Goal: Information Seeking & Learning: Learn about a topic

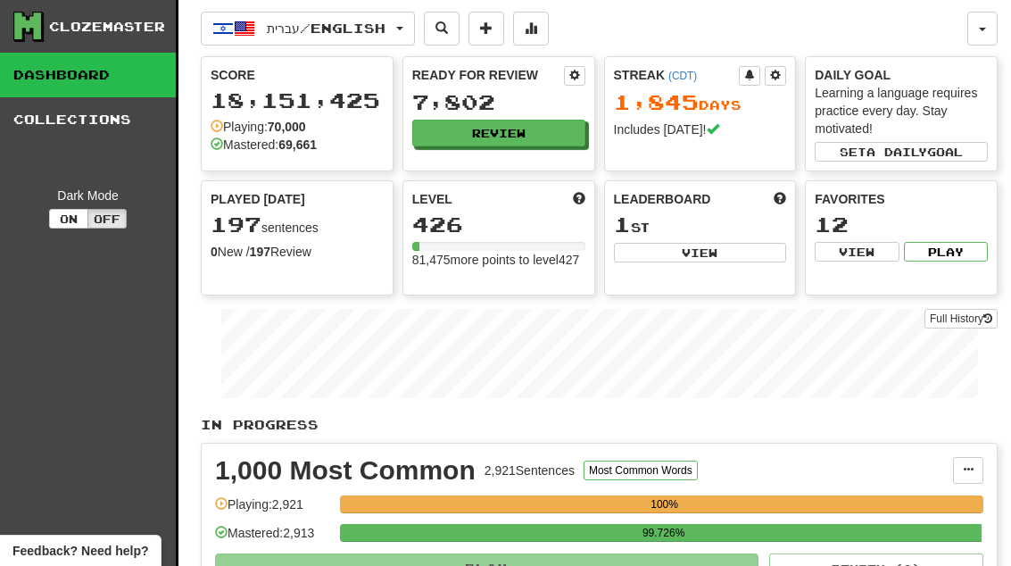
click at [556, 137] on button "Review" at bounding box center [498, 133] width 173 height 27
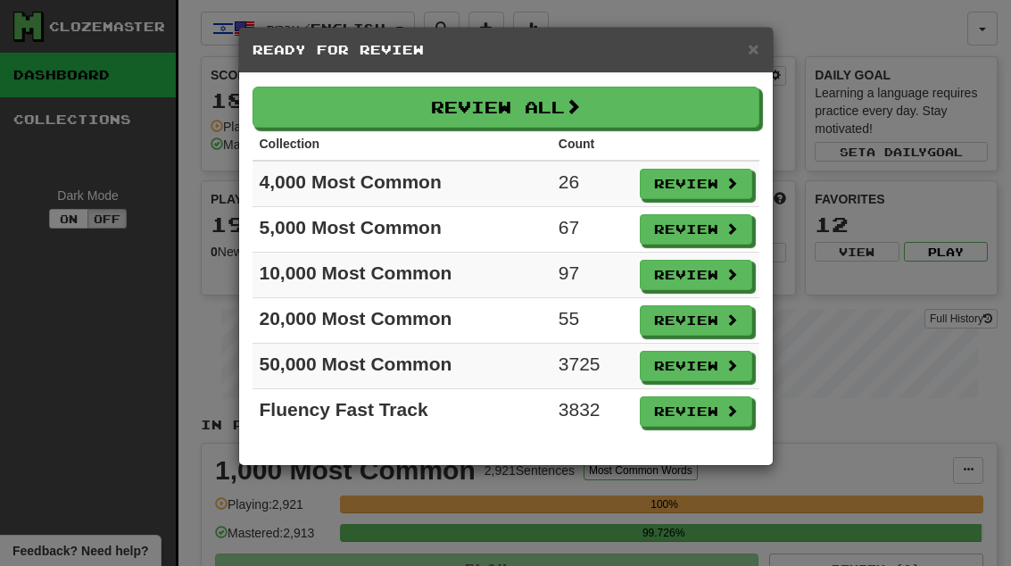
click at [682, 198] on button "Review" at bounding box center [696, 184] width 112 height 30
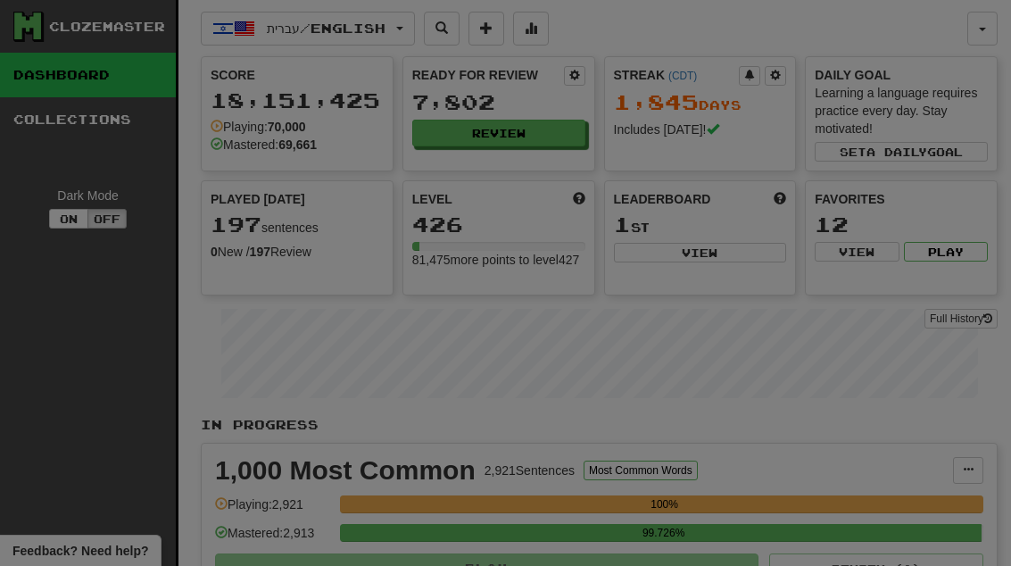
select select "**"
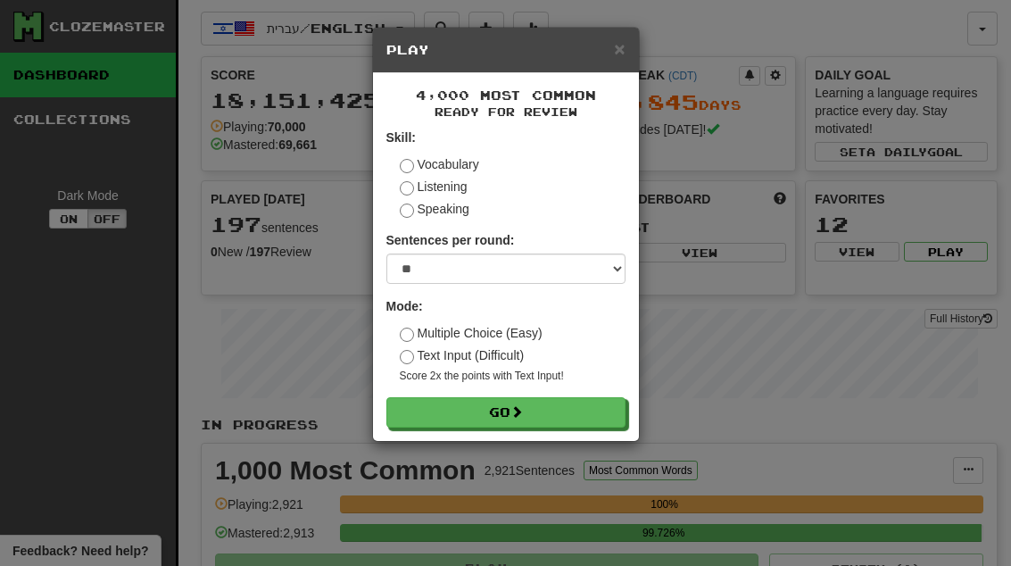
click at [518, 401] on button "Go" at bounding box center [506, 412] width 239 height 30
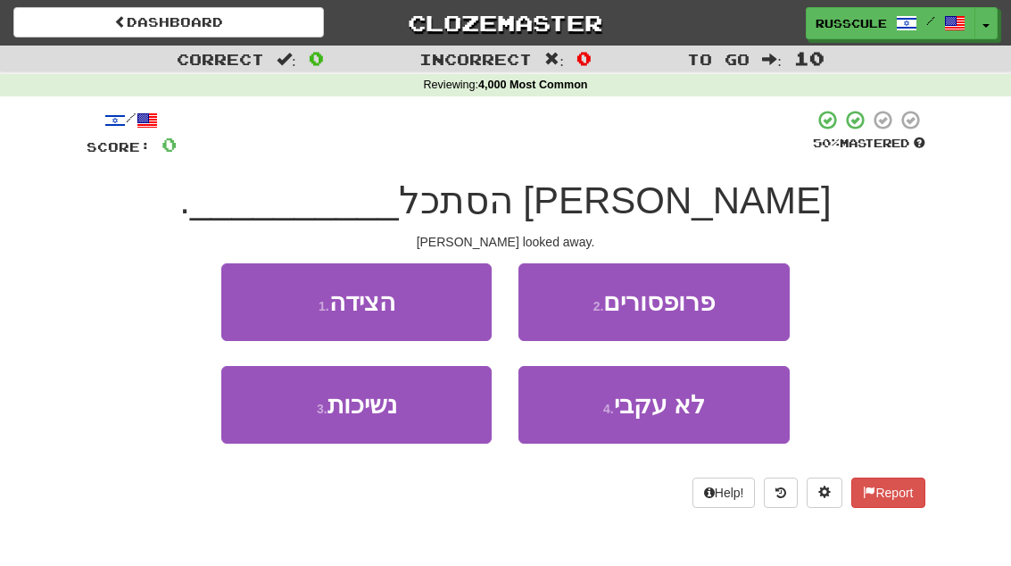
click at [424, 312] on button "1 . הצידה" at bounding box center [356, 302] width 270 height 78
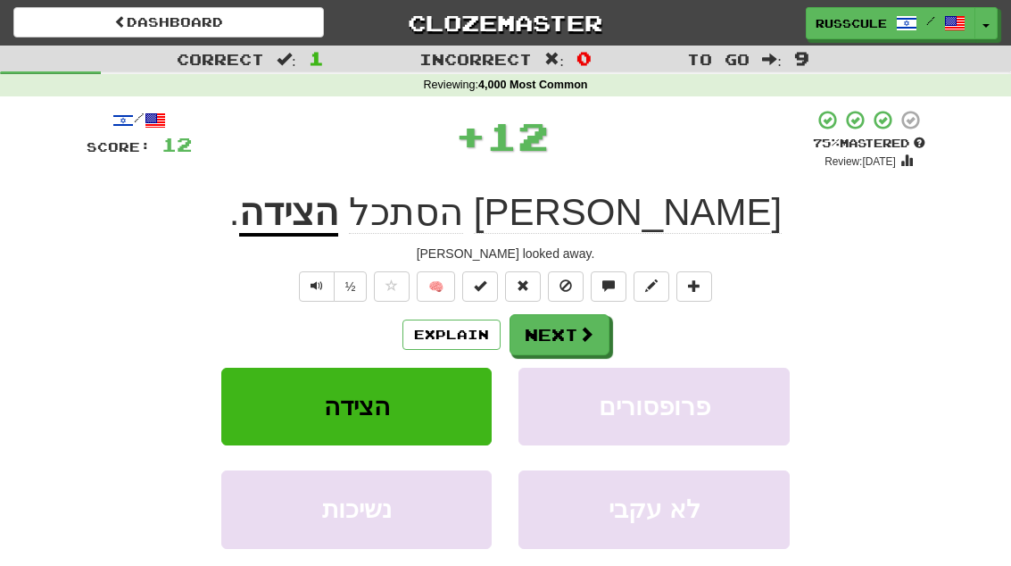
click at [597, 341] on button "Next" at bounding box center [560, 334] width 100 height 41
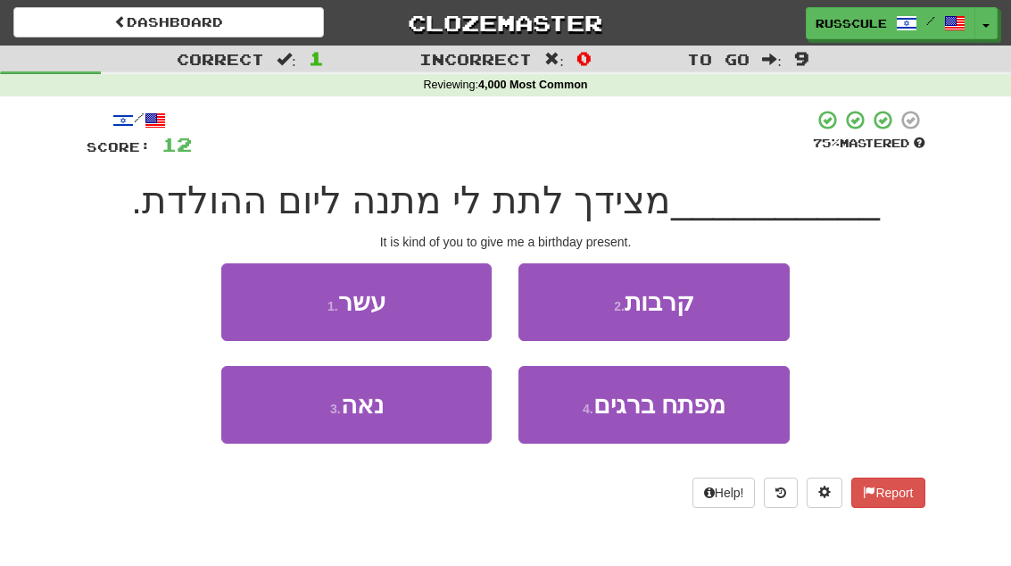
click at [395, 426] on button "3 . נאה" at bounding box center [356, 405] width 270 height 78
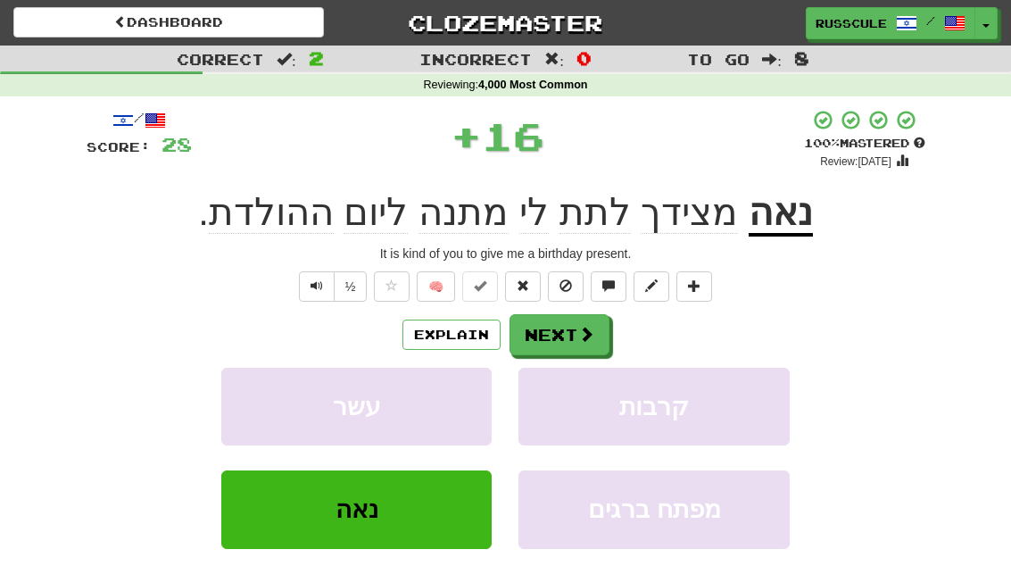
click at [585, 349] on button "Next" at bounding box center [560, 334] width 100 height 41
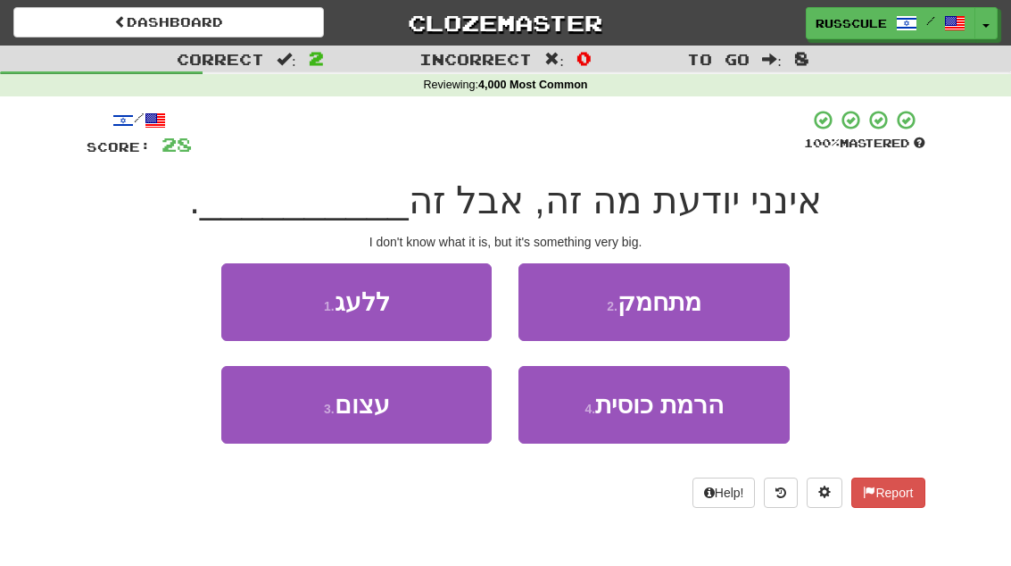
click at [411, 428] on button "3 . עצום" at bounding box center [356, 405] width 270 height 78
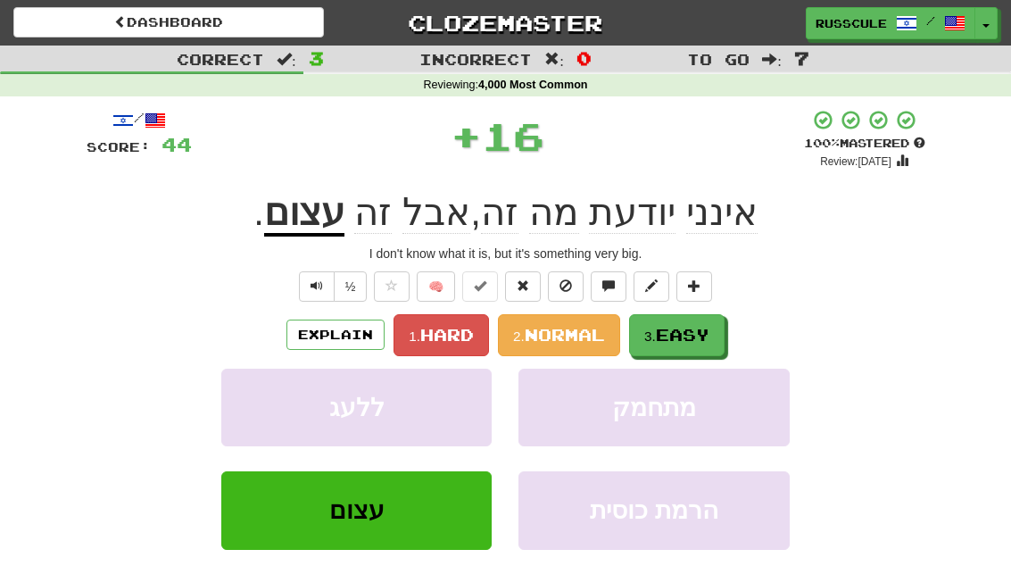
click at [663, 339] on span "Easy" at bounding box center [683, 335] width 54 height 20
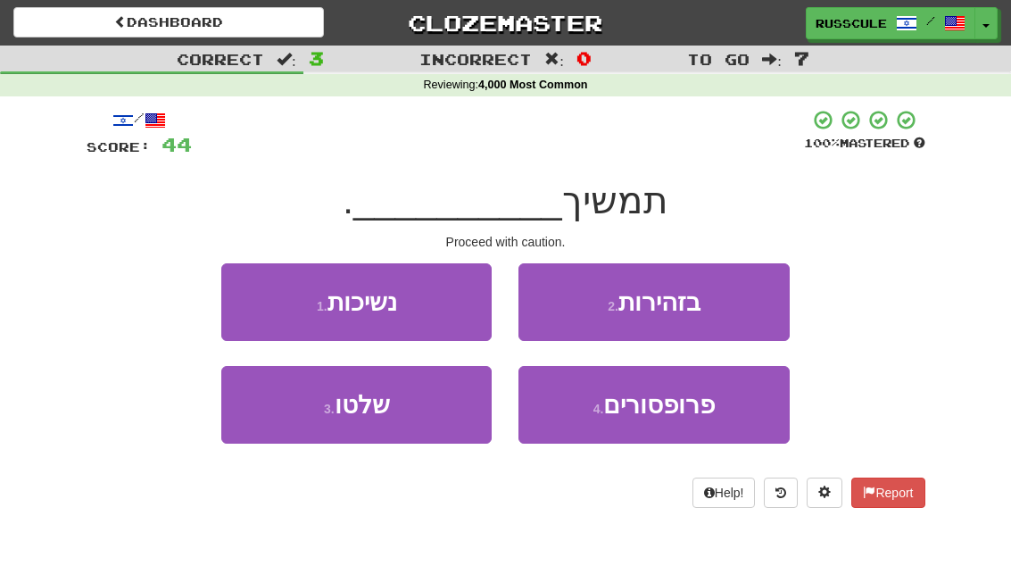
click at [662, 297] on span "בזהירות" at bounding box center [660, 302] width 82 height 28
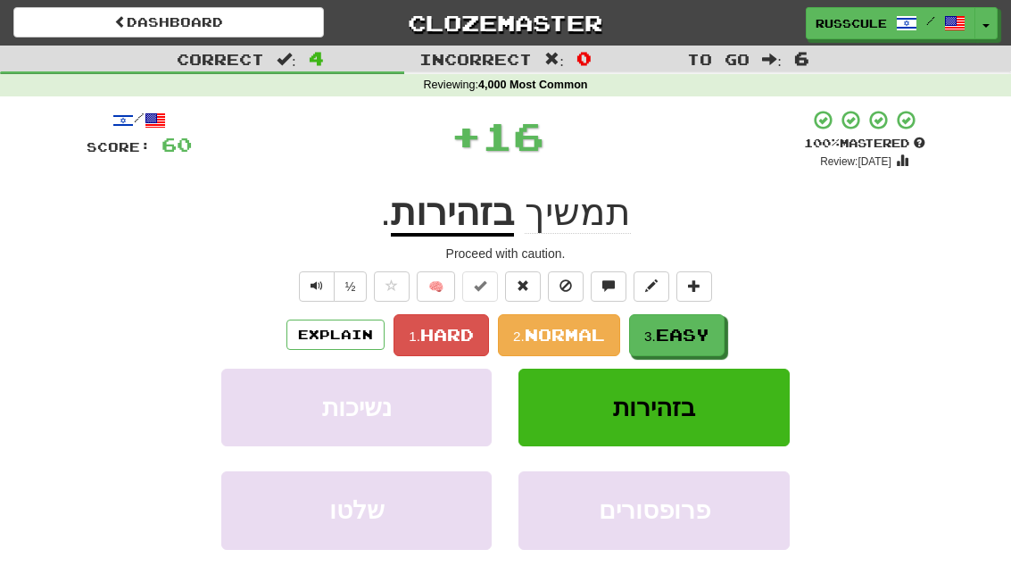
click at [669, 333] on span "Easy" at bounding box center [683, 335] width 54 height 20
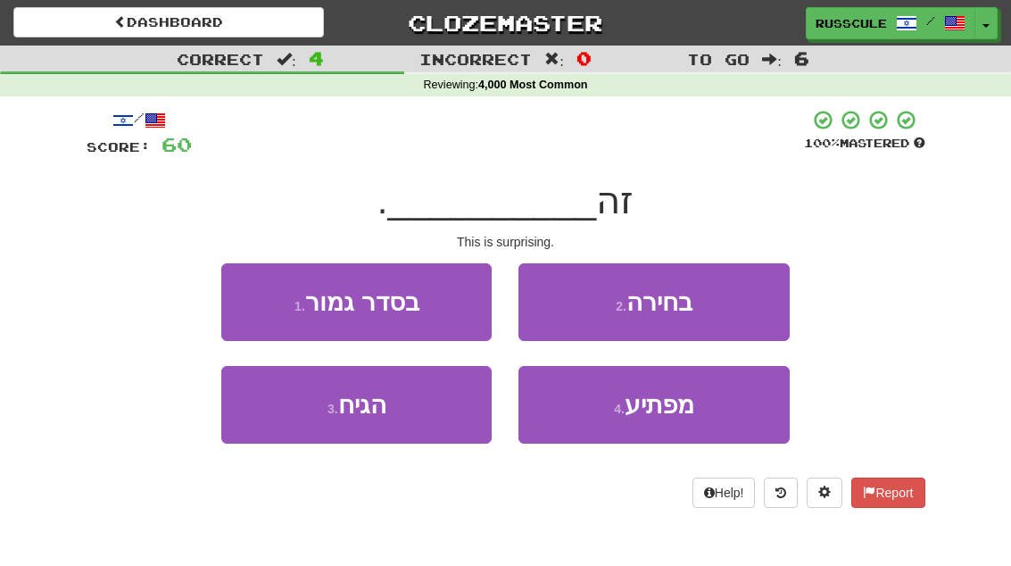
click at [623, 424] on button "4 . מפתיע" at bounding box center [654, 405] width 270 height 78
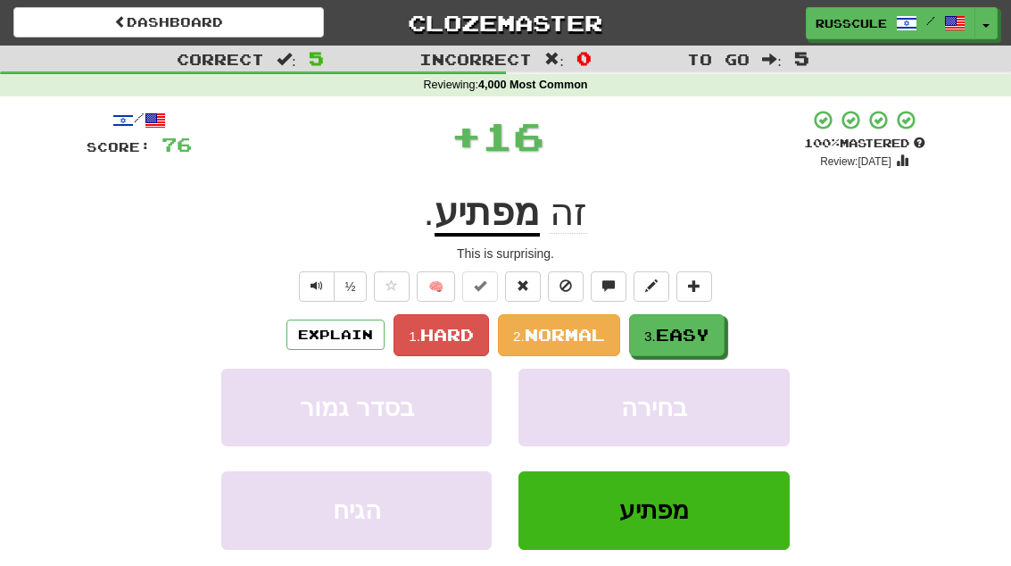
click at [671, 339] on span "Easy" at bounding box center [683, 335] width 54 height 20
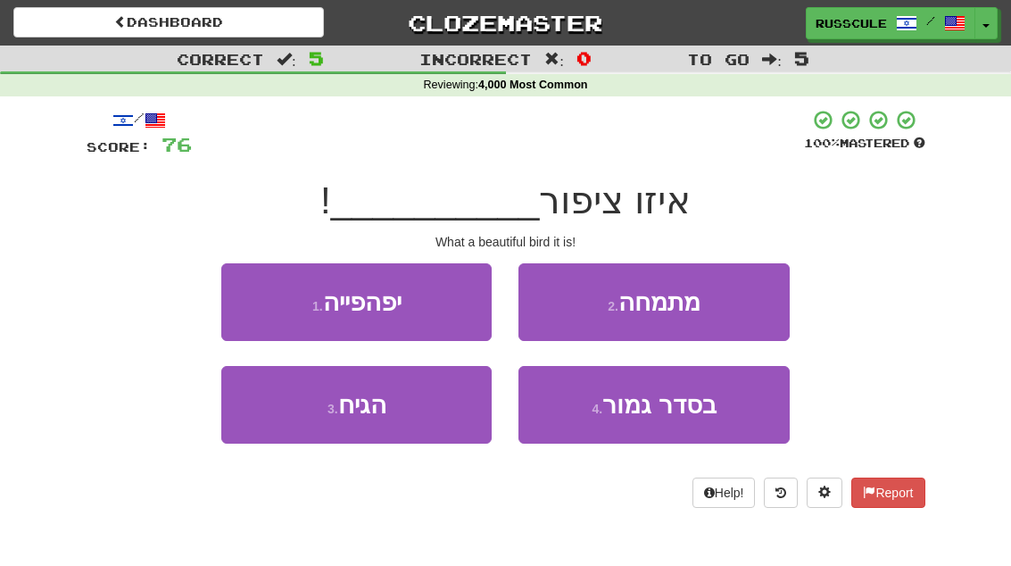
click at [458, 303] on button "1 . יפהפייה" at bounding box center [356, 302] width 270 height 78
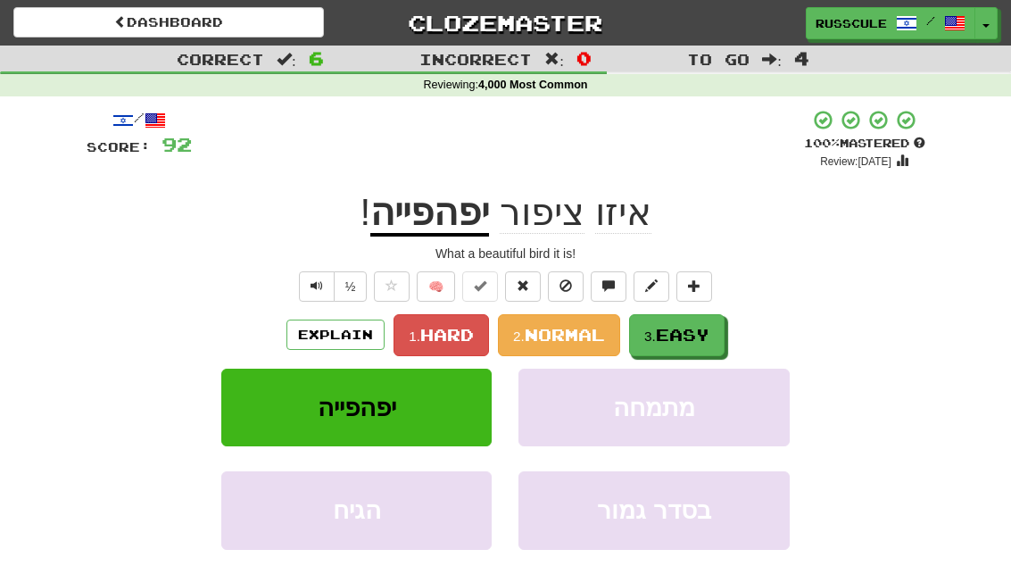
click at [677, 325] on span "Easy" at bounding box center [683, 335] width 54 height 20
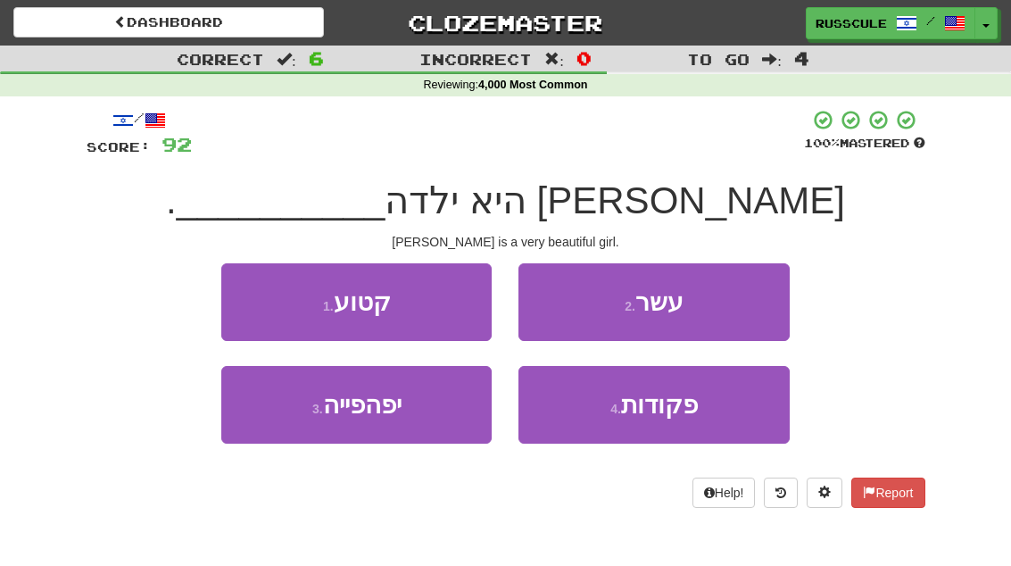
click at [315, 420] on button "3 . יפהפייה" at bounding box center [356, 405] width 270 height 78
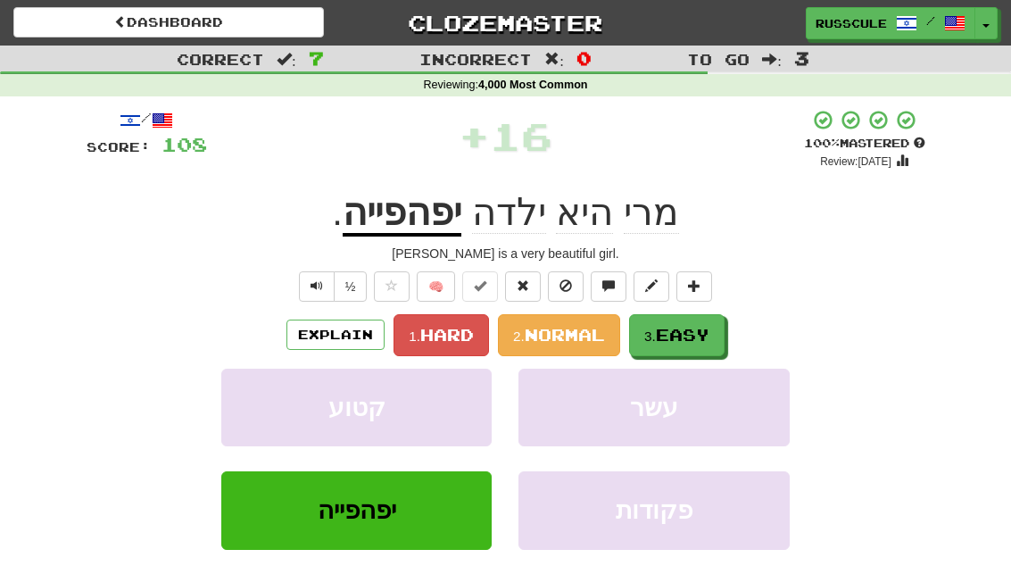
click at [668, 325] on span "Easy" at bounding box center [683, 335] width 54 height 20
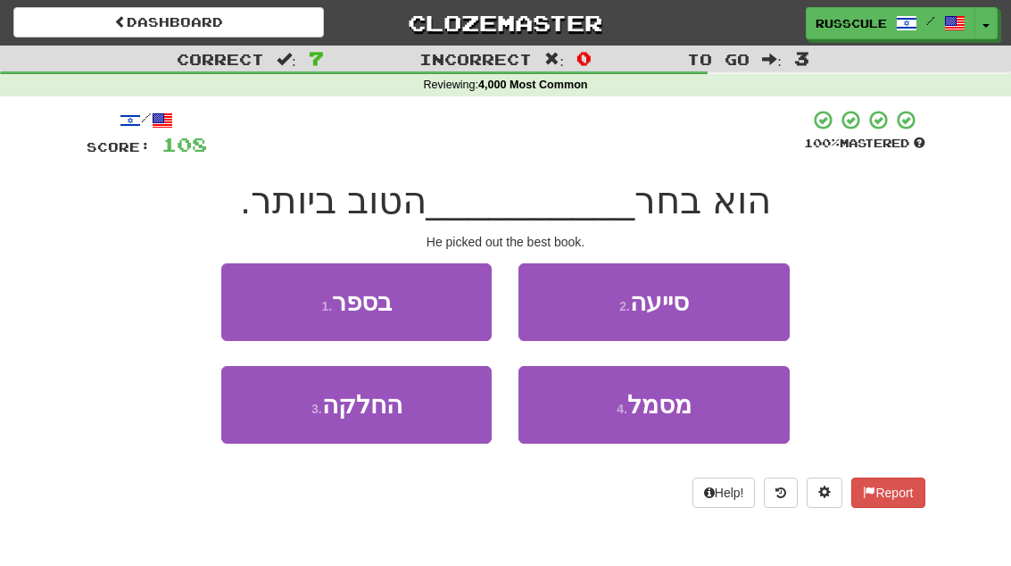
click at [336, 297] on span "בספר" at bounding box center [362, 302] width 60 height 28
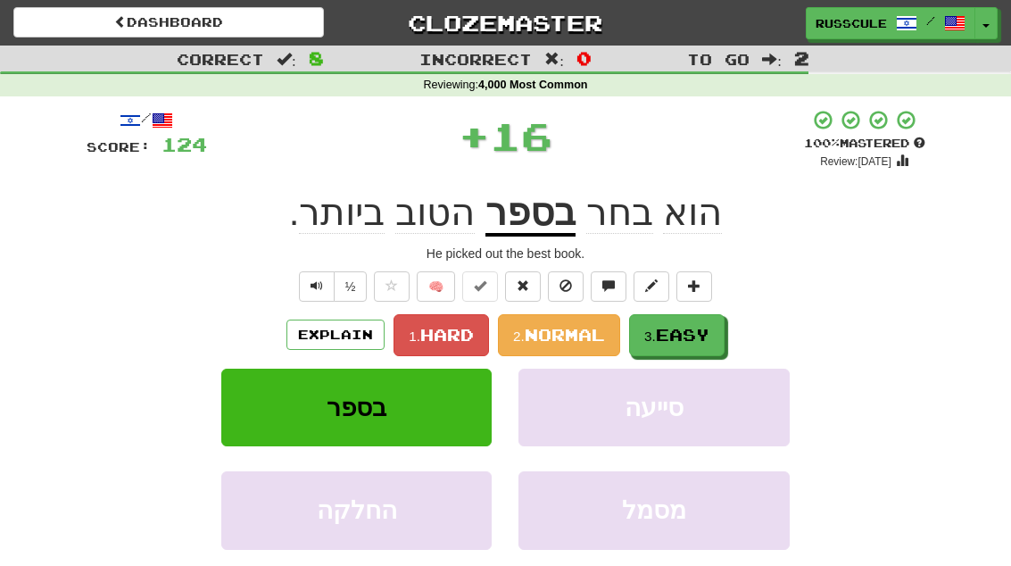
click at [673, 332] on span "Easy" at bounding box center [683, 335] width 54 height 20
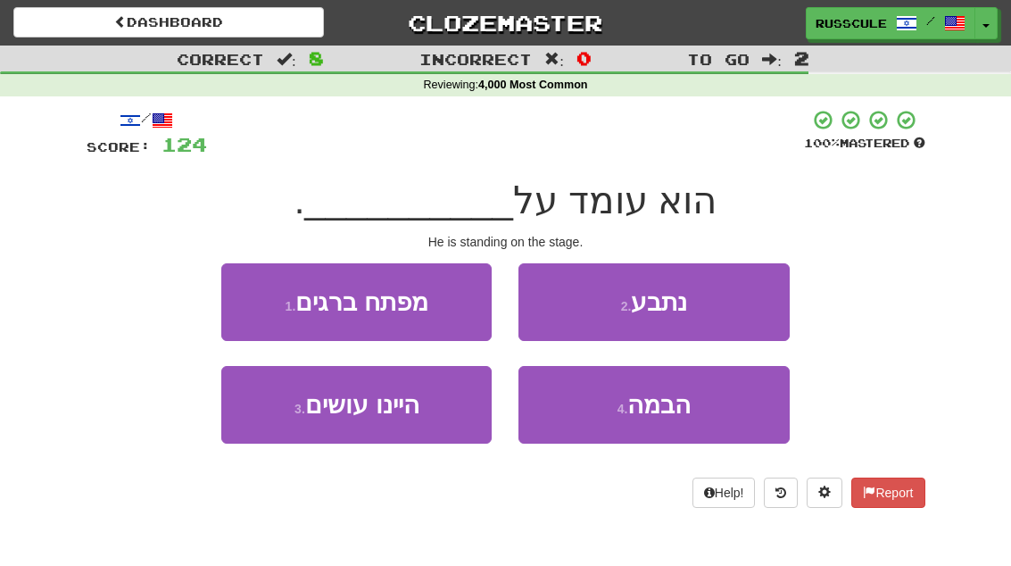
click at [611, 401] on button "4 . הבמה" at bounding box center [654, 405] width 270 height 78
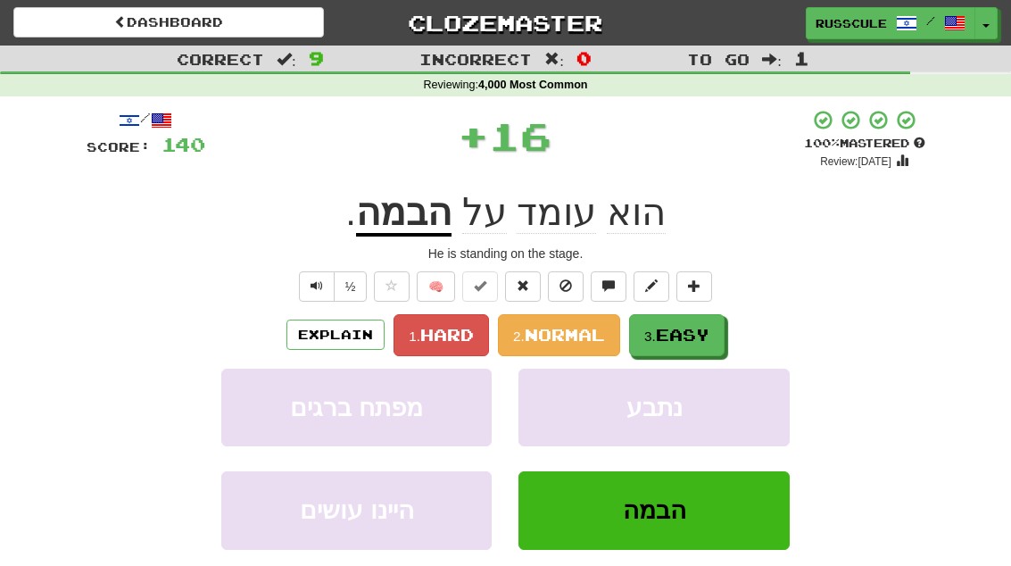
click at [671, 316] on button "3. Easy" at bounding box center [677, 335] width 96 height 42
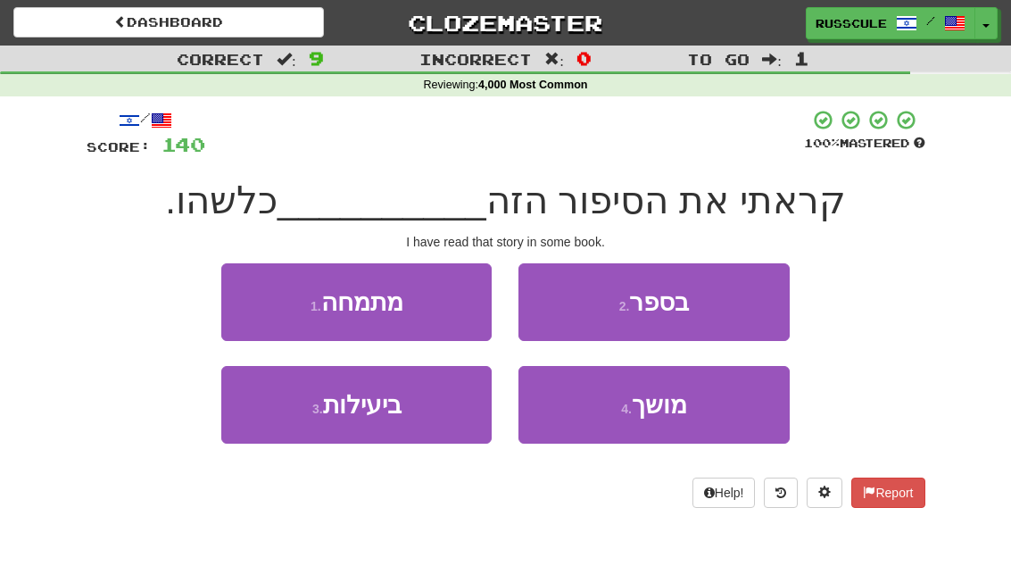
click at [602, 305] on button "2 . בספר" at bounding box center [654, 302] width 270 height 78
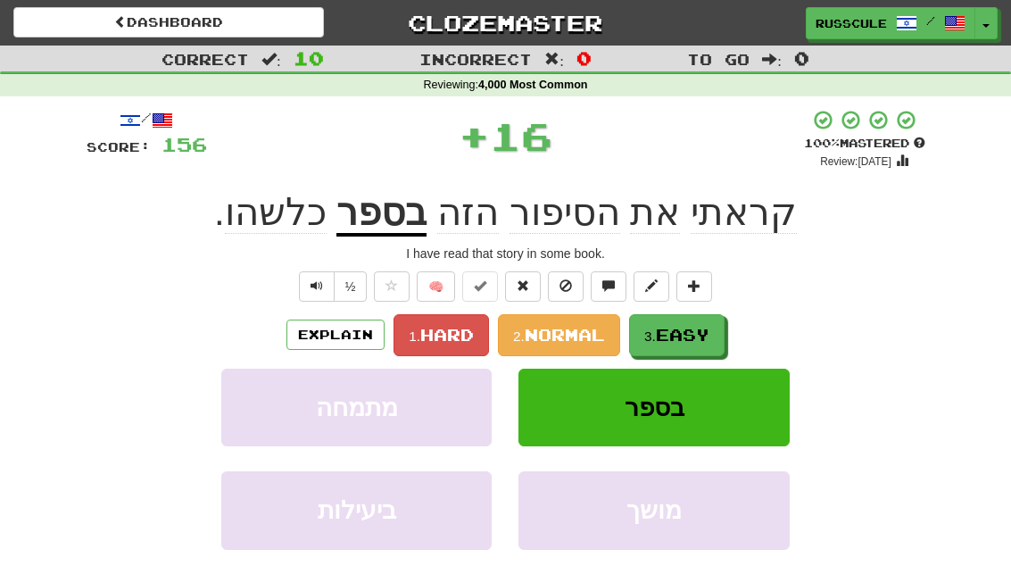
click at [671, 337] on span "Easy" at bounding box center [683, 335] width 54 height 20
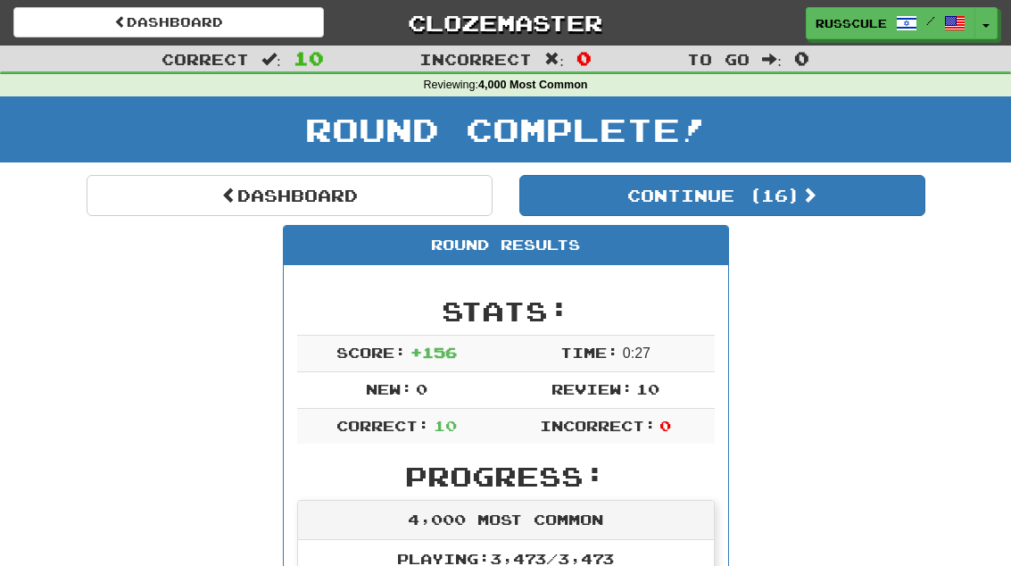
click at [660, 169] on div "Round Complete!" at bounding box center [505, 135] width 1011 height 79
click at [657, 210] on button "Continue ( 16 )" at bounding box center [723, 195] width 406 height 41
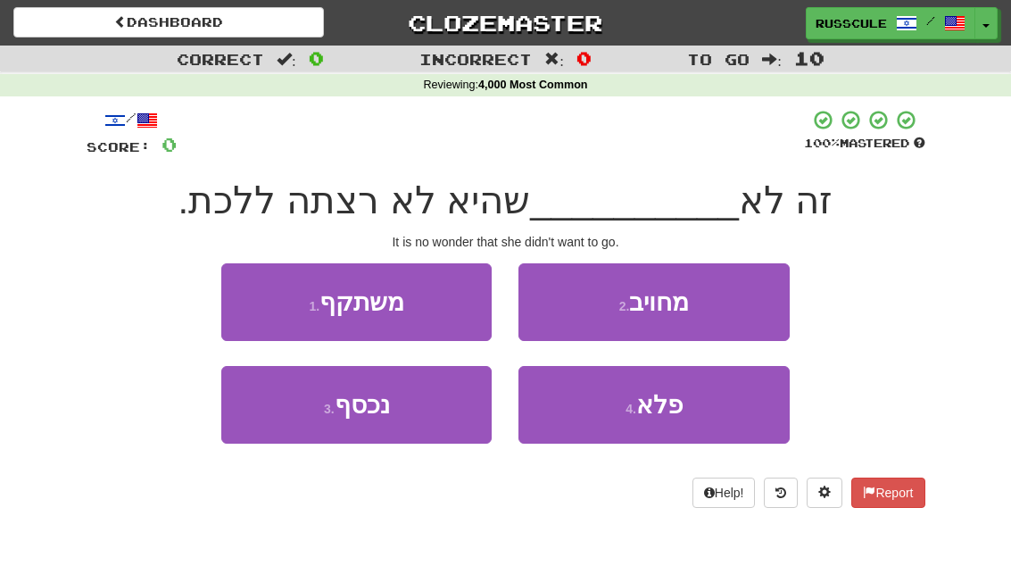
click at [597, 411] on button "4 . פלא" at bounding box center [654, 405] width 270 height 78
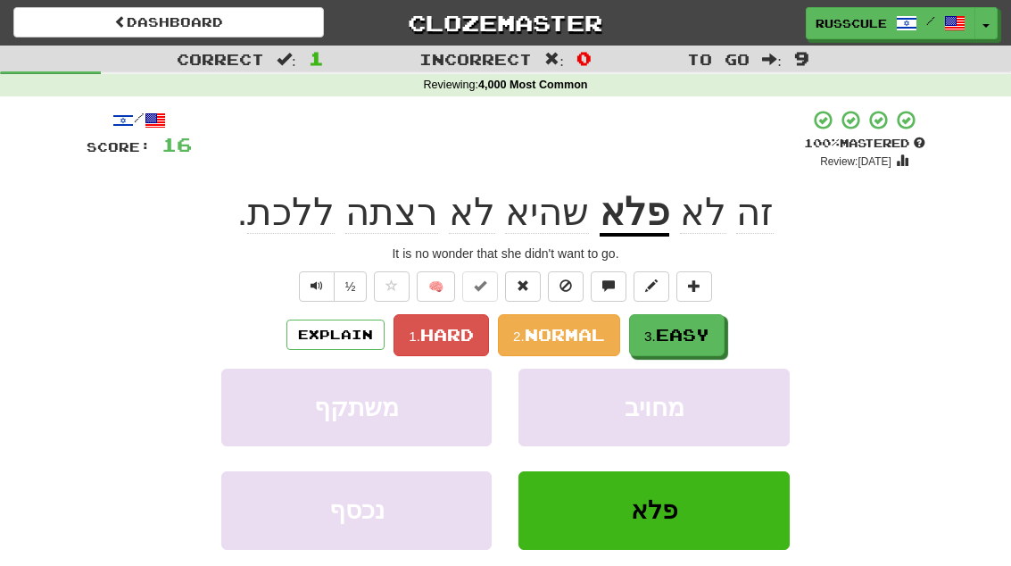
click at [669, 329] on span "Easy" at bounding box center [683, 335] width 54 height 20
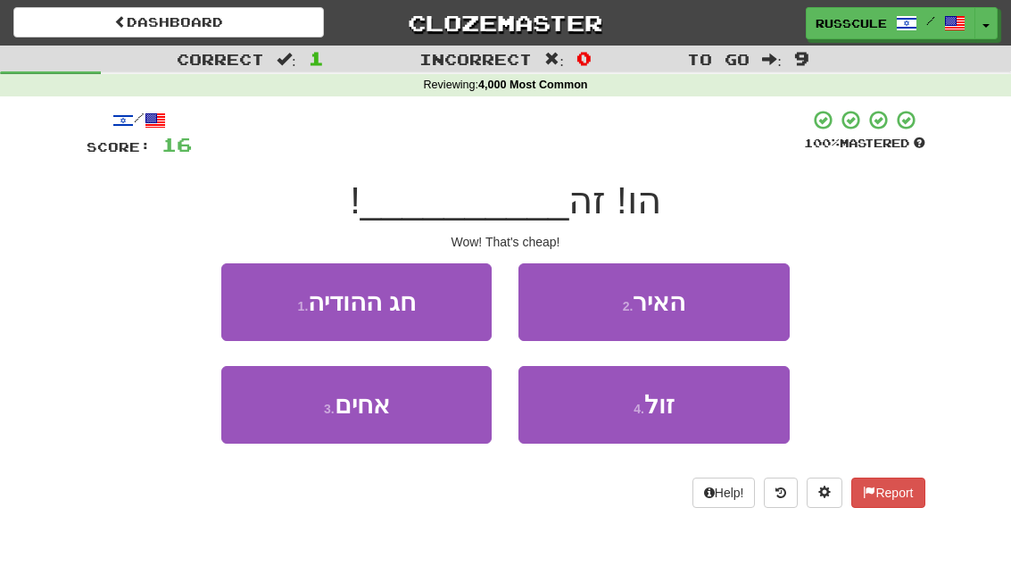
click at [598, 402] on button "4 . זול" at bounding box center [654, 405] width 270 height 78
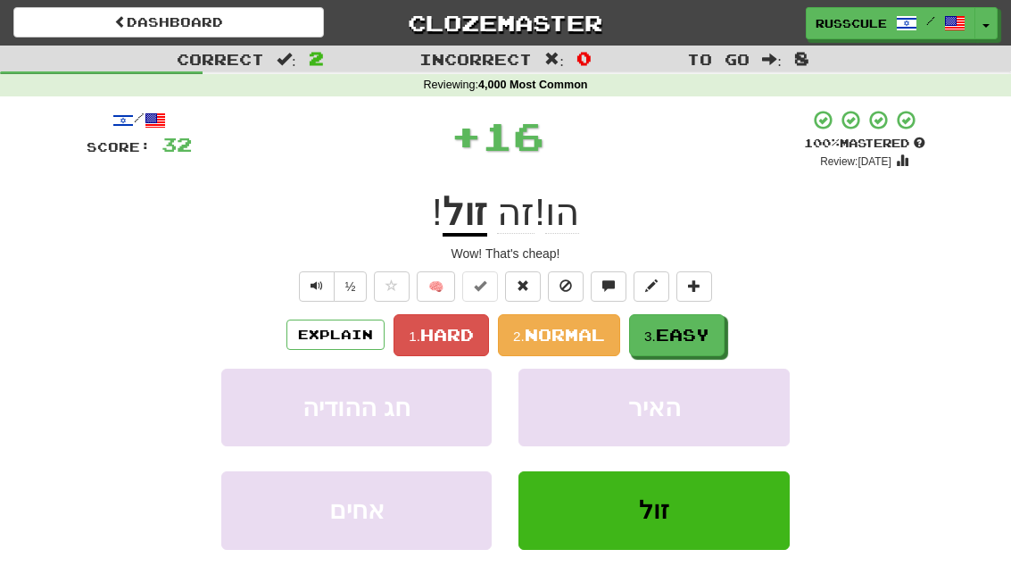
click at [672, 327] on span "Easy" at bounding box center [683, 335] width 54 height 20
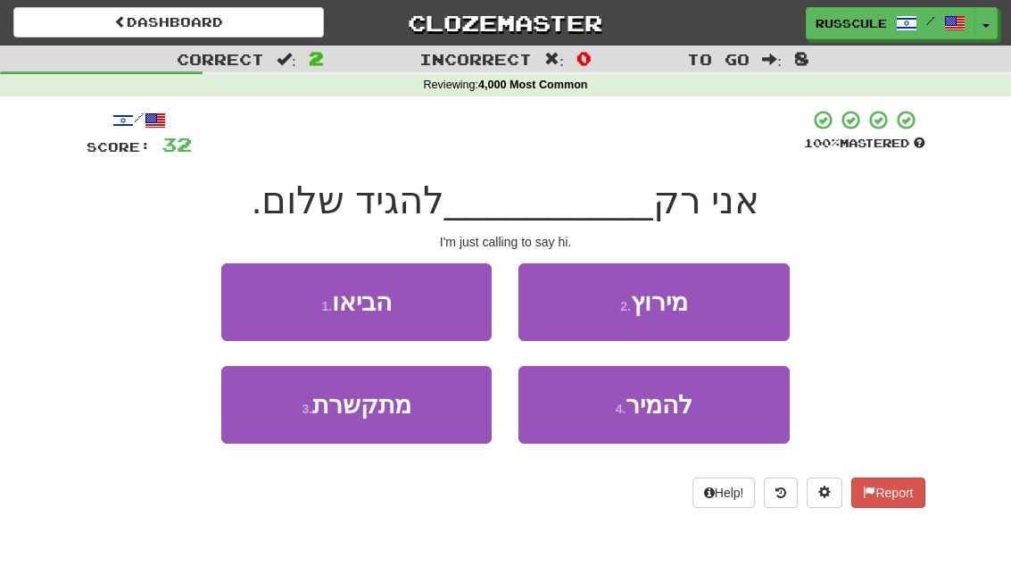
click at [389, 434] on button "3 . מתקשרת" at bounding box center [356, 405] width 270 height 78
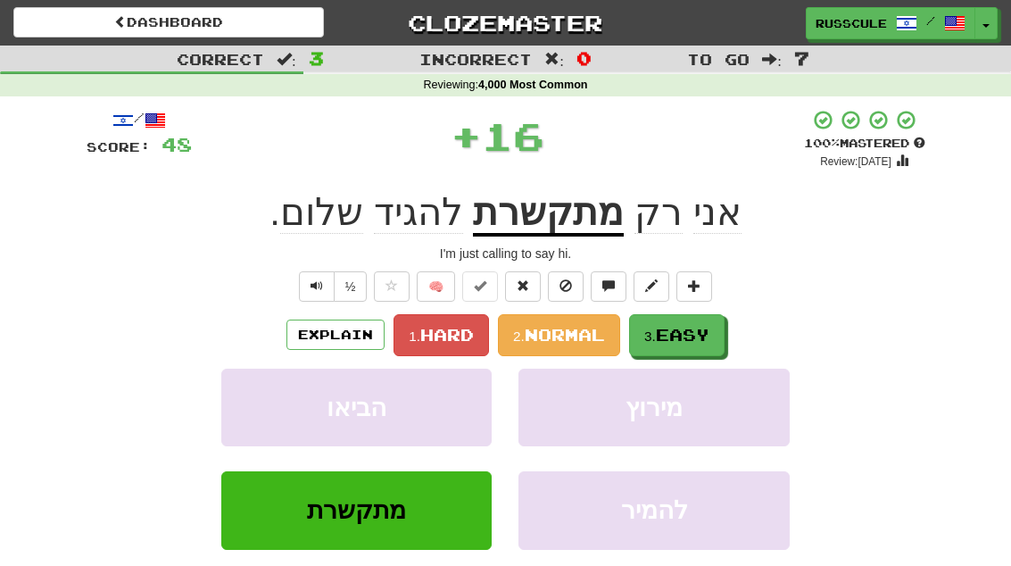
click at [674, 331] on span "Easy" at bounding box center [683, 335] width 54 height 20
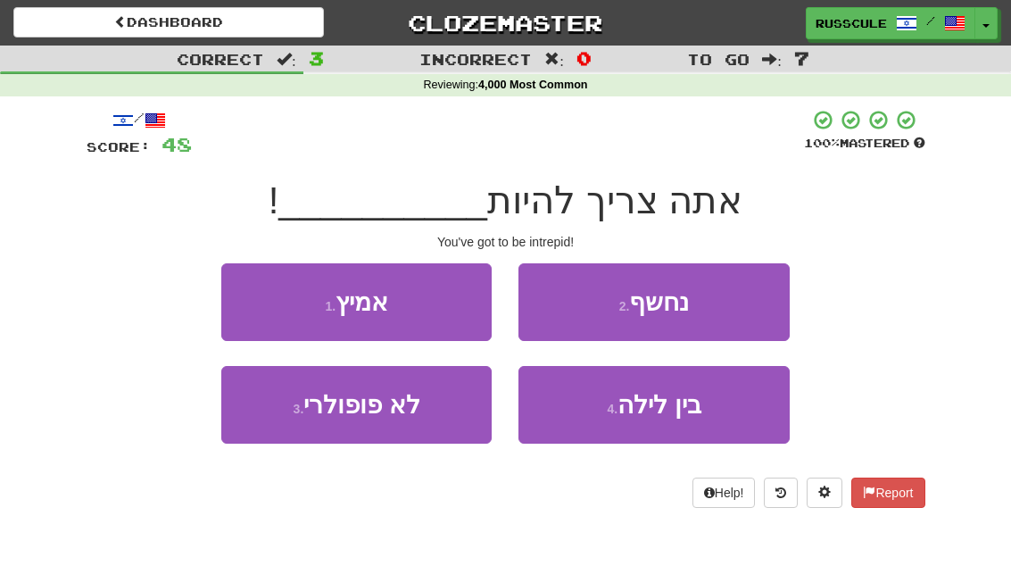
click at [343, 294] on span "אמיץ" at bounding box center [362, 302] width 53 height 28
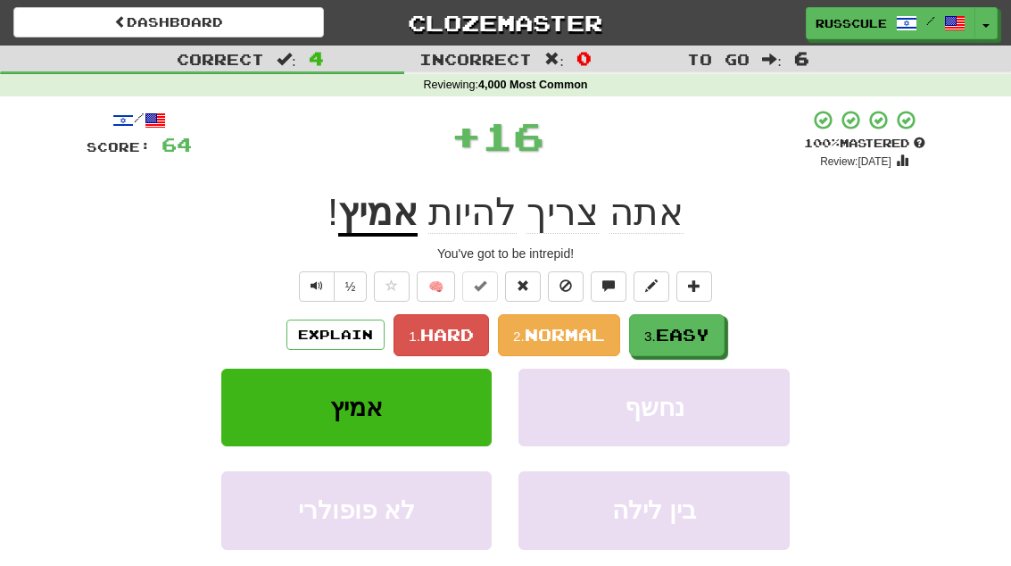
click at [674, 330] on span "Easy" at bounding box center [683, 335] width 54 height 20
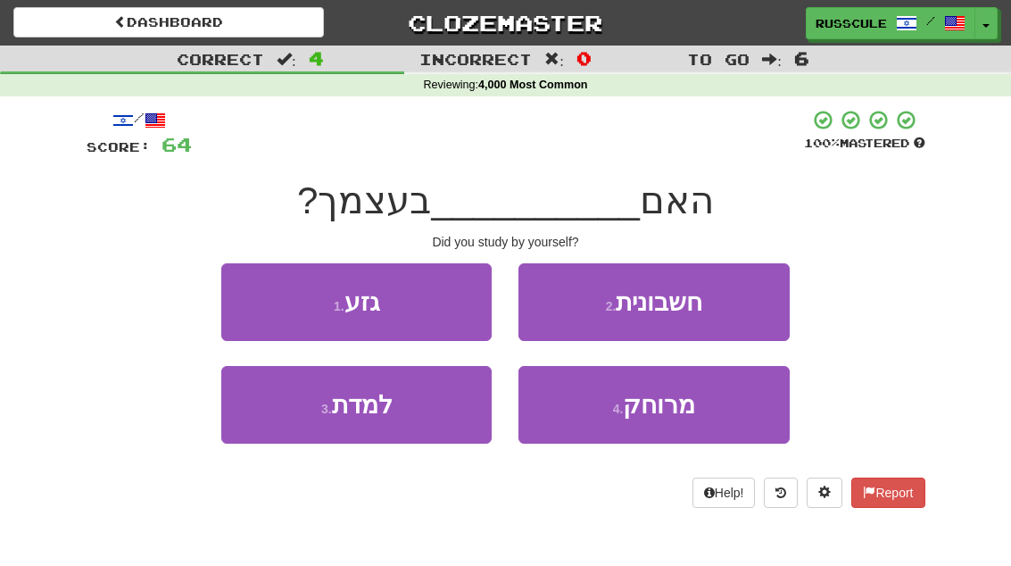
click at [395, 417] on button "3 . למדת" at bounding box center [356, 405] width 270 height 78
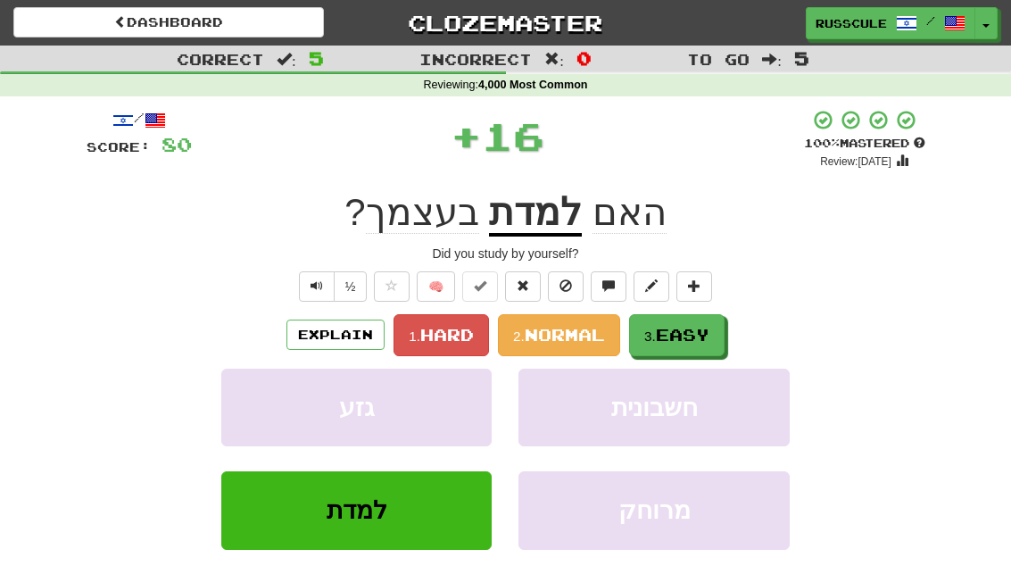
click at [682, 329] on span "Easy" at bounding box center [683, 335] width 54 height 20
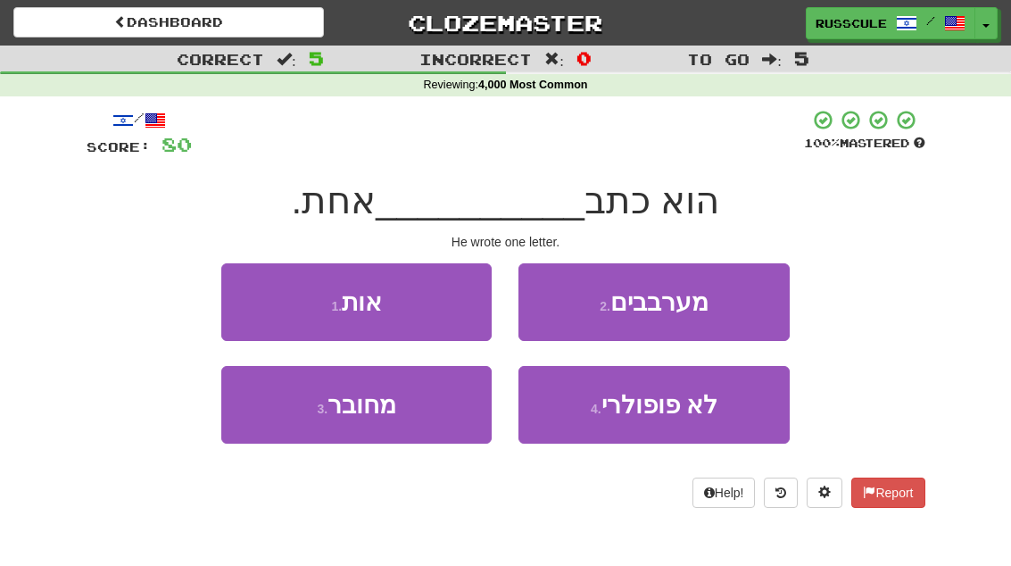
click at [356, 312] on span "אות" at bounding box center [362, 302] width 40 height 28
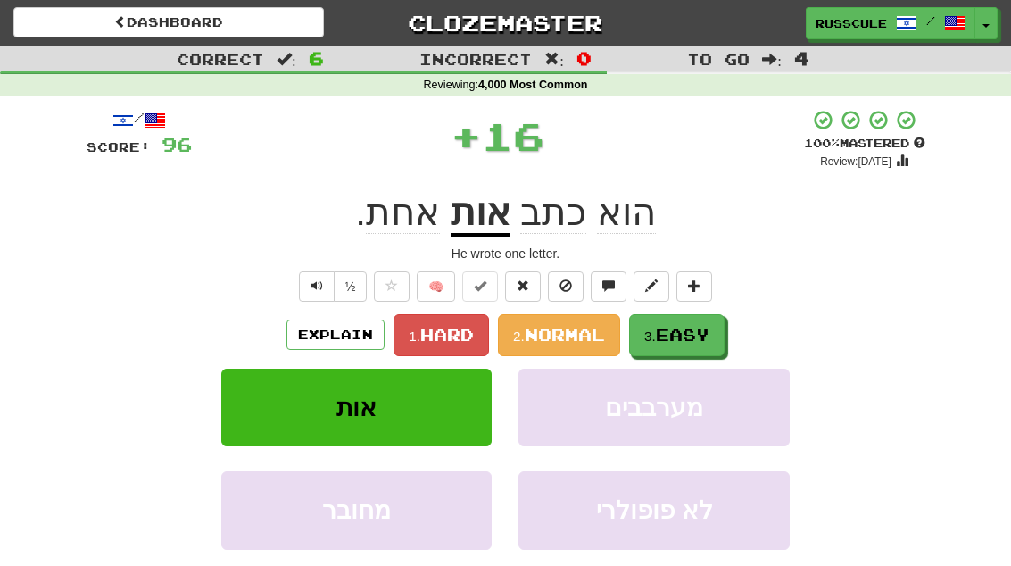
click at [661, 316] on button "3. Easy" at bounding box center [677, 335] width 96 height 42
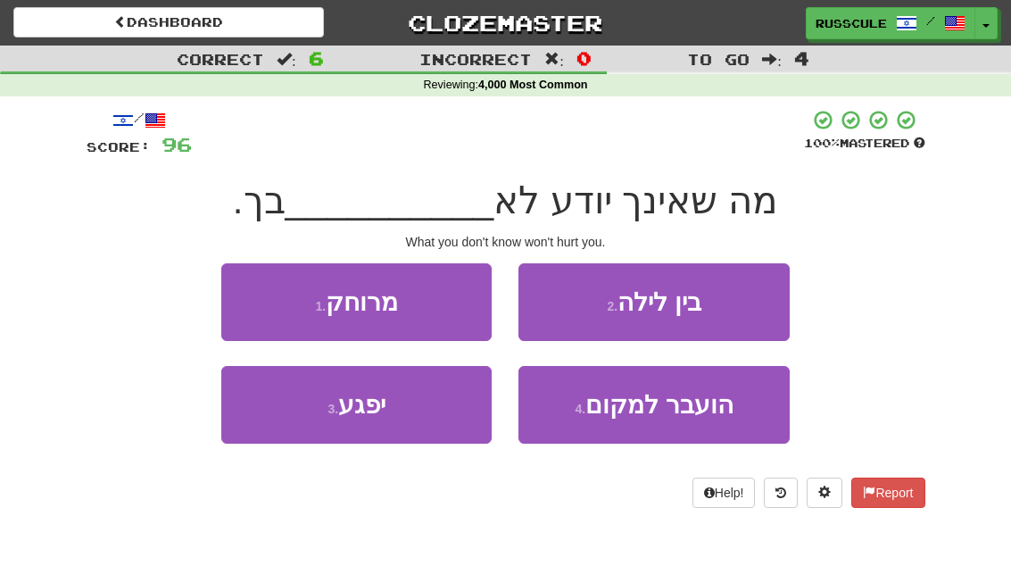
click at [395, 425] on button "3 . יפגע" at bounding box center [356, 405] width 270 height 78
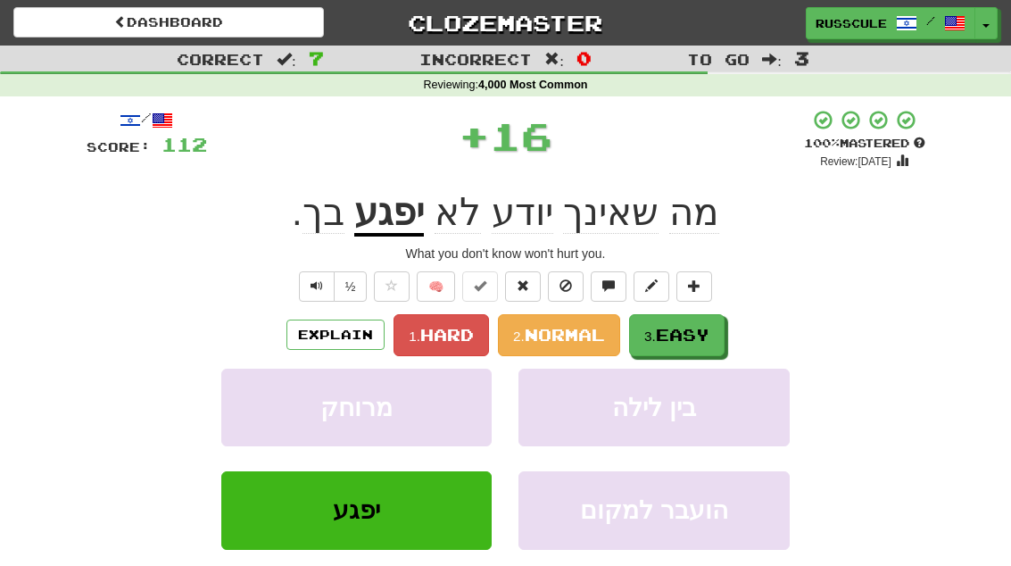
click at [683, 326] on span "Easy" at bounding box center [683, 335] width 54 height 20
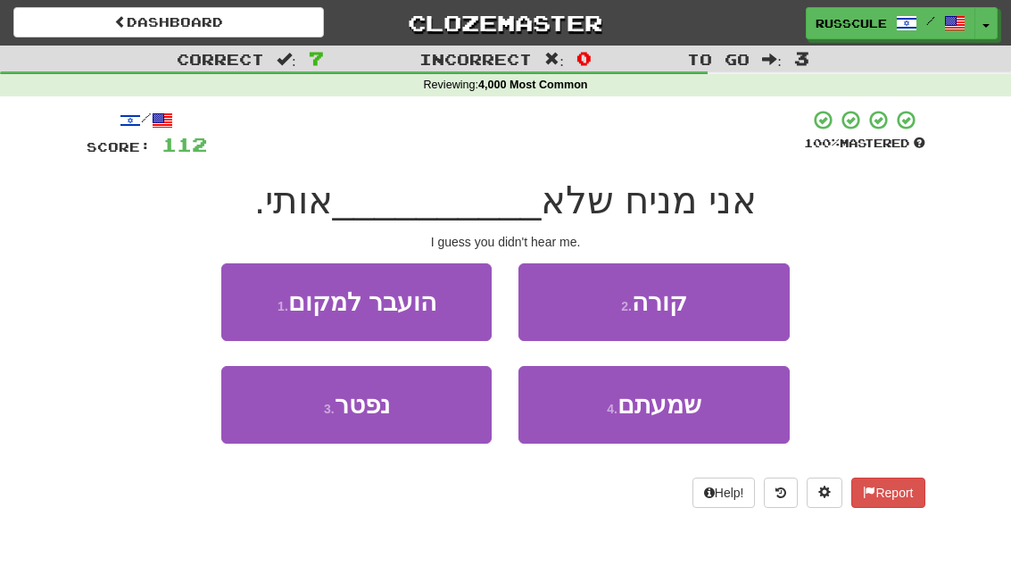
click at [672, 411] on span "שמעתם" at bounding box center [660, 405] width 84 height 28
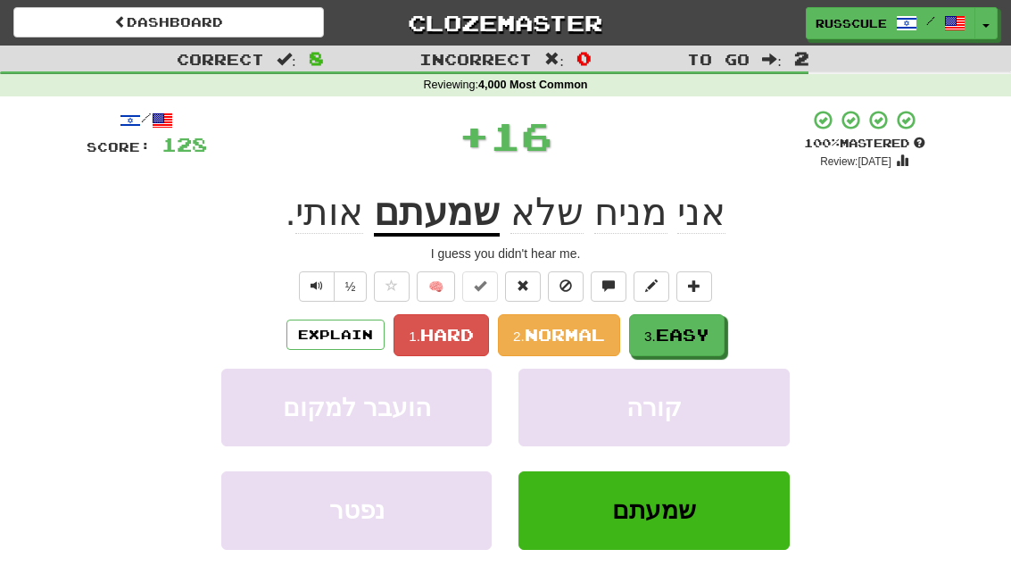
click at [686, 326] on span "Easy" at bounding box center [683, 335] width 54 height 20
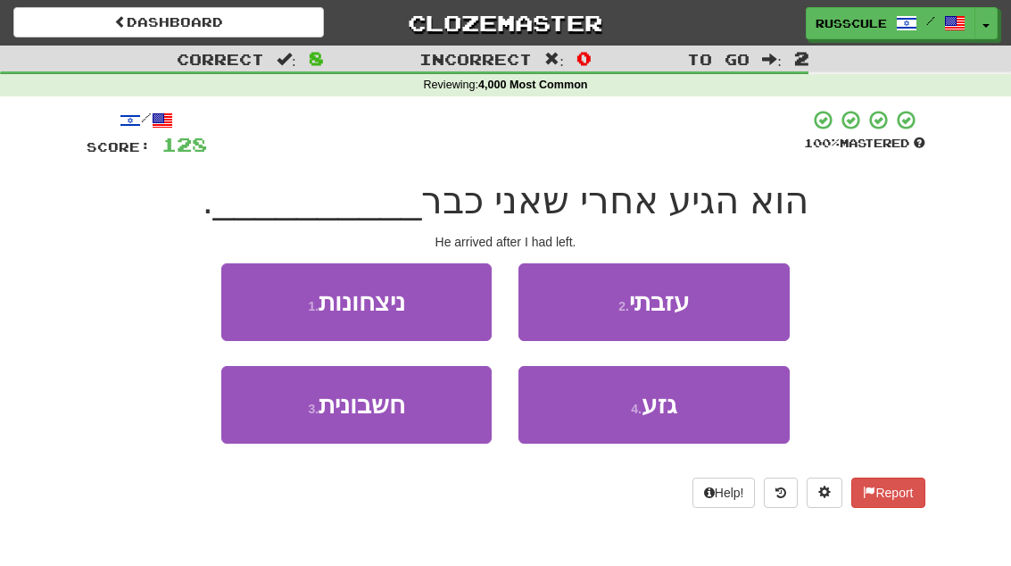
click at [716, 303] on button "2 . עזבתי" at bounding box center [654, 302] width 270 height 78
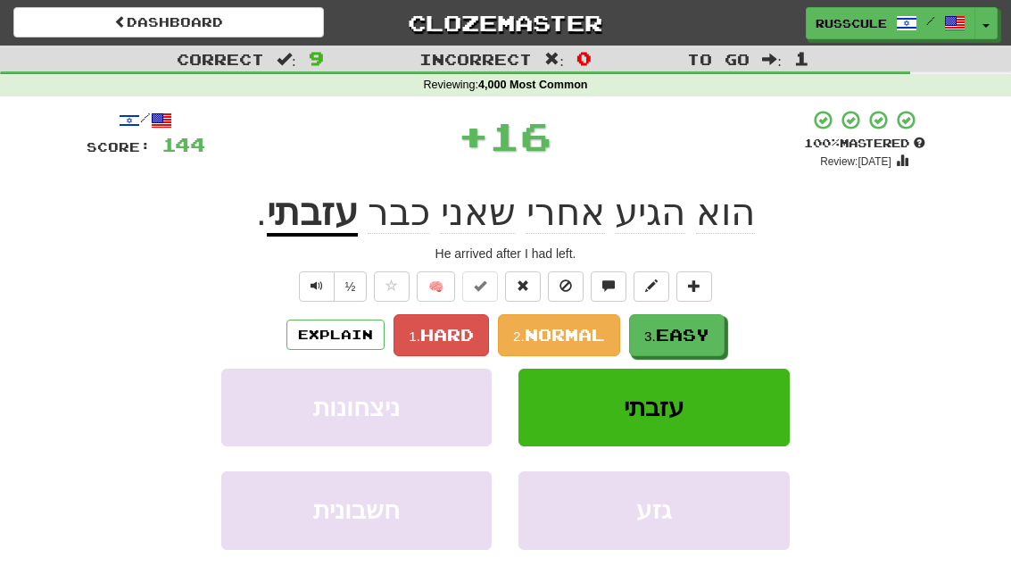
click at [694, 330] on span "Easy" at bounding box center [683, 335] width 54 height 20
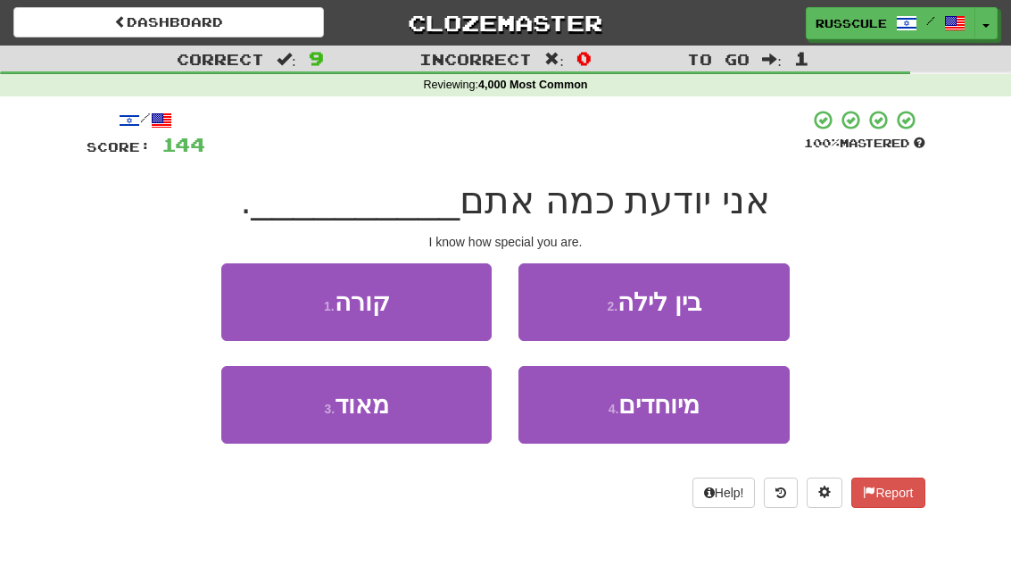
click at [648, 411] on span "מיוחדים" at bounding box center [659, 405] width 81 height 28
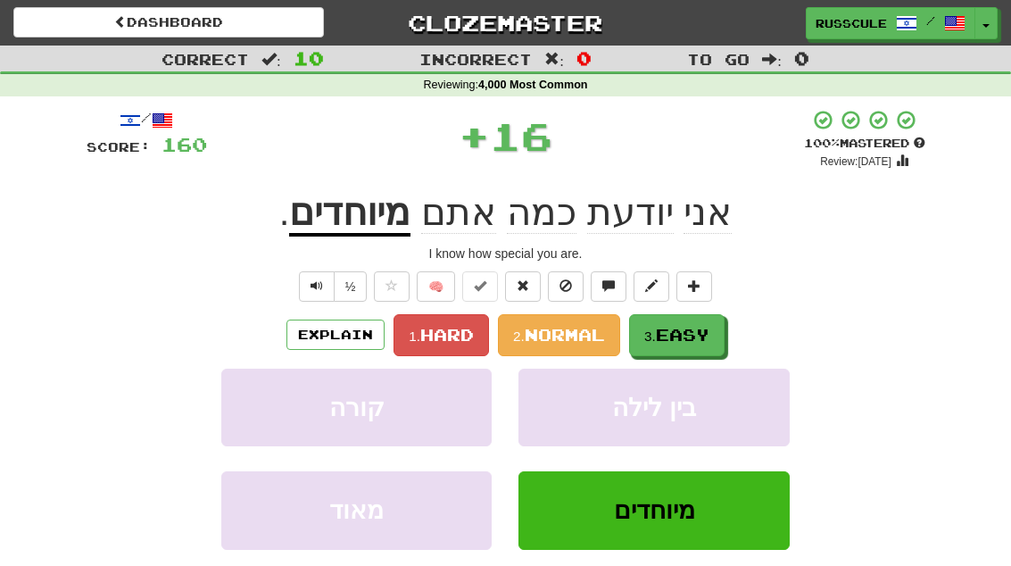
click at [693, 322] on button "3. Easy" at bounding box center [677, 335] width 96 height 42
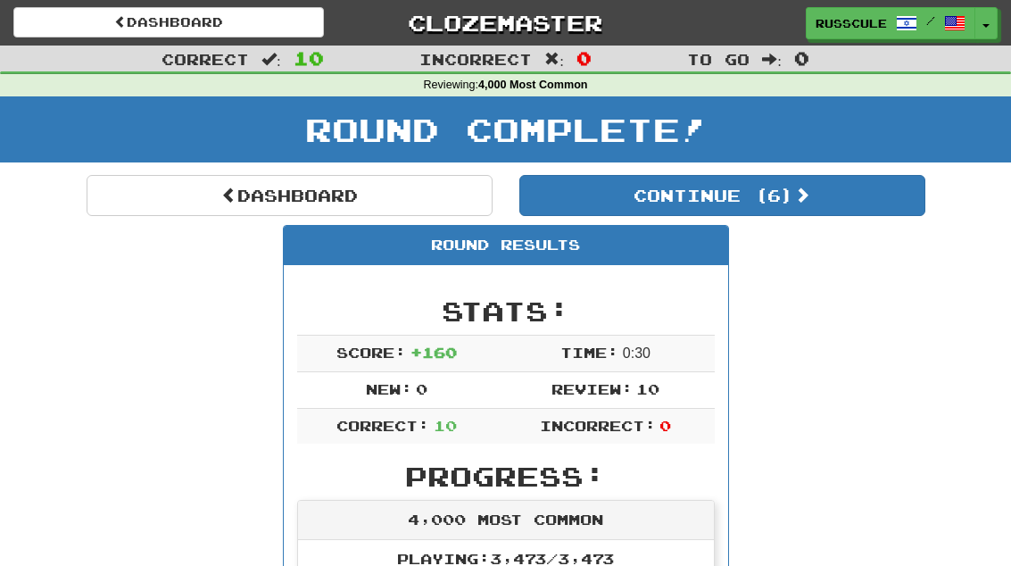
click at [845, 208] on button "Continue ( 6 )" at bounding box center [723, 195] width 406 height 41
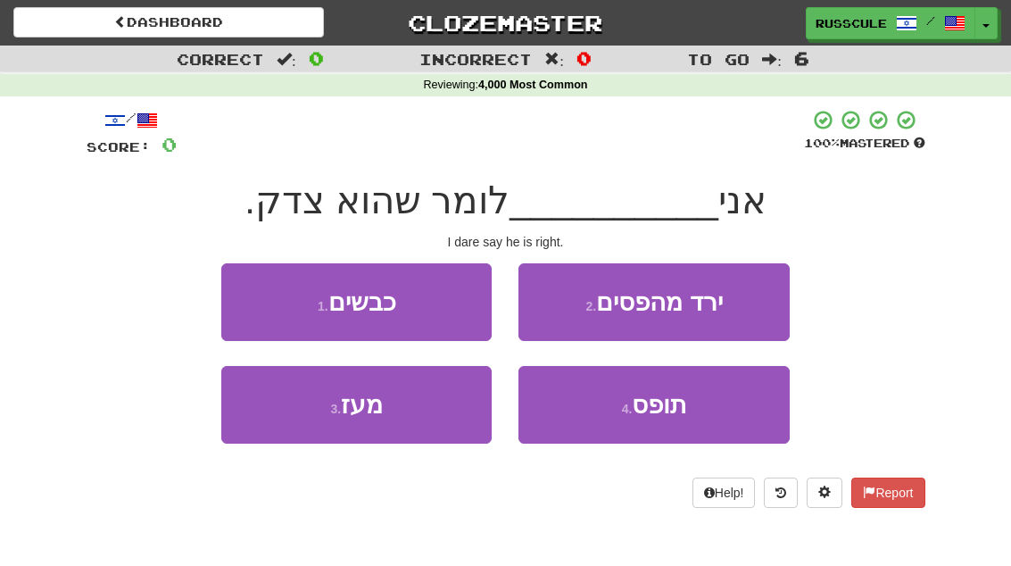
click at [415, 424] on button "3 . מעז" at bounding box center [356, 405] width 270 height 78
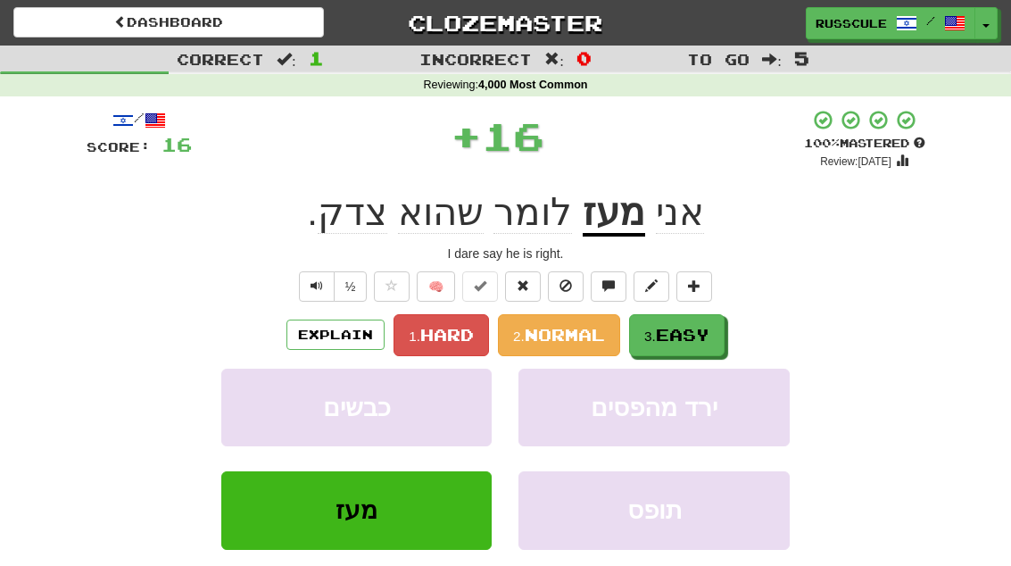
click at [701, 330] on span "Easy" at bounding box center [683, 335] width 54 height 20
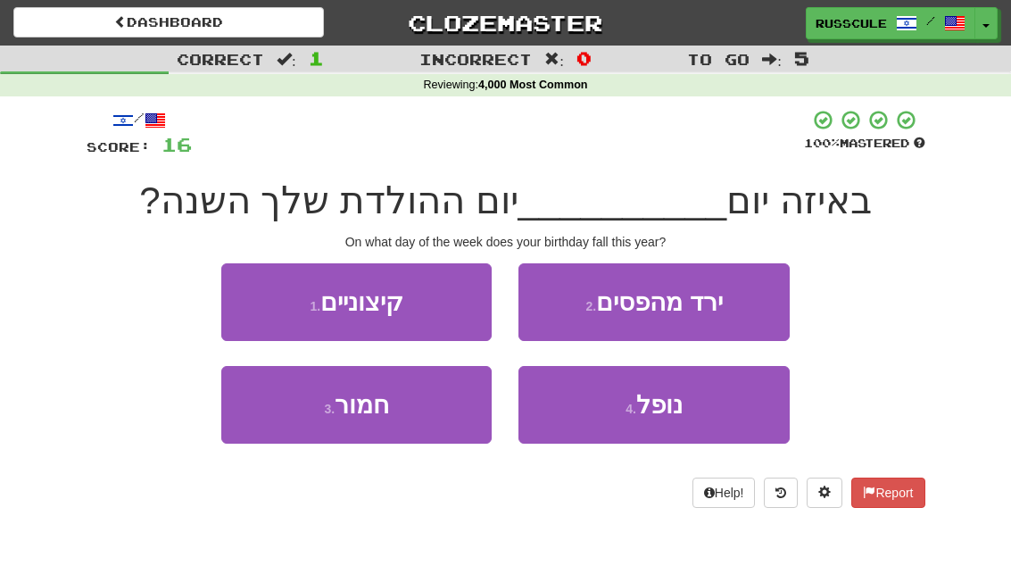
click at [652, 419] on button "4 . נופל" at bounding box center [654, 405] width 270 height 78
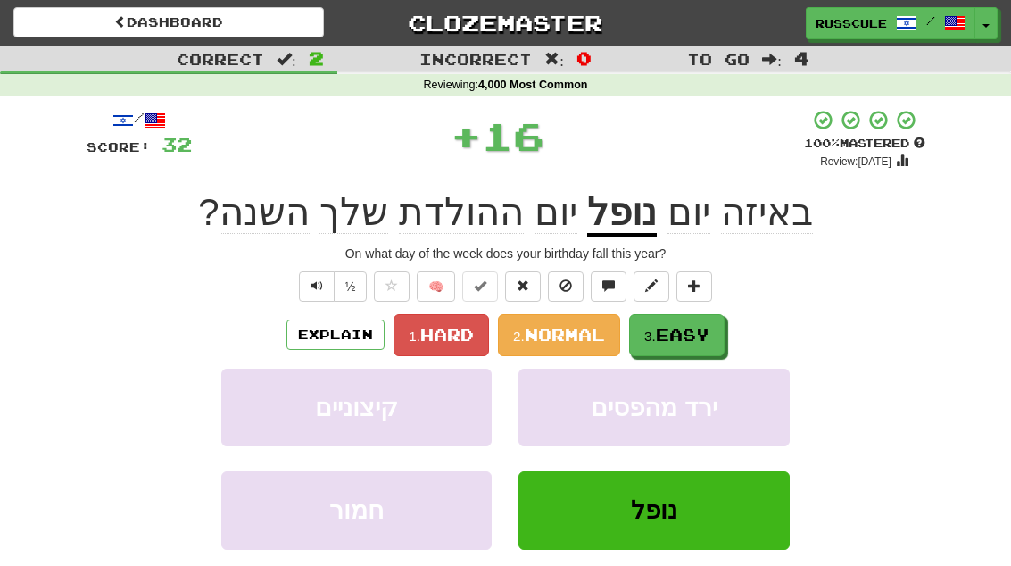
click at [702, 332] on span "Easy" at bounding box center [683, 335] width 54 height 20
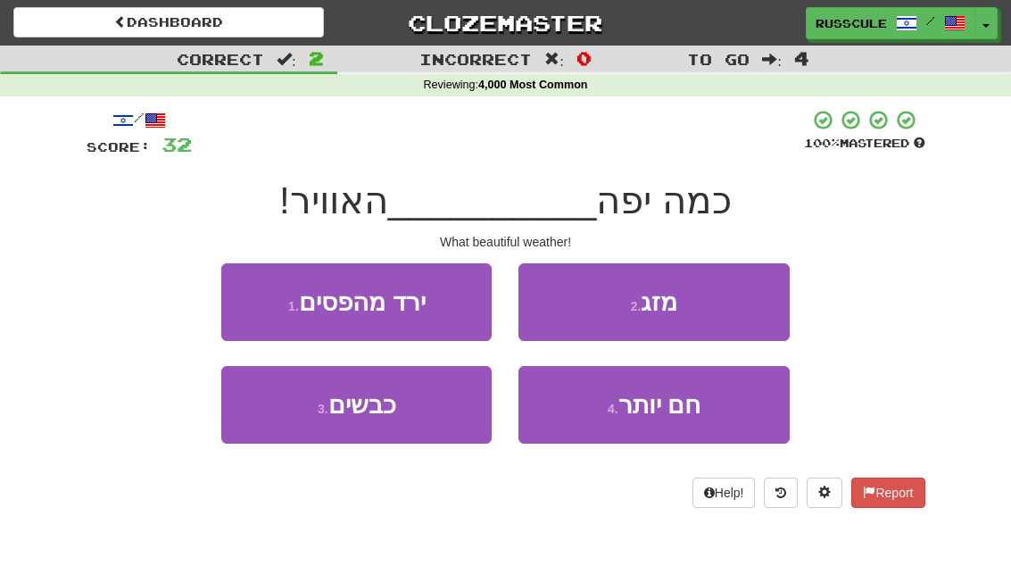
click at [725, 302] on button "2 . מזג" at bounding box center [654, 302] width 270 height 78
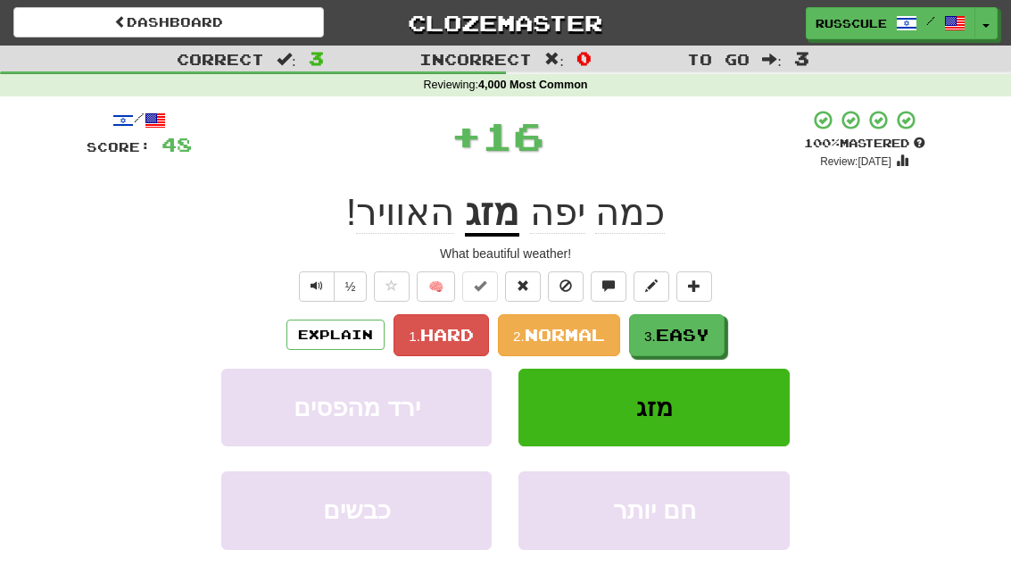
click at [695, 331] on span "Easy" at bounding box center [683, 335] width 54 height 20
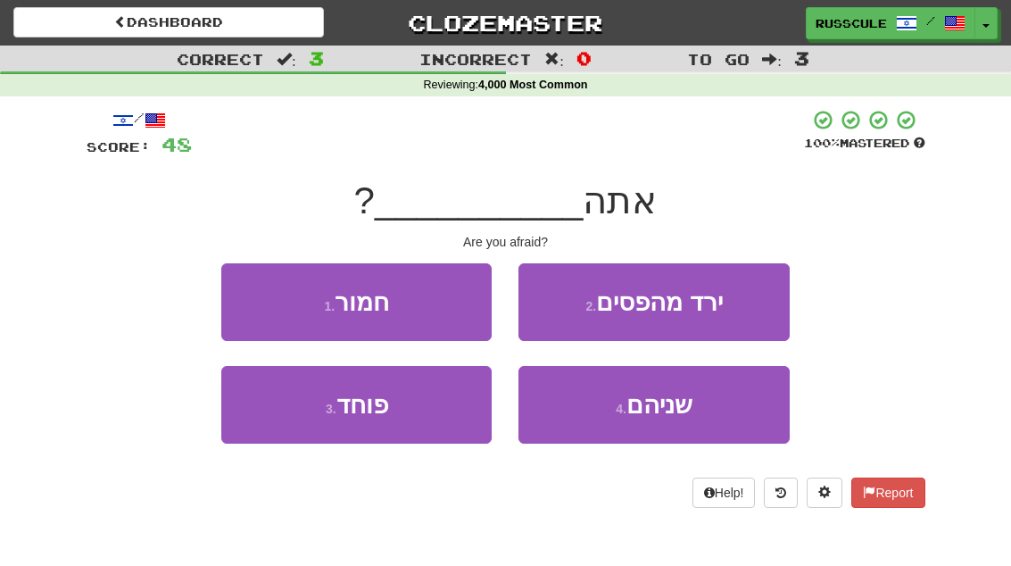
click at [414, 428] on button "3 . פוחד" at bounding box center [356, 405] width 270 height 78
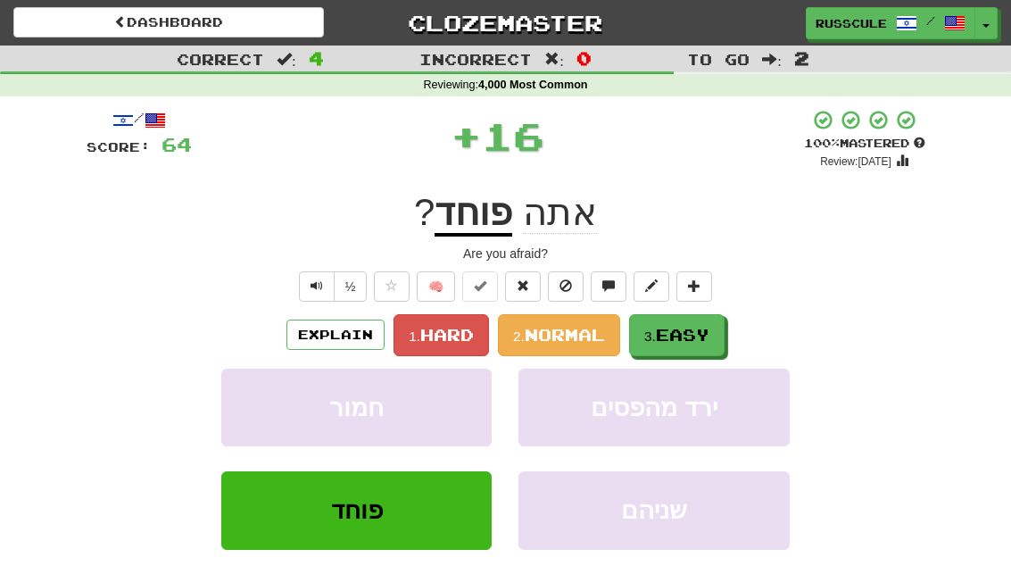
click at [692, 334] on span "Easy" at bounding box center [683, 335] width 54 height 20
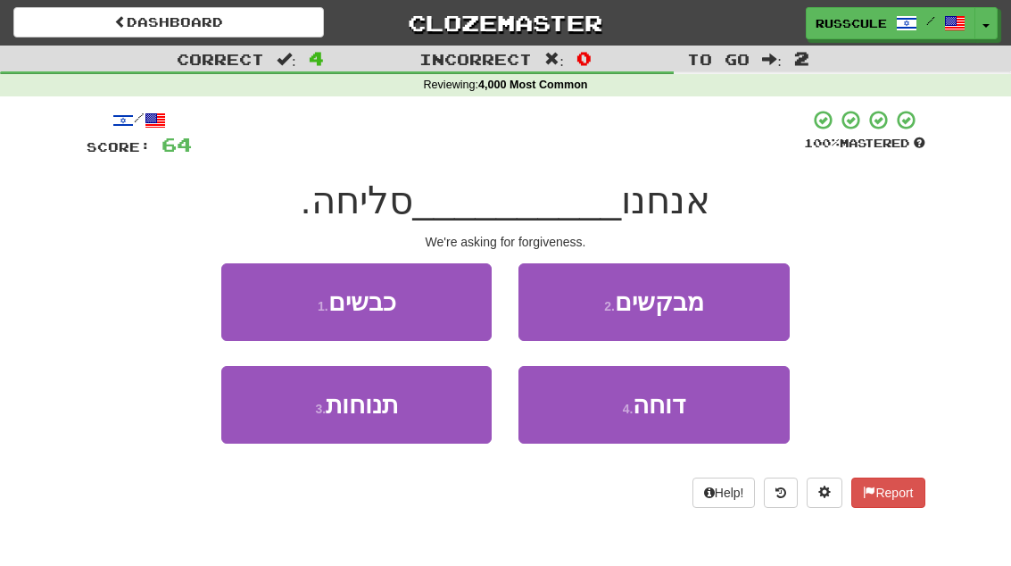
click at [626, 300] on span "מבקשים" at bounding box center [659, 302] width 89 height 28
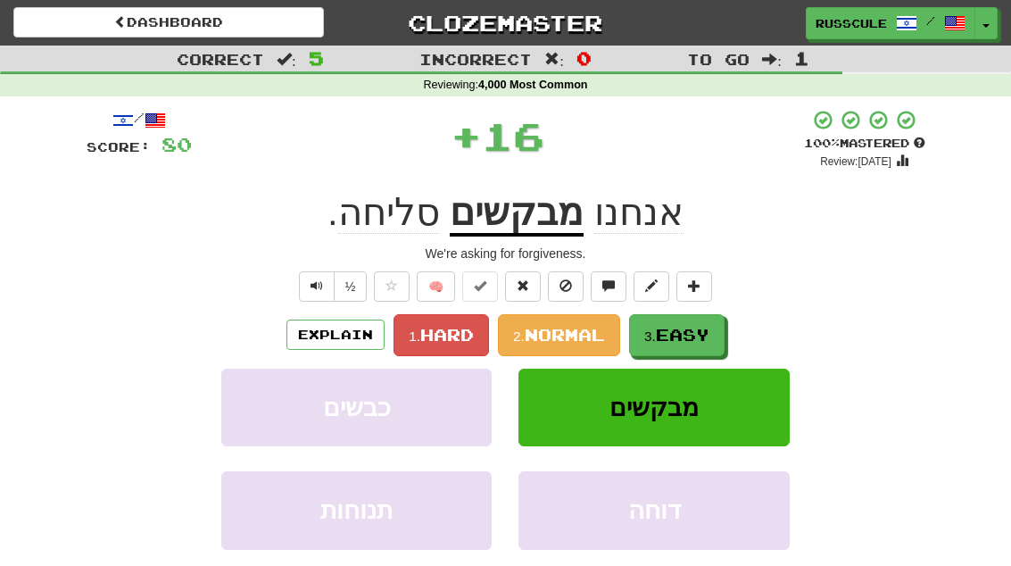
click at [676, 328] on span "Easy" at bounding box center [683, 335] width 54 height 20
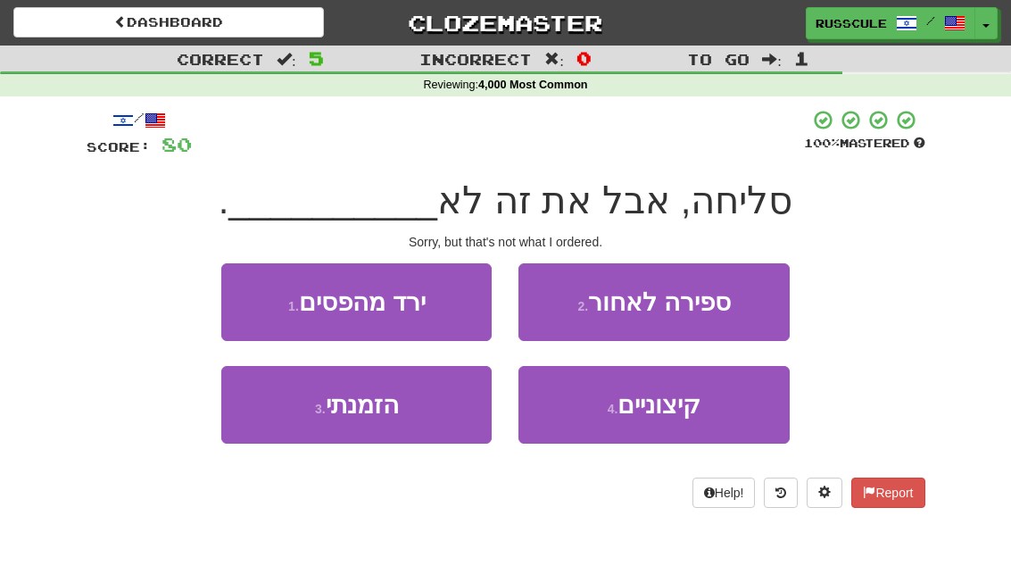
click at [336, 411] on span "הזמנתי" at bounding box center [362, 405] width 73 height 28
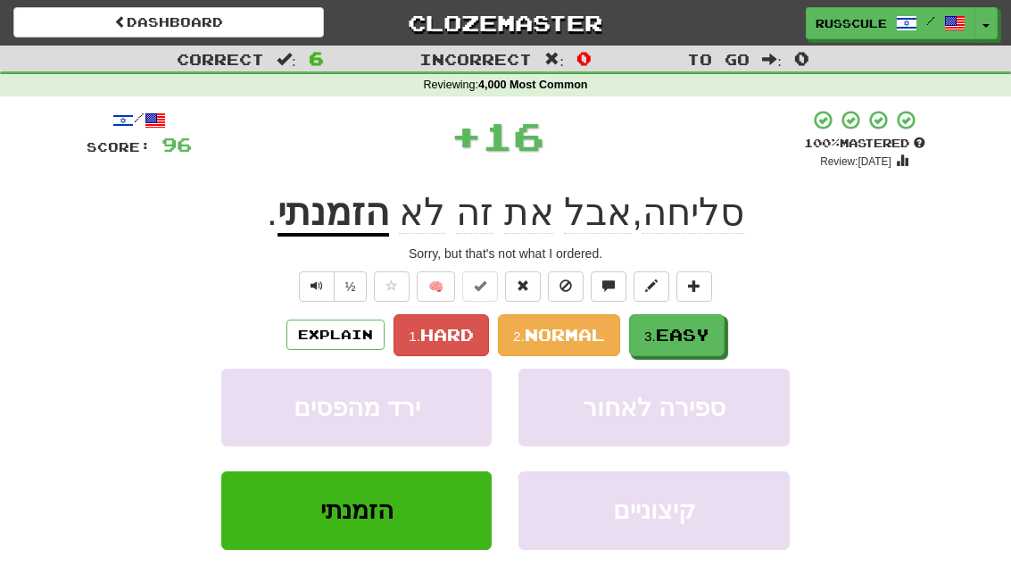
click at [670, 321] on button "3. Easy" at bounding box center [677, 335] width 96 height 42
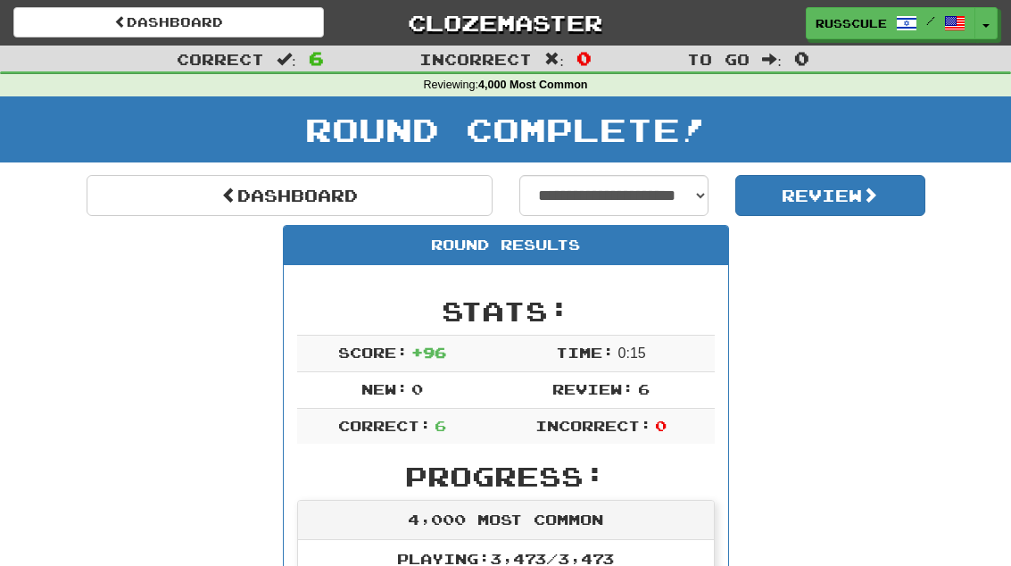
click at [312, 198] on link "Dashboard" at bounding box center [290, 195] width 406 height 41
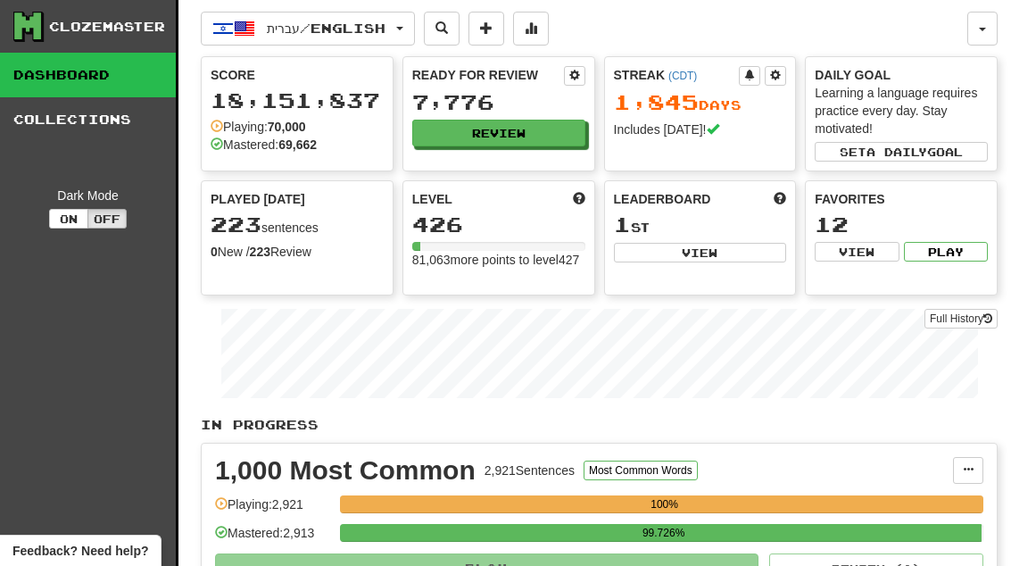
click at [473, 143] on button "Review" at bounding box center [498, 133] width 173 height 27
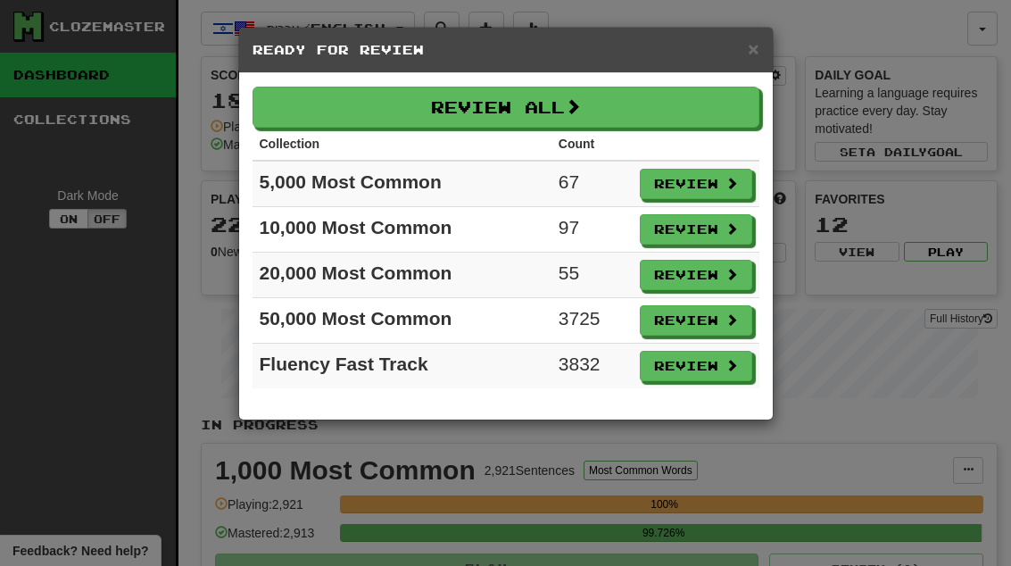
click at [681, 184] on button "Review" at bounding box center [696, 184] width 112 height 30
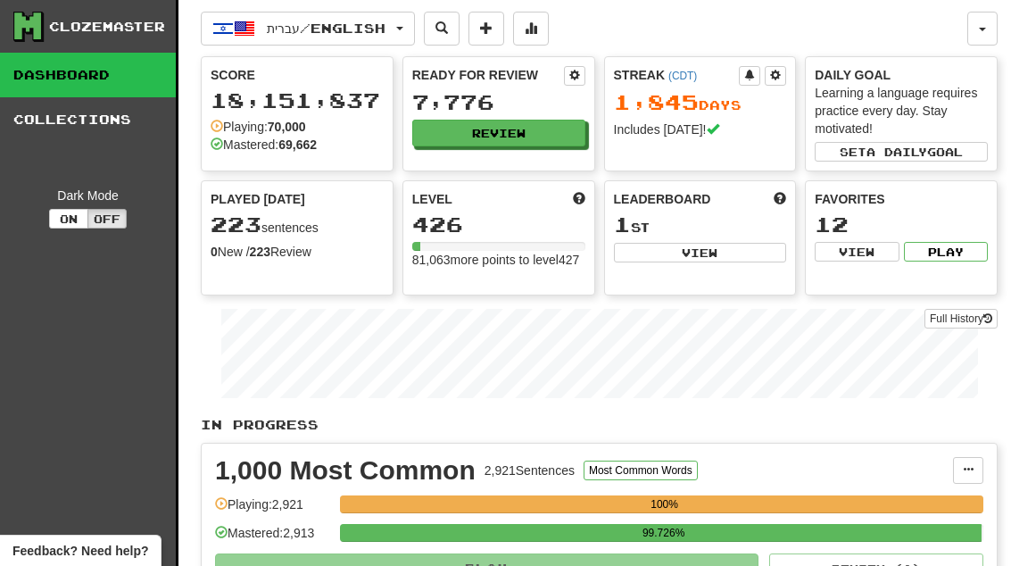
select select "**"
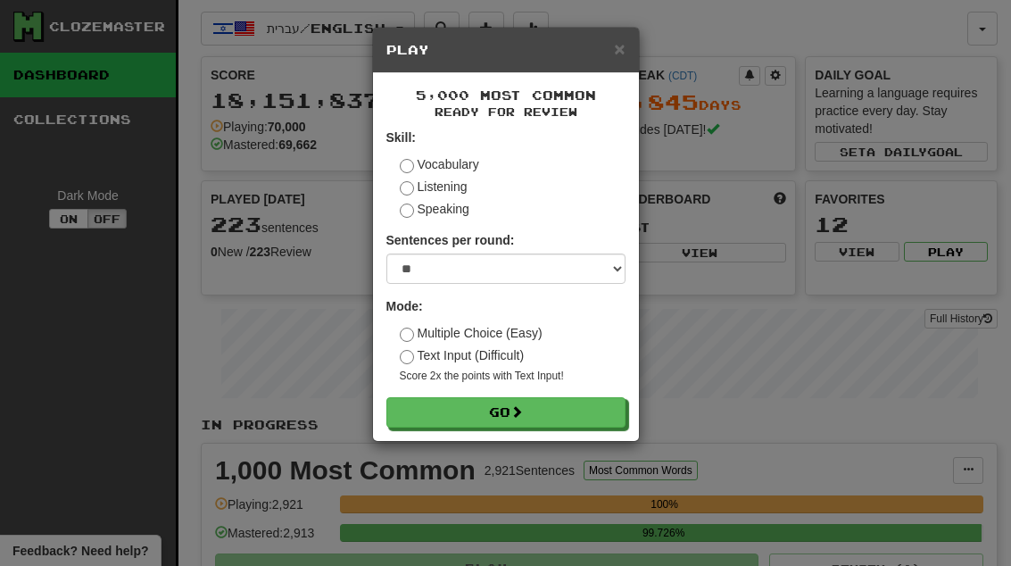
click at [549, 397] on button "Go" at bounding box center [506, 412] width 239 height 30
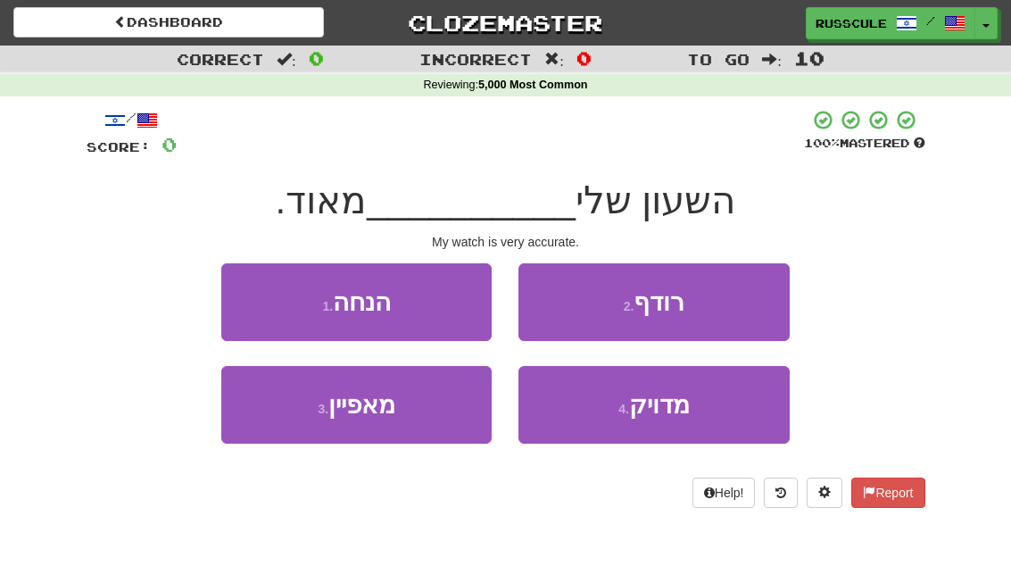
click at [650, 420] on button "4 . מדויק" at bounding box center [654, 405] width 270 height 78
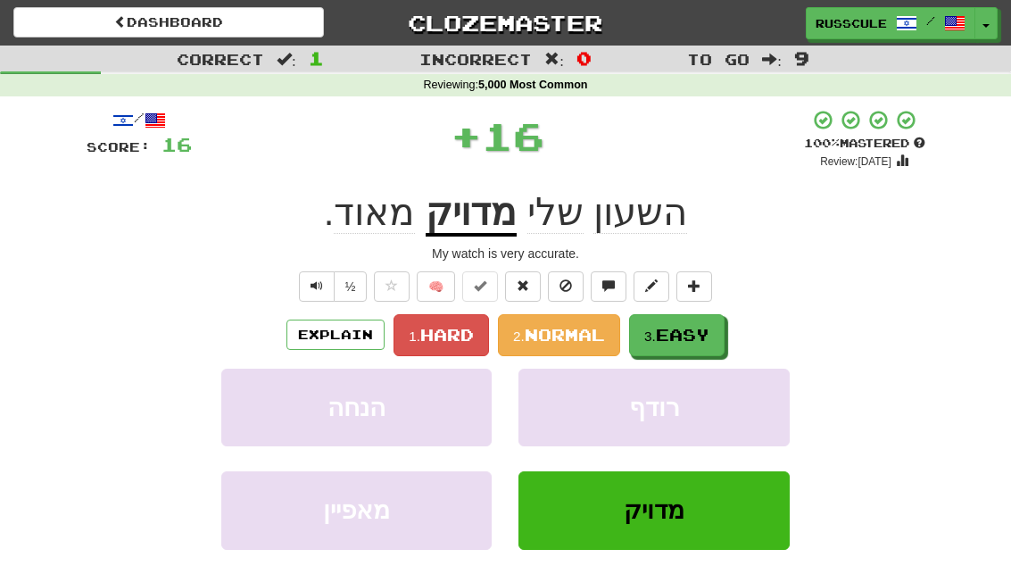
click at [678, 334] on span "Easy" at bounding box center [683, 335] width 54 height 20
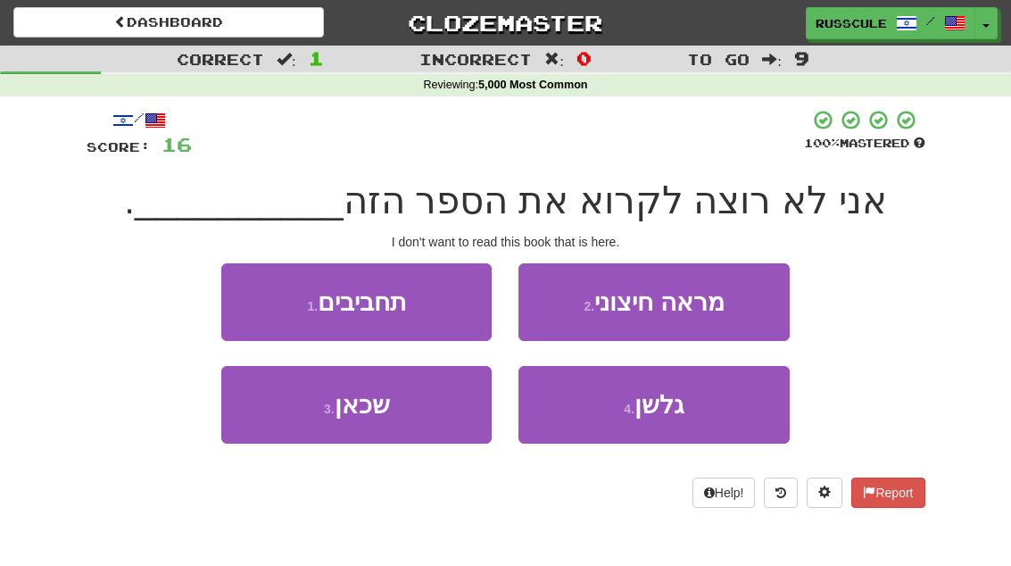
click at [341, 430] on button "3 . [GEOGRAPHIC_DATA]" at bounding box center [356, 405] width 270 height 78
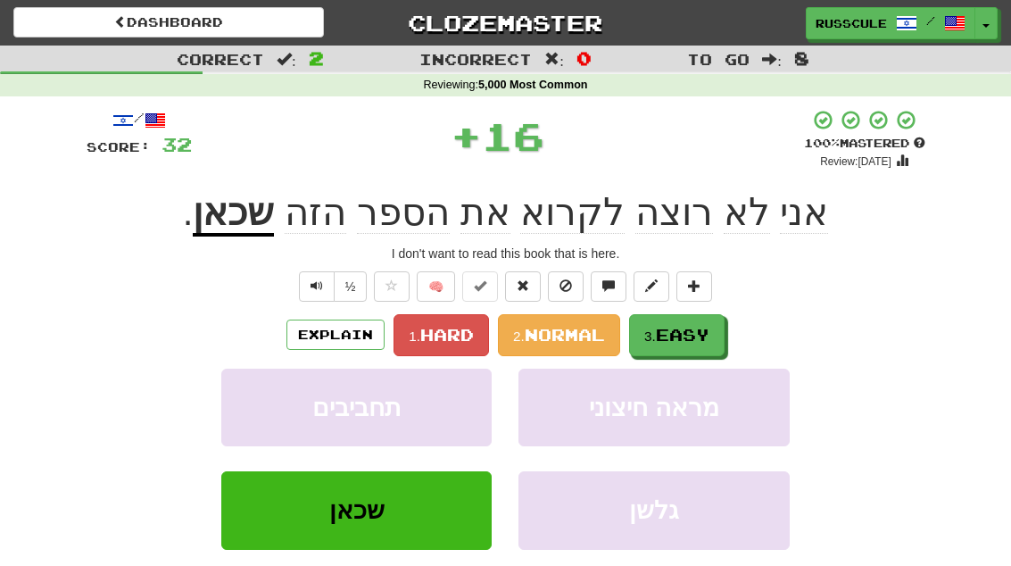
click at [667, 329] on span "Easy" at bounding box center [683, 335] width 54 height 20
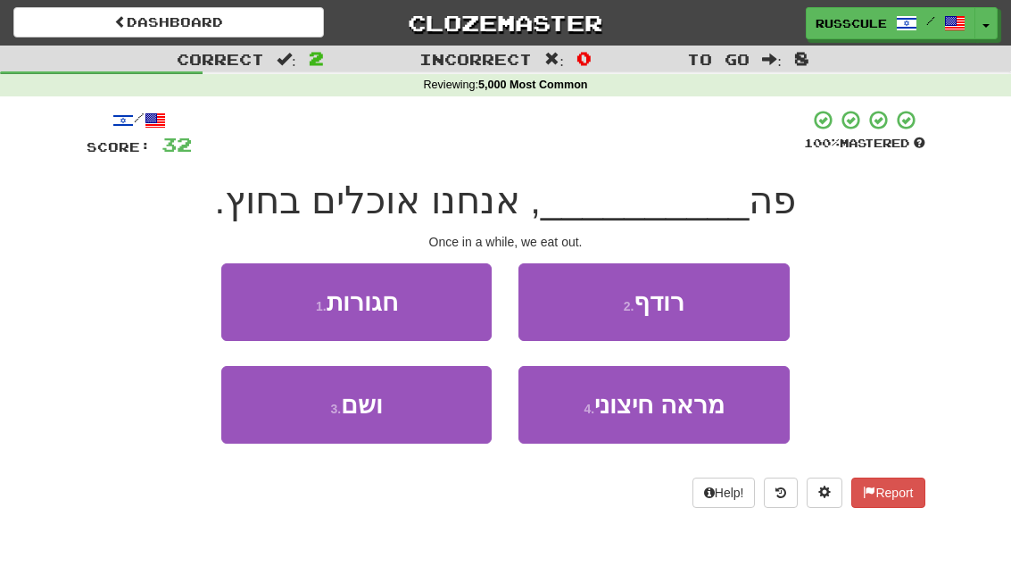
click at [345, 412] on span "ושם" at bounding box center [362, 405] width 42 height 28
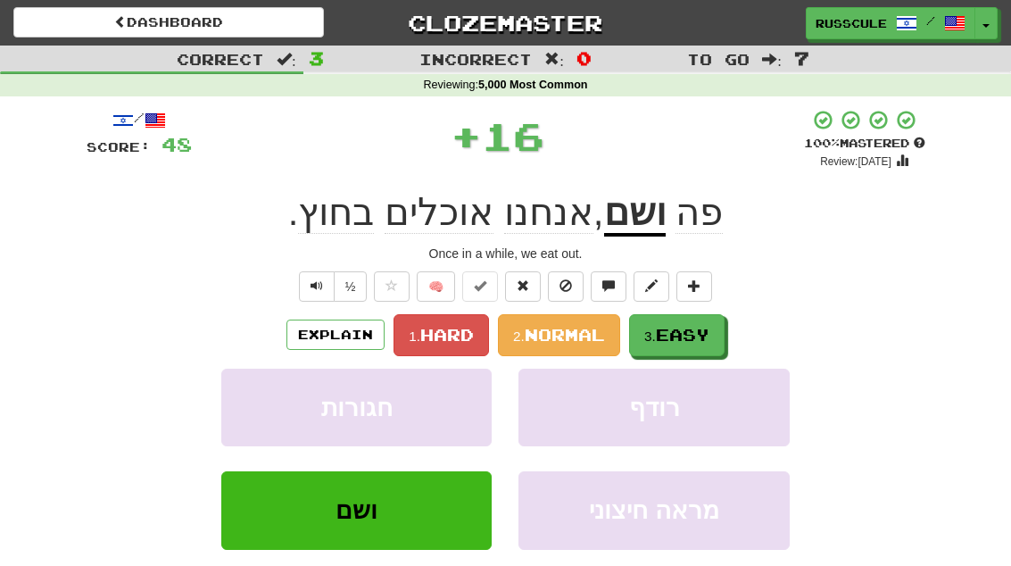
click at [669, 331] on span "Easy" at bounding box center [683, 335] width 54 height 20
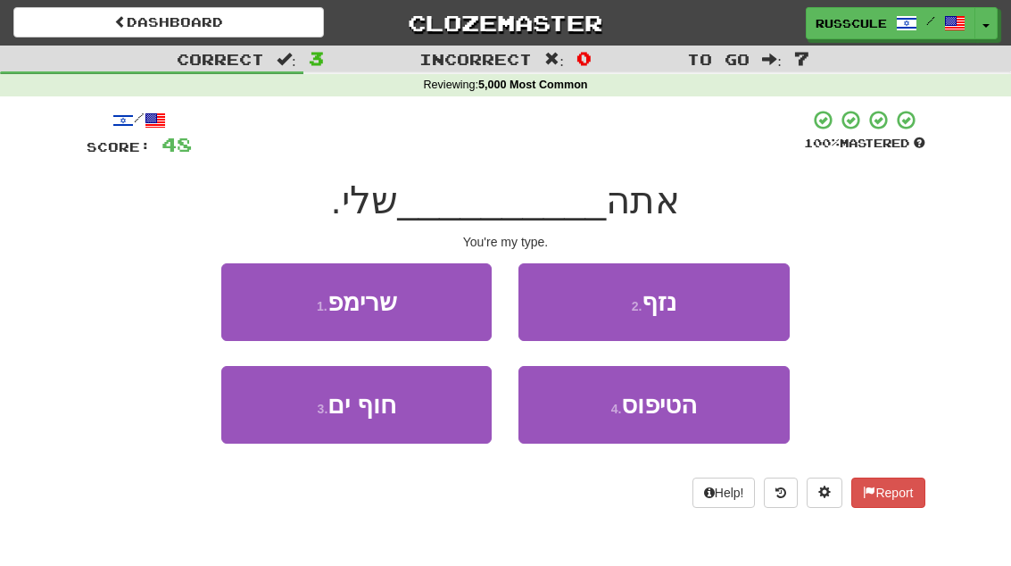
click at [653, 405] on span "הטיפוס" at bounding box center [659, 405] width 76 height 28
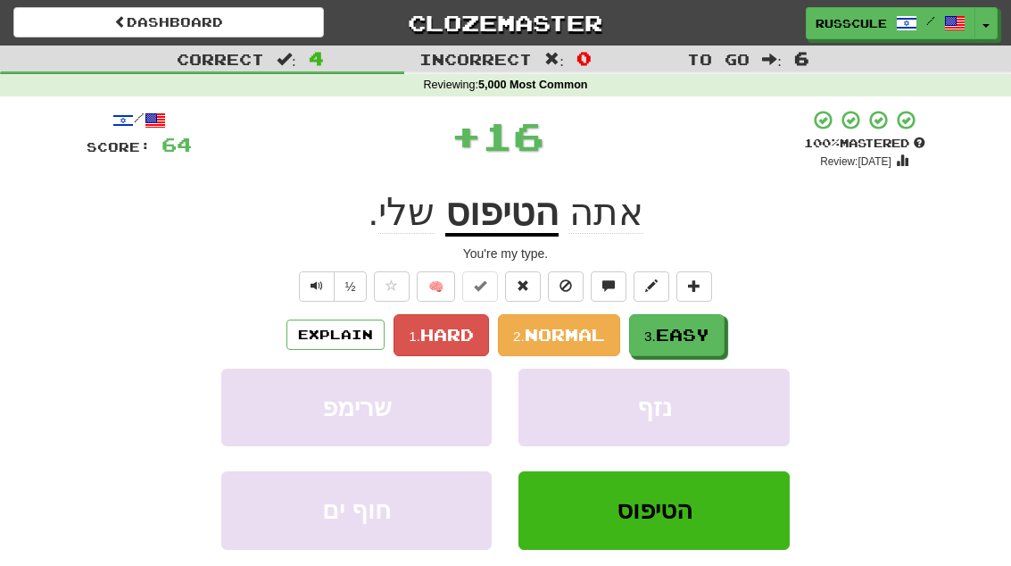
click at [666, 327] on span "Easy" at bounding box center [683, 335] width 54 height 20
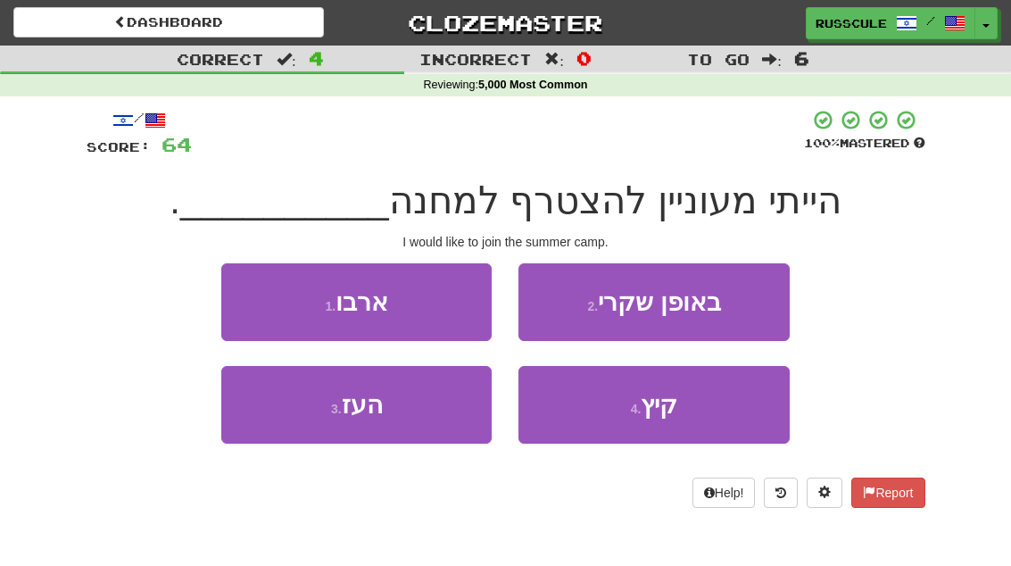
click at [654, 411] on span "קיץ" at bounding box center [659, 405] width 37 height 28
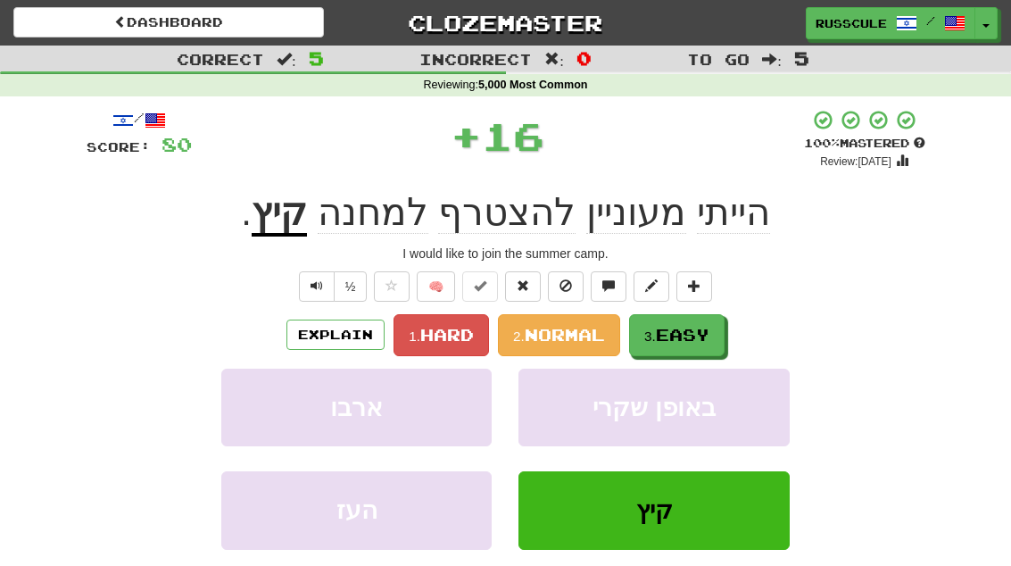
click at [671, 336] on span "Easy" at bounding box center [683, 335] width 54 height 20
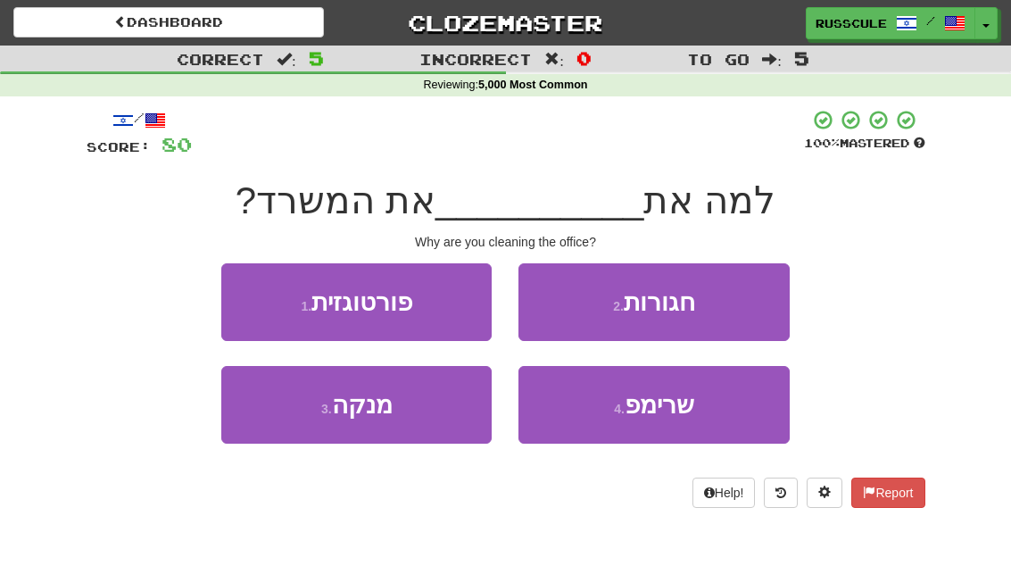
click at [355, 419] on button "3 . [GEOGRAPHIC_DATA]" at bounding box center [356, 405] width 270 height 78
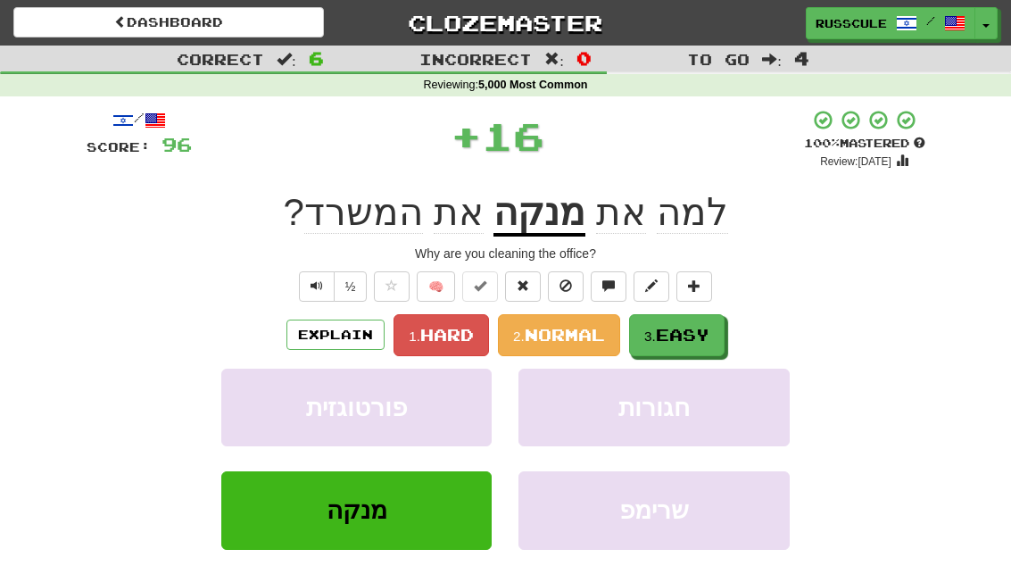
click at [682, 322] on button "3. Easy" at bounding box center [677, 335] width 96 height 42
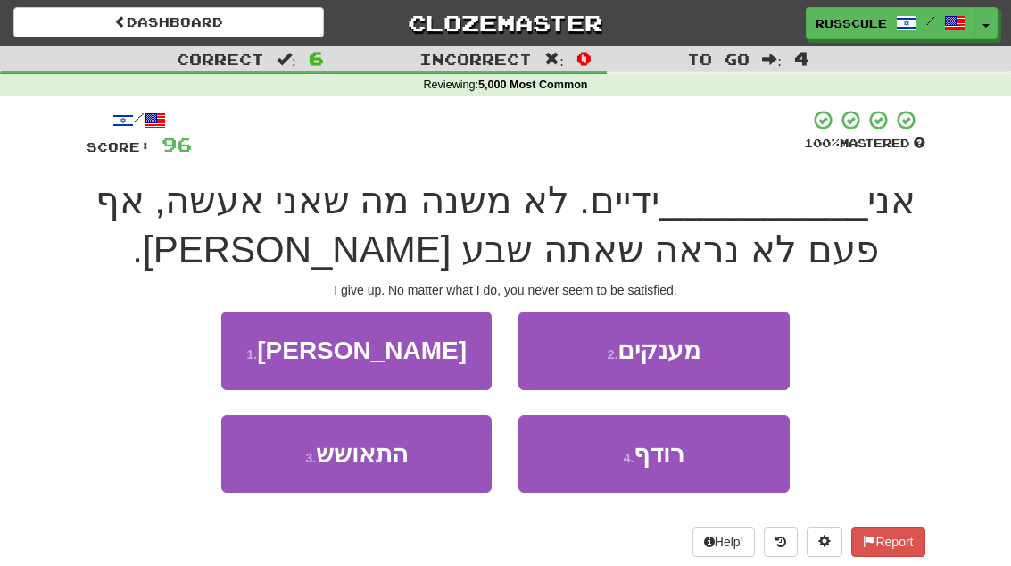
click at [330, 362] on button "1 . [PERSON_NAME]" at bounding box center [356, 351] width 270 height 78
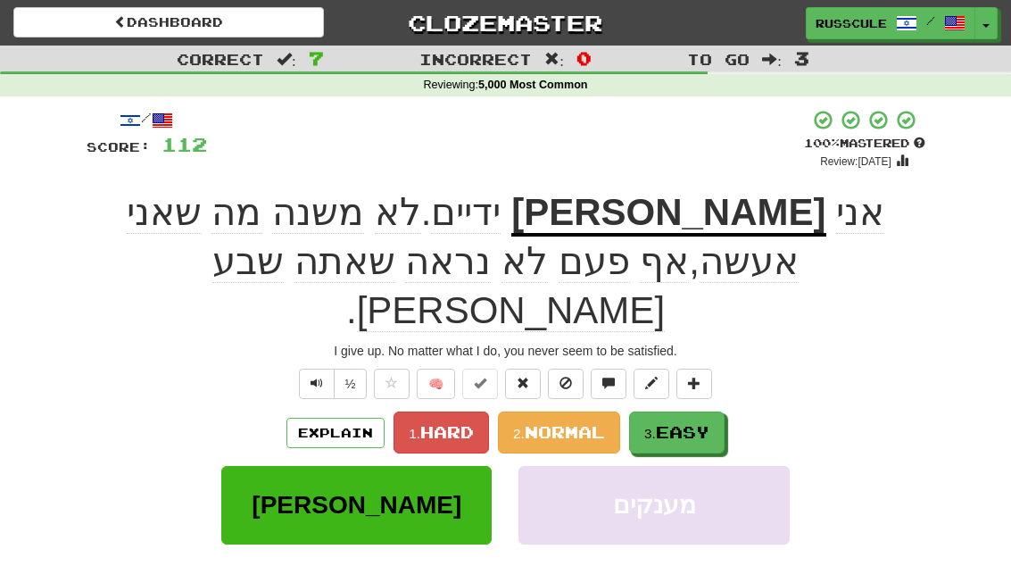
click at [670, 422] on span "Easy" at bounding box center [683, 432] width 54 height 20
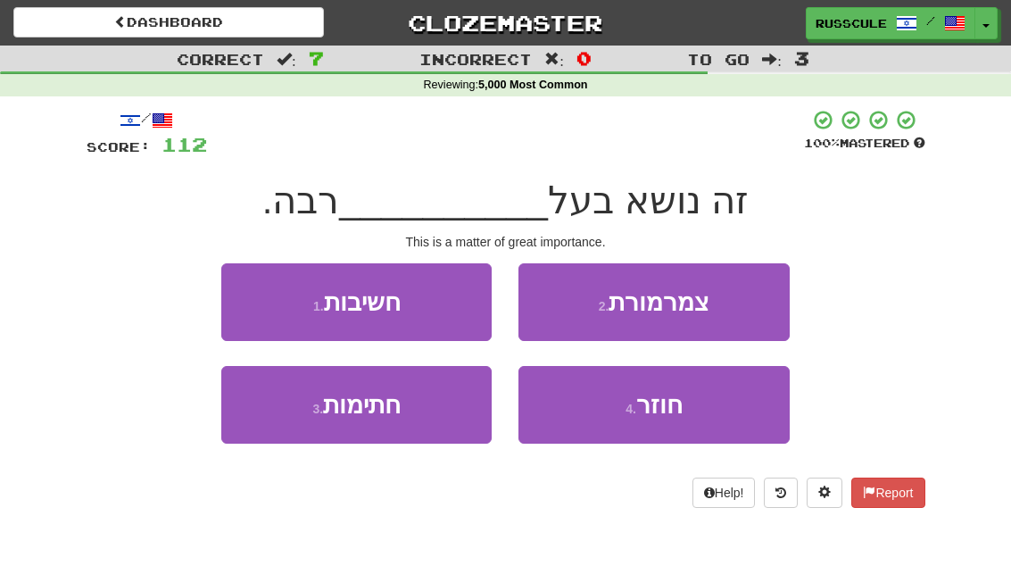
click at [295, 302] on button "1 . חשיבות" at bounding box center [356, 302] width 270 height 78
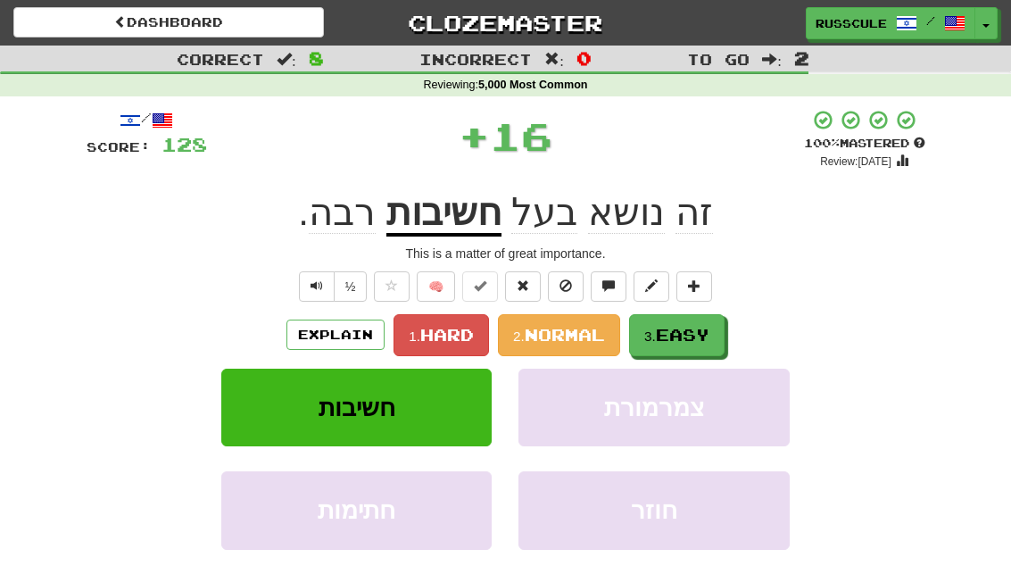
click at [679, 332] on span "Easy" at bounding box center [683, 335] width 54 height 20
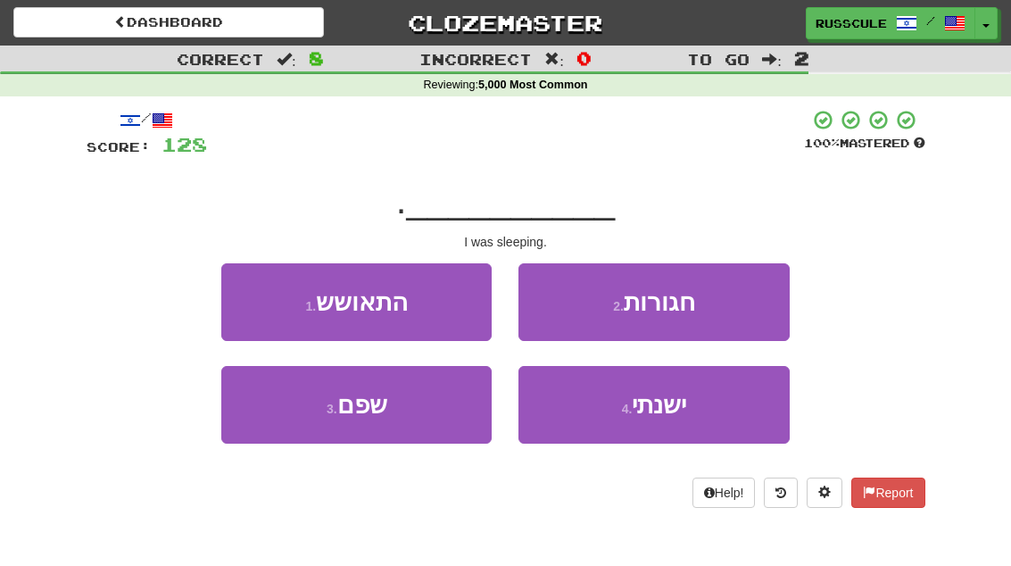
click at [653, 407] on span "ישנתי" at bounding box center [659, 405] width 54 height 28
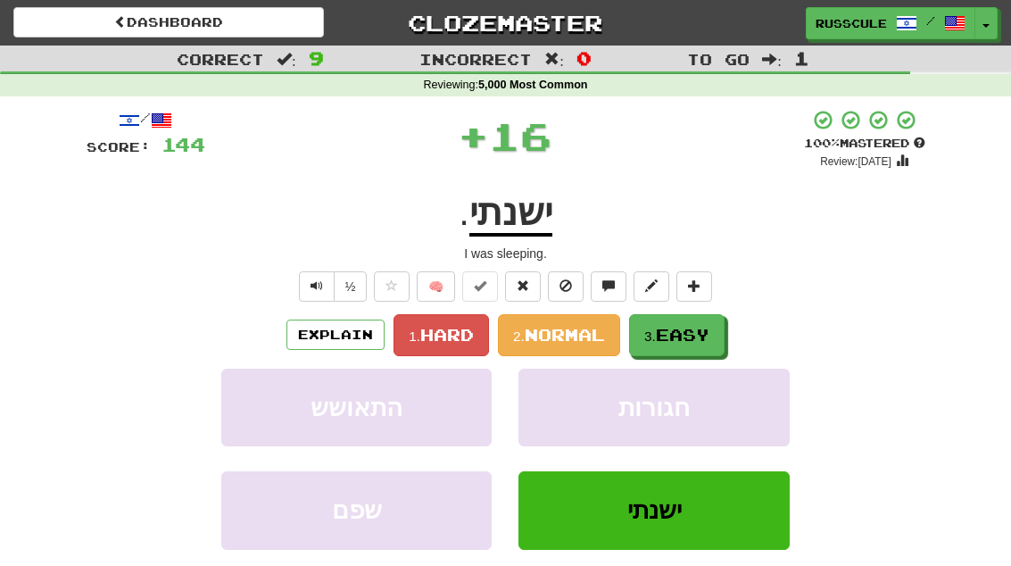
click at [671, 328] on span "Easy" at bounding box center [683, 335] width 54 height 20
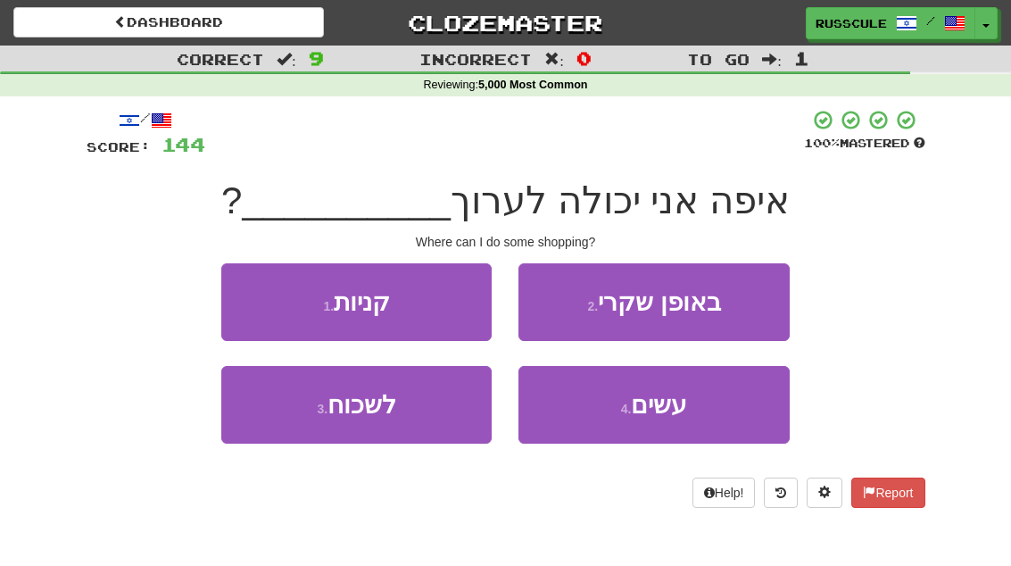
click at [299, 312] on button "1 . קניות" at bounding box center [356, 302] width 270 height 78
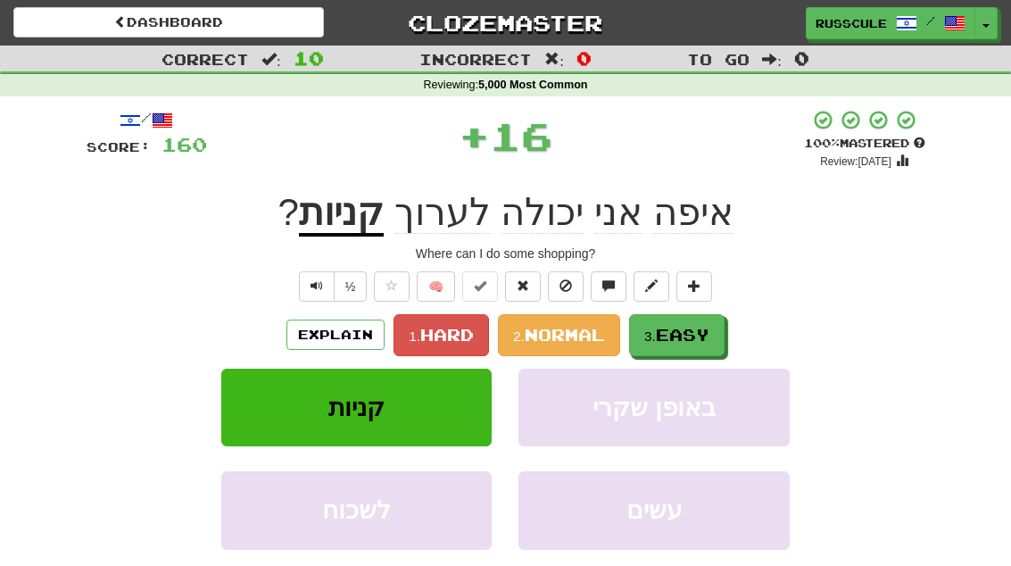
click at [678, 329] on span "Easy" at bounding box center [683, 335] width 54 height 20
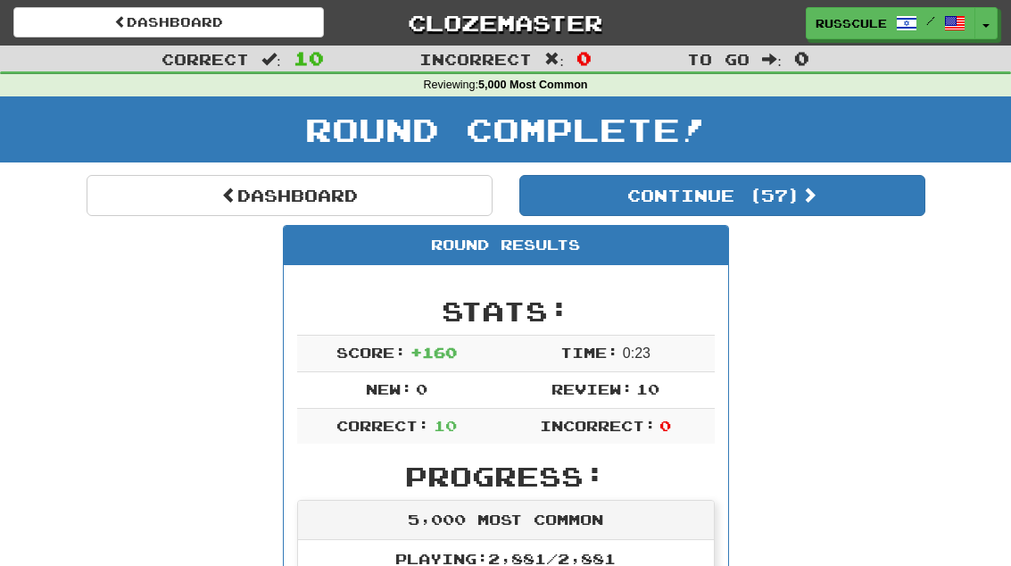
click at [610, 207] on button "Continue ( 57 )" at bounding box center [723, 195] width 406 height 41
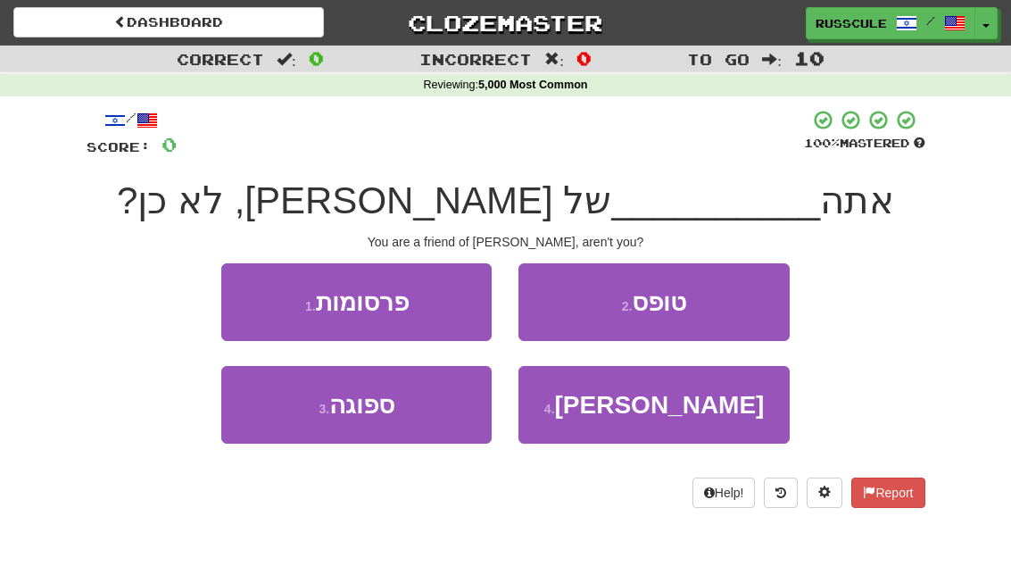
click at [628, 397] on button "4 . ידיד" at bounding box center [654, 405] width 270 height 78
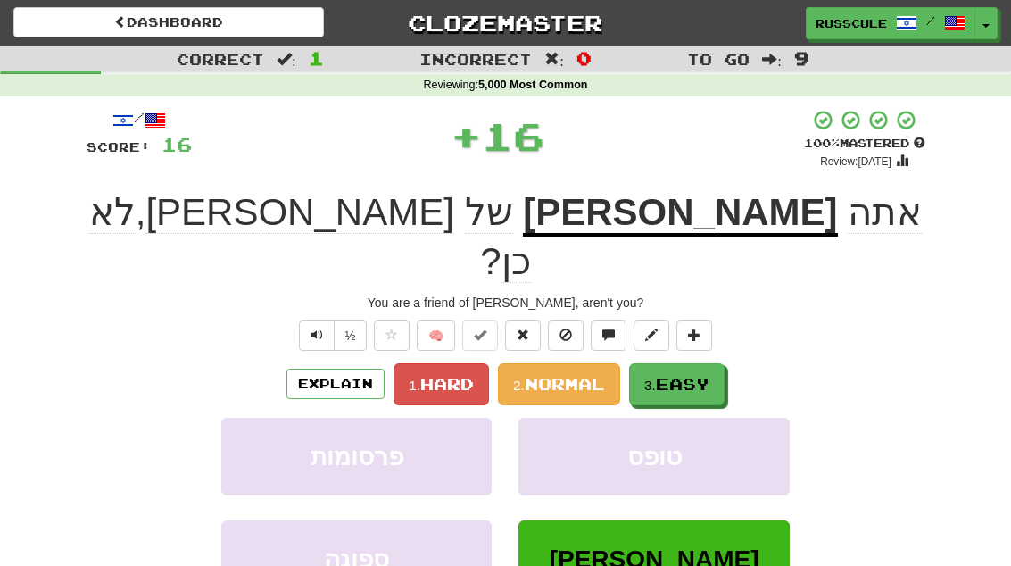
click at [666, 374] on span "Easy" at bounding box center [683, 384] width 54 height 20
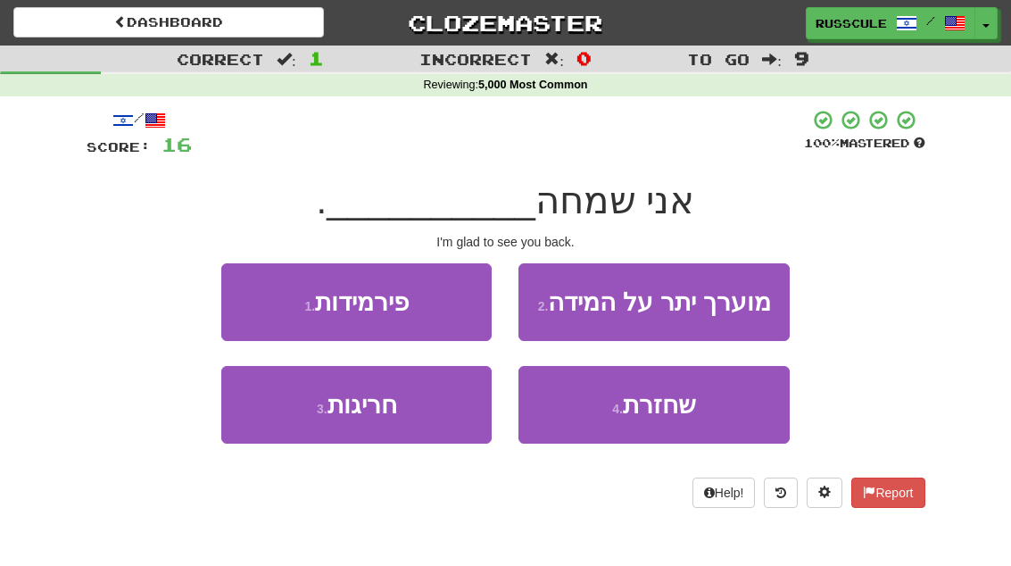
click at [640, 401] on span "שחזרת" at bounding box center [659, 405] width 73 height 28
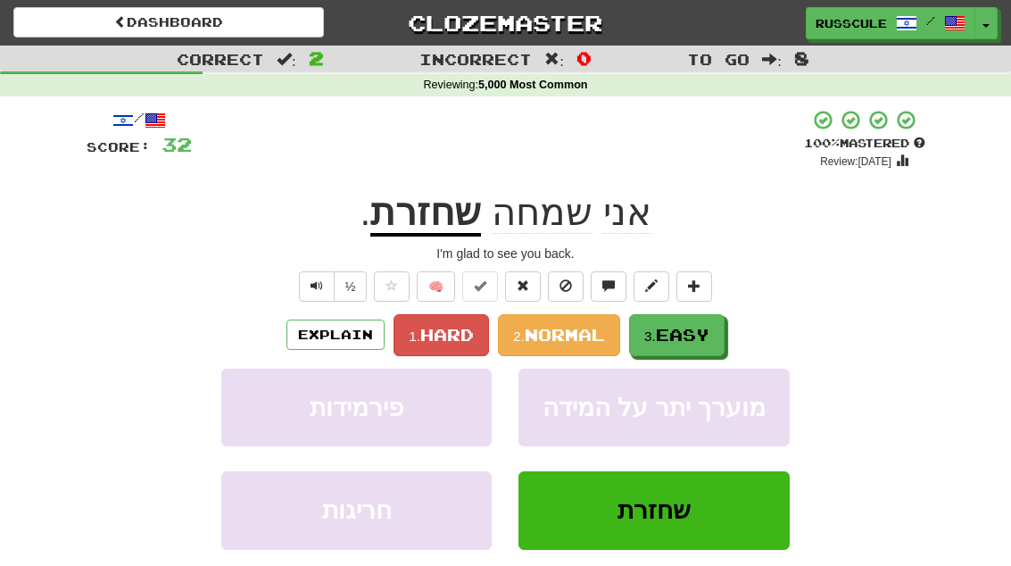
click at [674, 336] on span "Easy" at bounding box center [683, 335] width 54 height 20
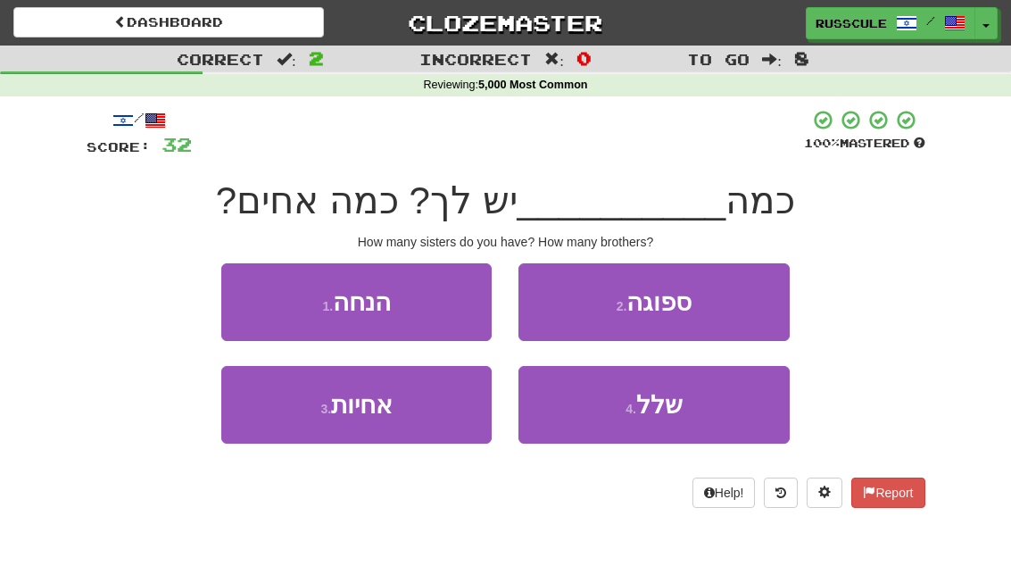
click at [303, 411] on button "3 . אחיות" at bounding box center [356, 405] width 270 height 78
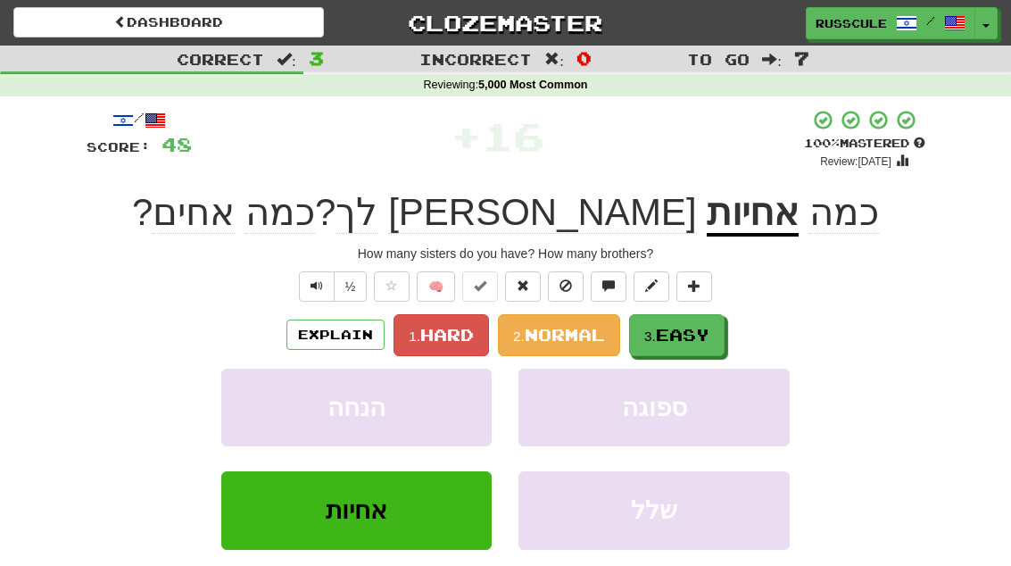
click at [674, 315] on button "3. Easy" at bounding box center [677, 335] width 96 height 42
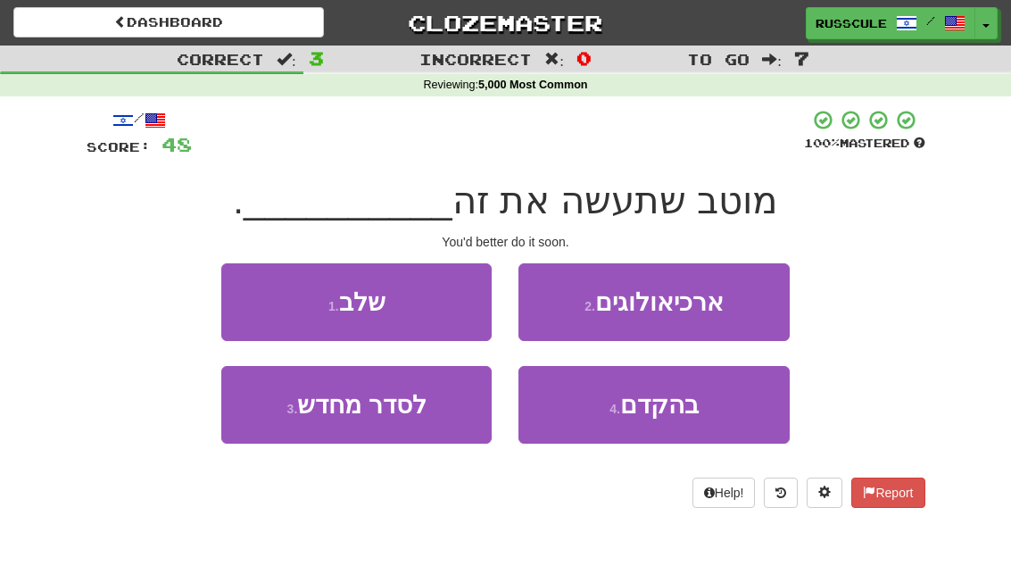
click at [625, 411] on span "בהקדם" at bounding box center [659, 405] width 79 height 28
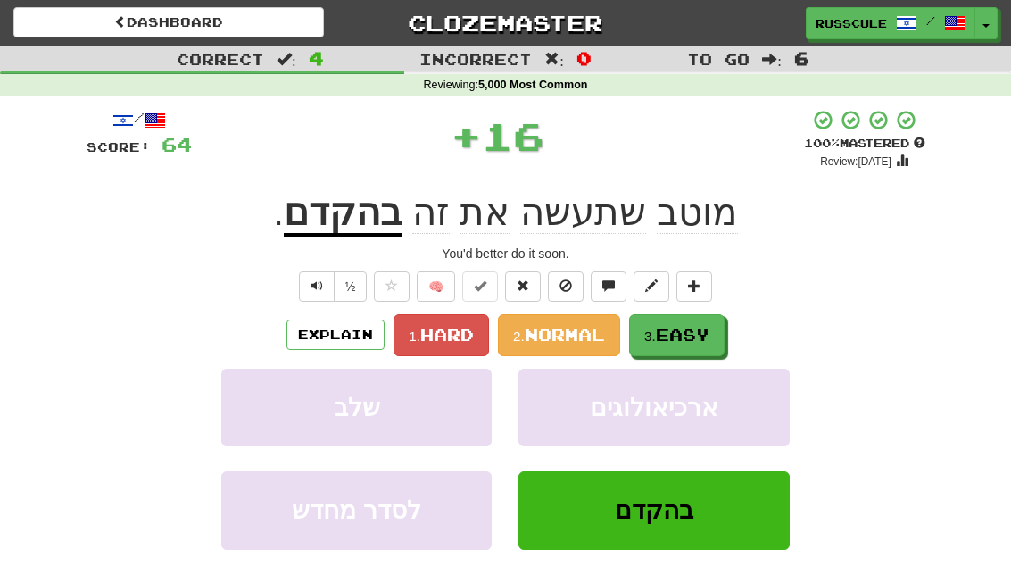
click at [677, 337] on span "Easy" at bounding box center [683, 335] width 54 height 20
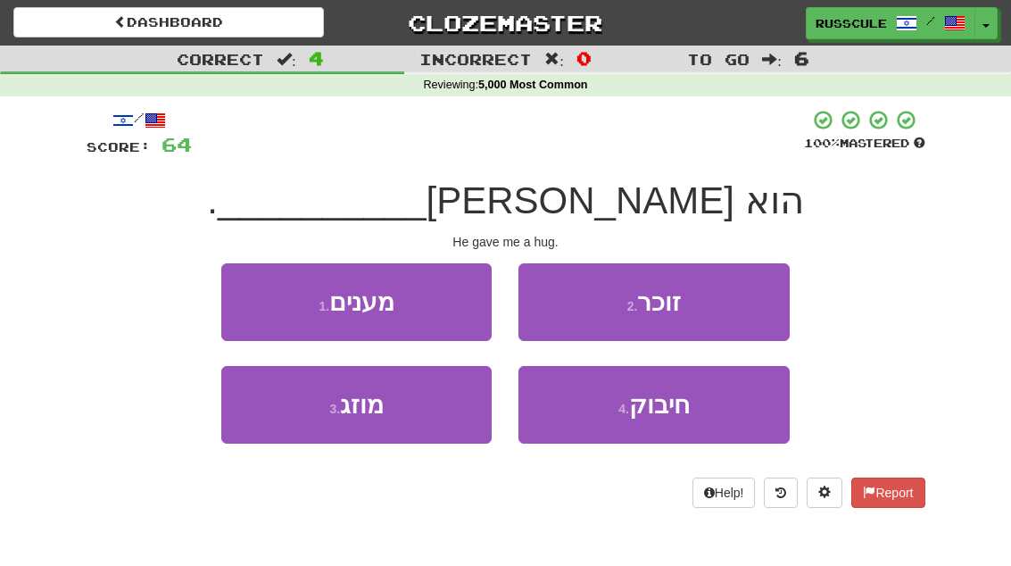
click at [644, 410] on span "חיבוק" at bounding box center [659, 405] width 61 height 28
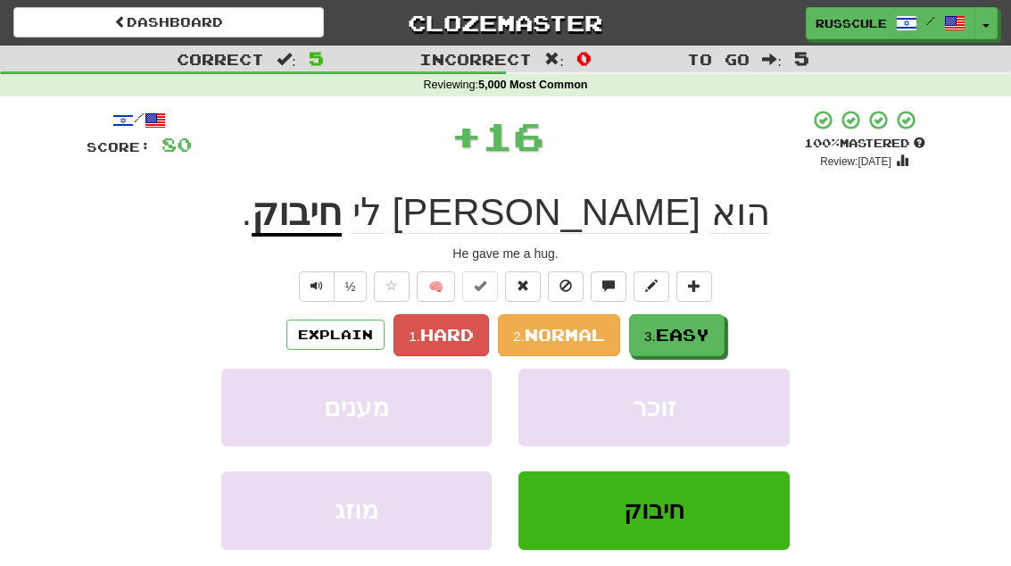
click at [662, 332] on span "Easy" at bounding box center [683, 335] width 54 height 20
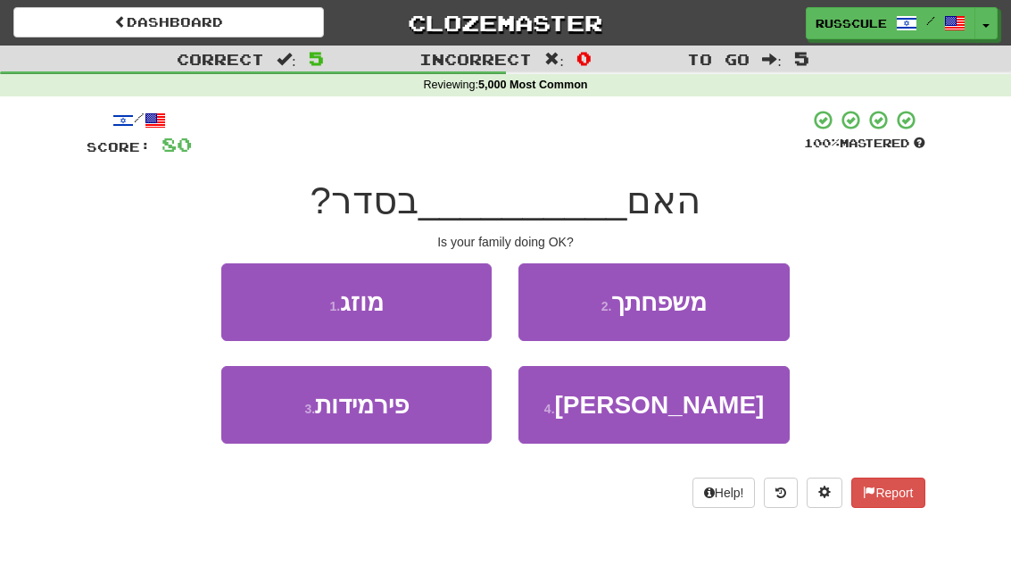
click at [595, 304] on button "2 . משפחתך" at bounding box center [654, 302] width 270 height 78
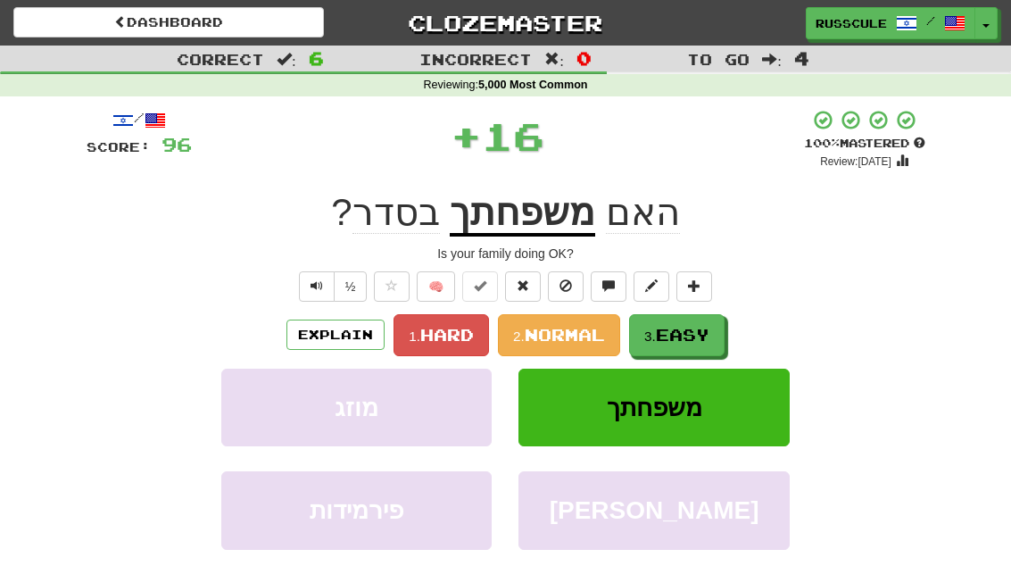
click at [670, 329] on span "Easy" at bounding box center [683, 335] width 54 height 20
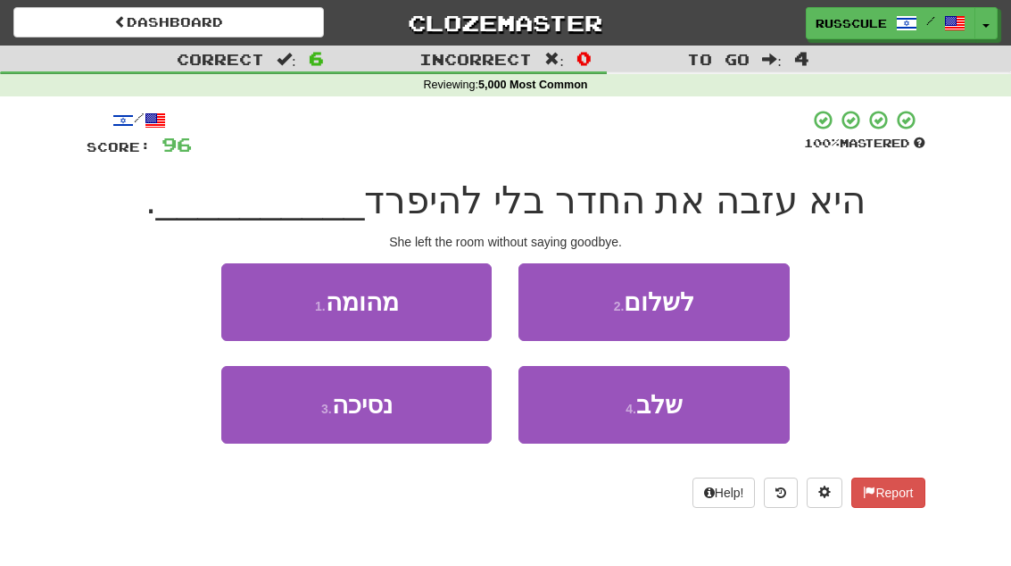
click at [625, 309] on small "2 ." at bounding box center [619, 306] width 11 height 14
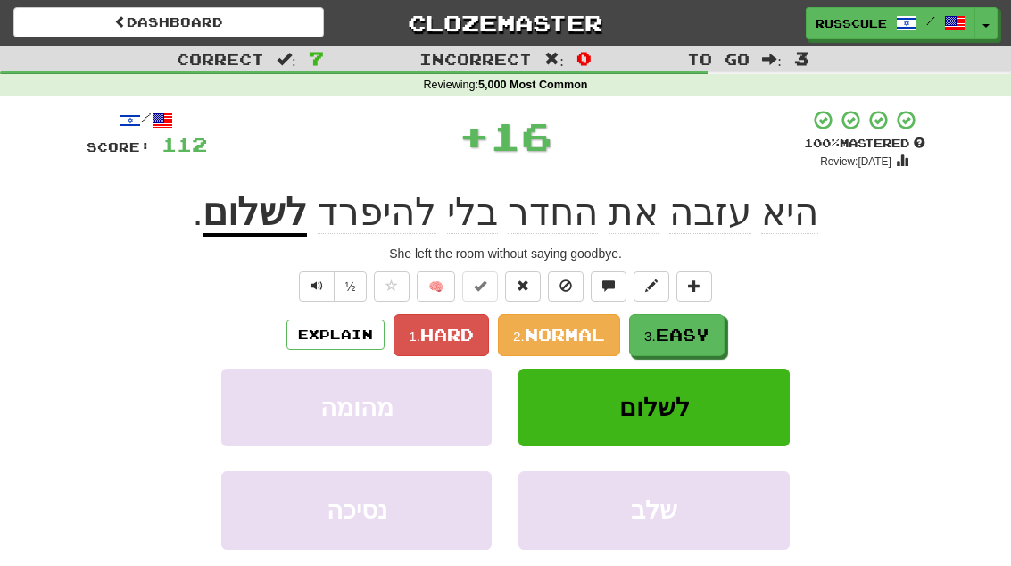
click at [681, 340] on span "Easy" at bounding box center [683, 335] width 54 height 20
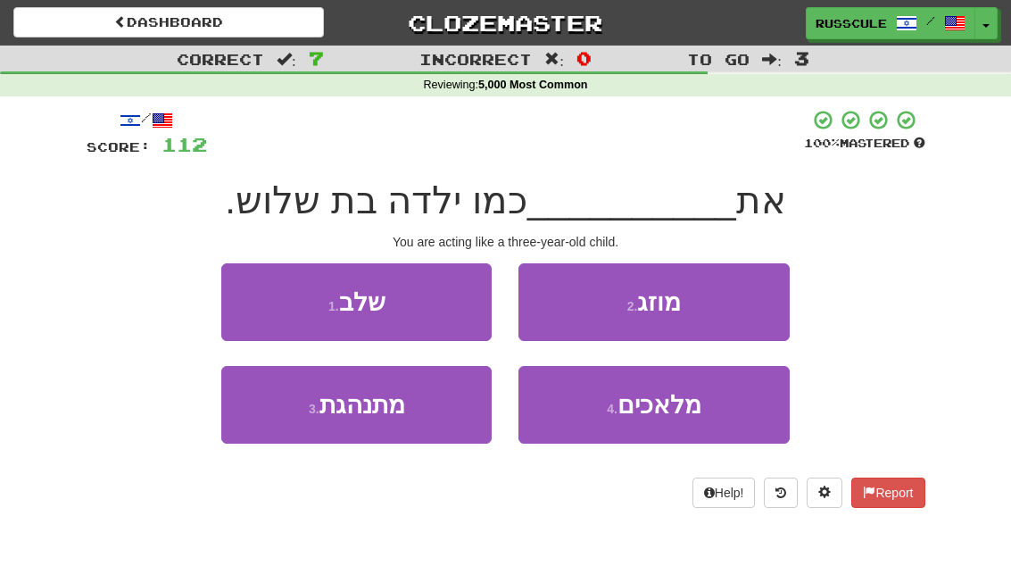
click at [616, 305] on button "2 . מוזג" at bounding box center [654, 302] width 270 height 78
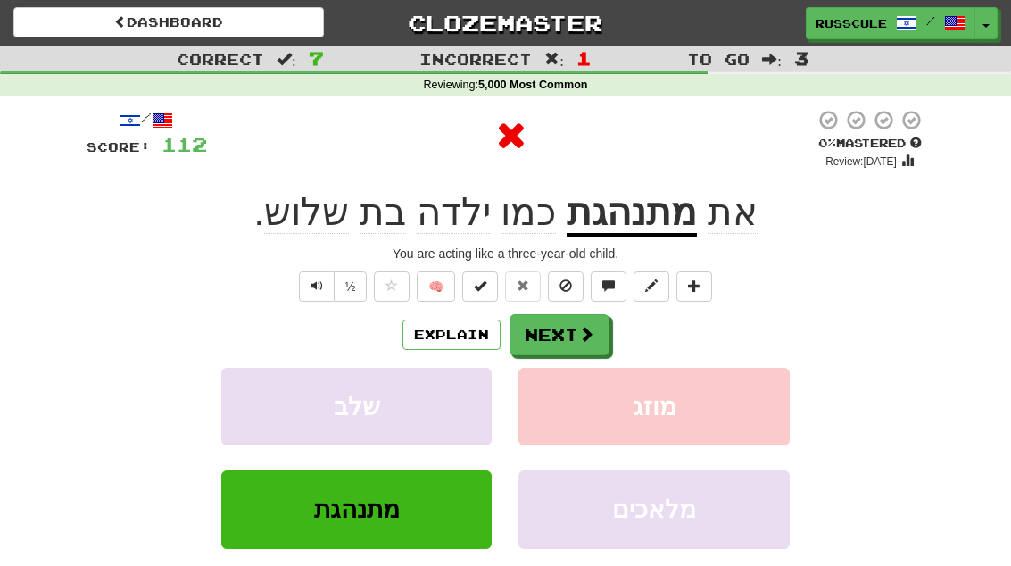
click at [544, 323] on button "Next" at bounding box center [560, 334] width 100 height 41
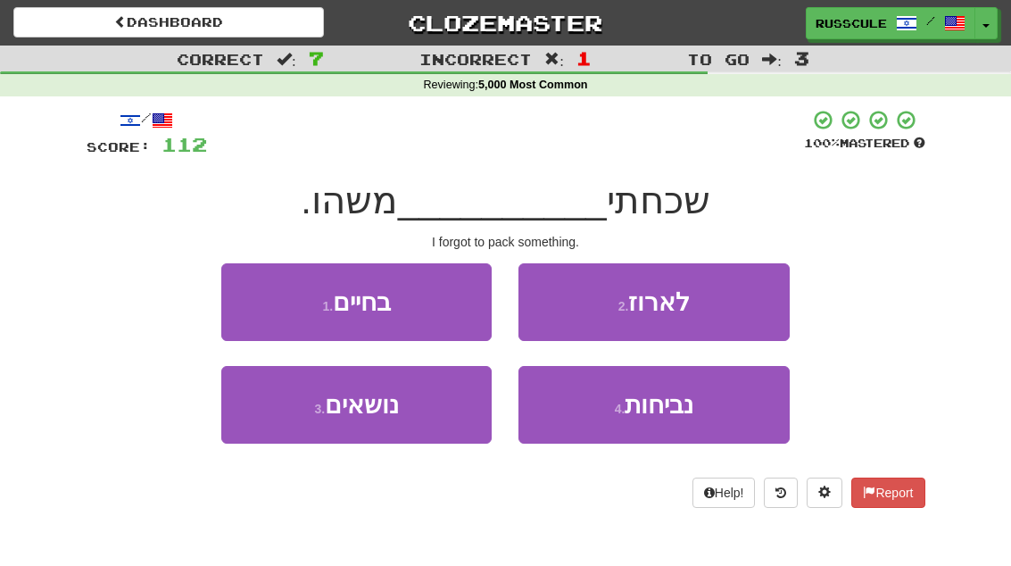
click at [592, 292] on button "2 . לארוז" at bounding box center [654, 302] width 270 height 78
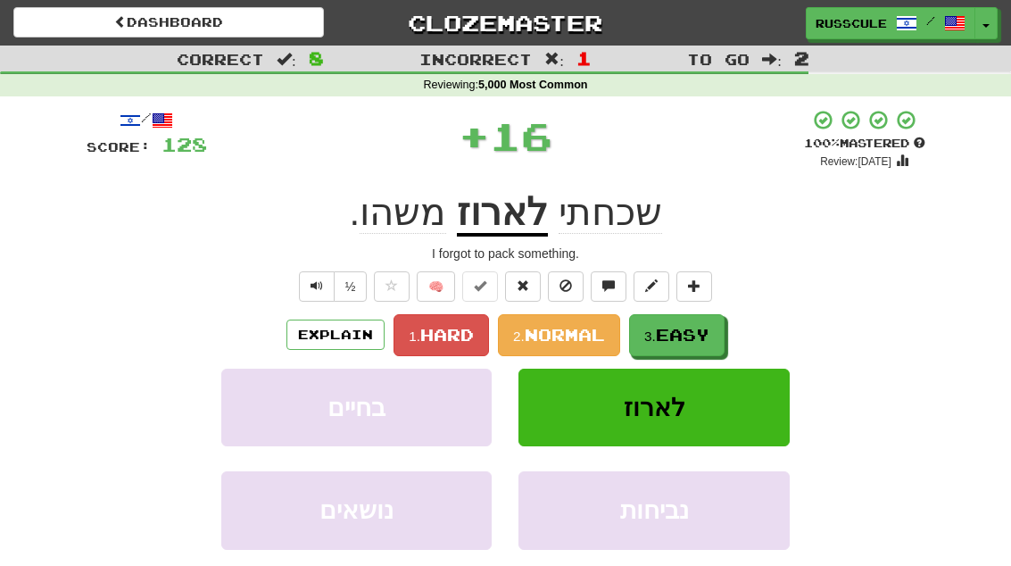
click at [669, 327] on span "Easy" at bounding box center [683, 335] width 54 height 20
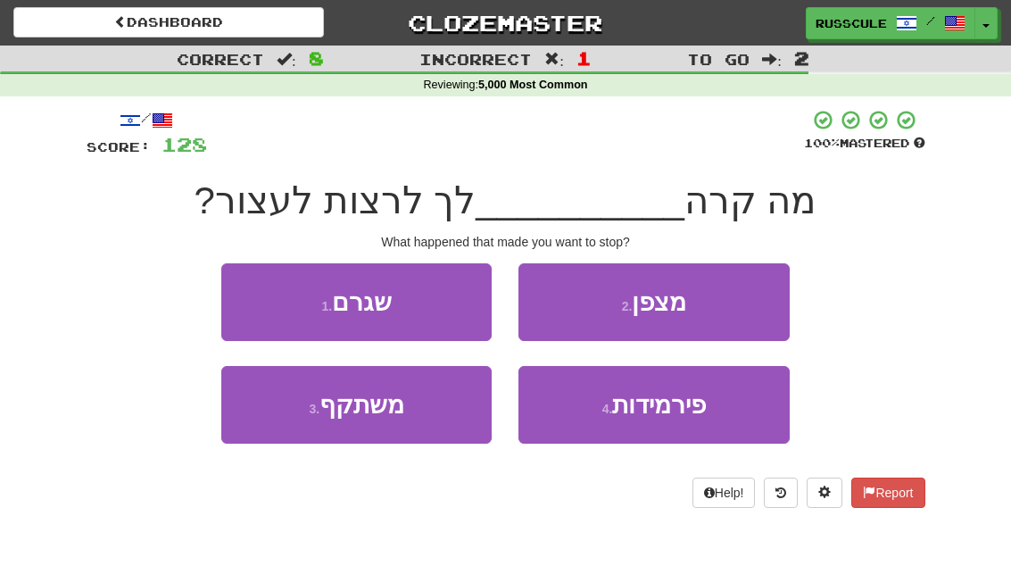
click at [332, 303] on small "1 ." at bounding box center [326, 306] width 11 height 14
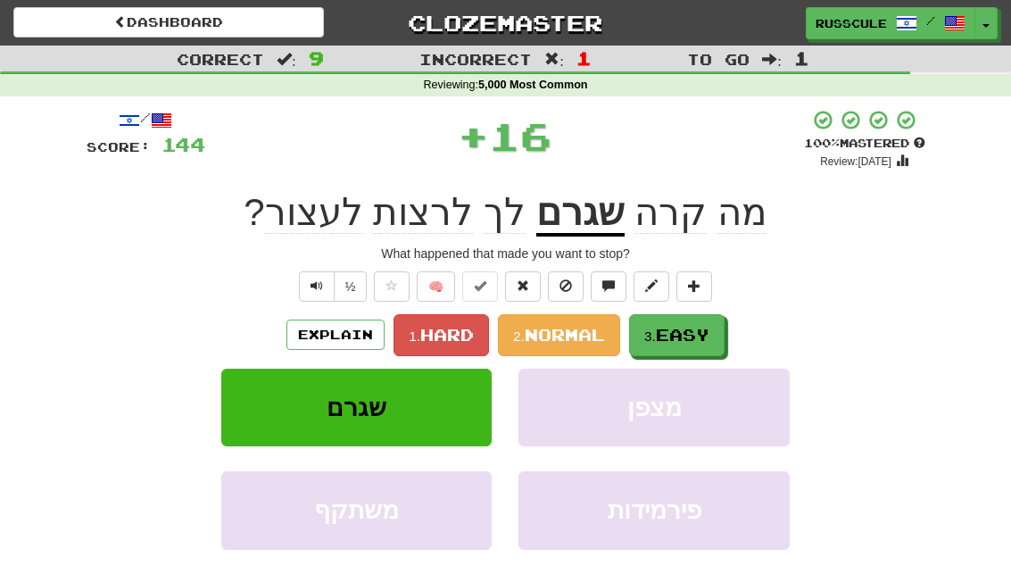
click at [684, 326] on span "Easy" at bounding box center [683, 335] width 54 height 20
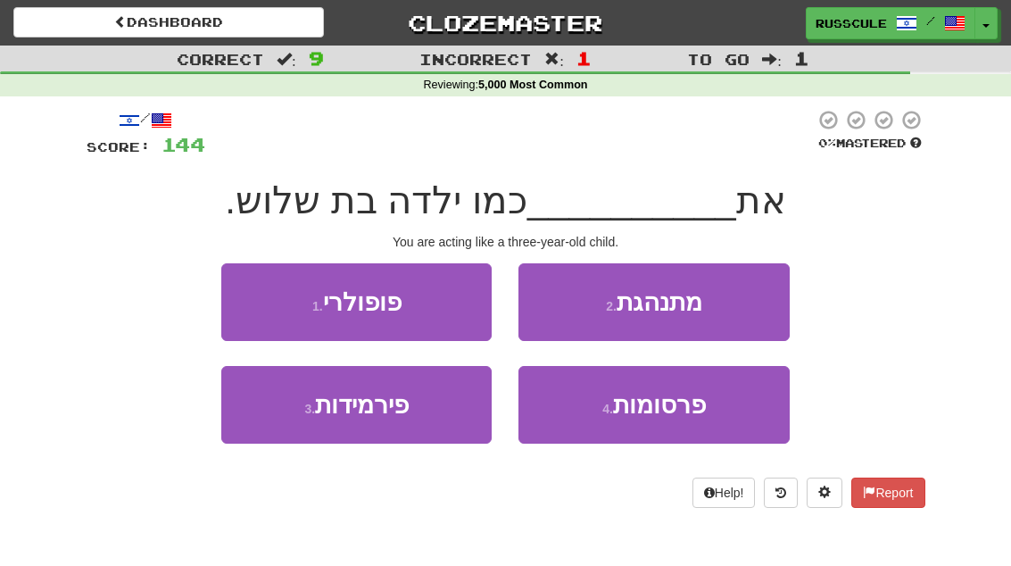
click at [598, 304] on button "2 . מתנהגת" at bounding box center [654, 302] width 270 height 78
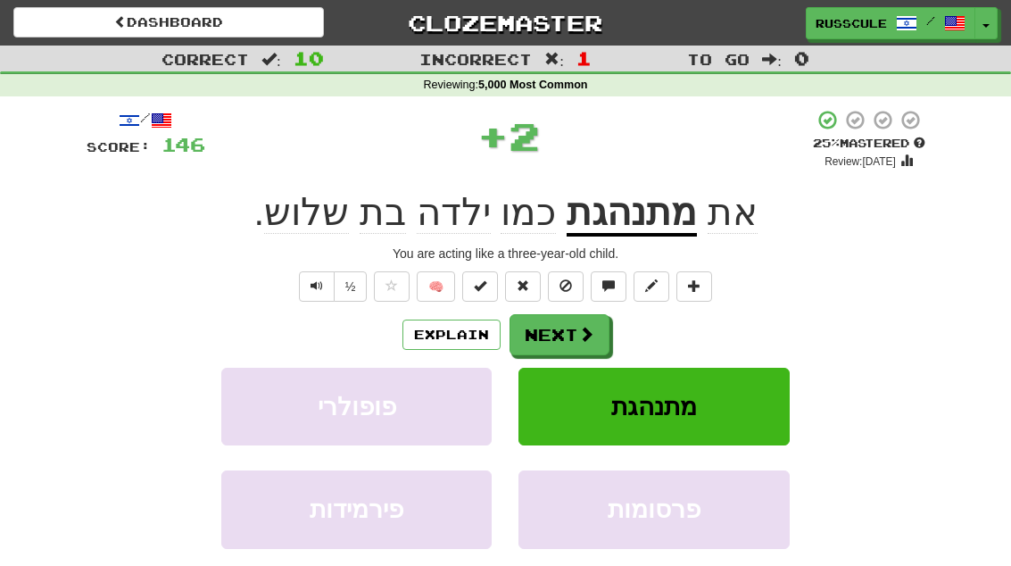
click at [563, 320] on button "Next" at bounding box center [560, 334] width 100 height 41
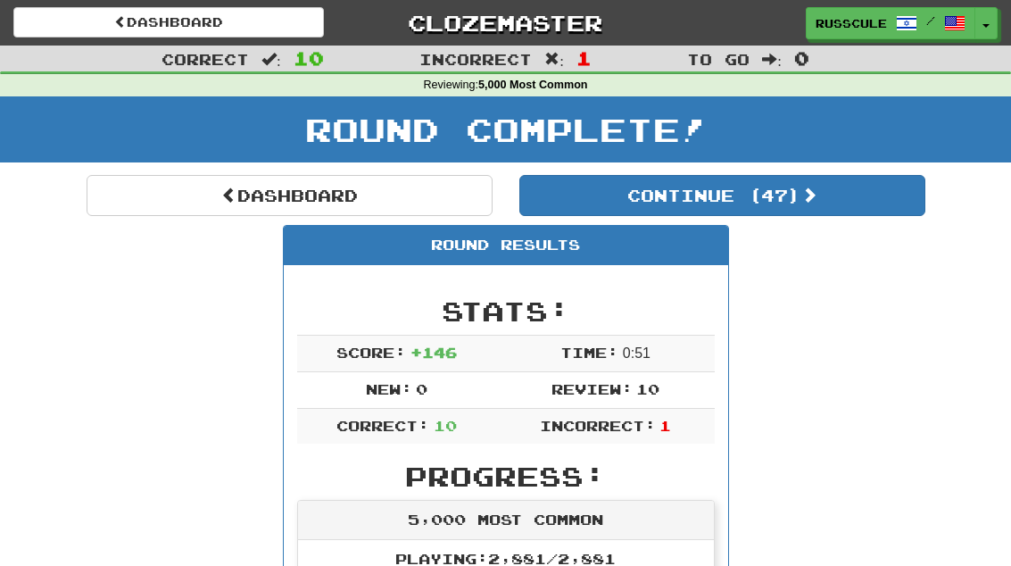
click at [631, 202] on button "Continue ( 47 )" at bounding box center [723, 195] width 406 height 41
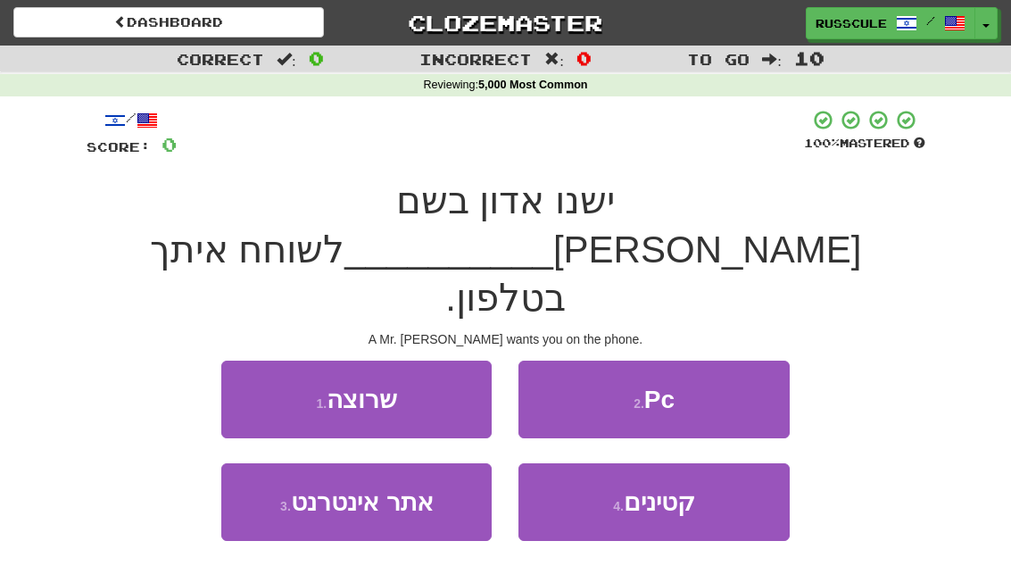
click at [337, 386] on span "שרוצה" at bounding box center [362, 400] width 71 height 28
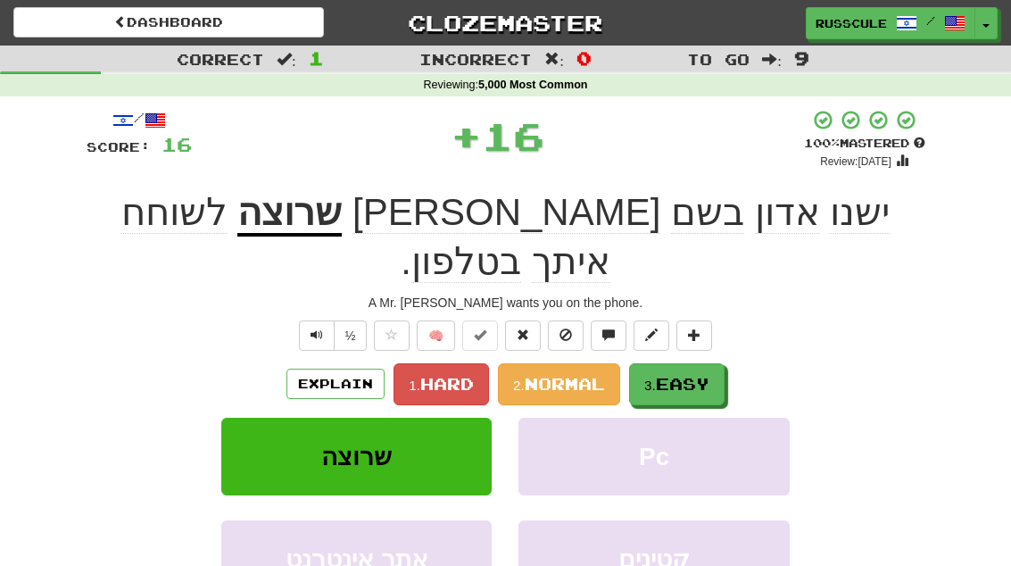
click at [665, 363] on button "3. Easy" at bounding box center [677, 384] width 96 height 42
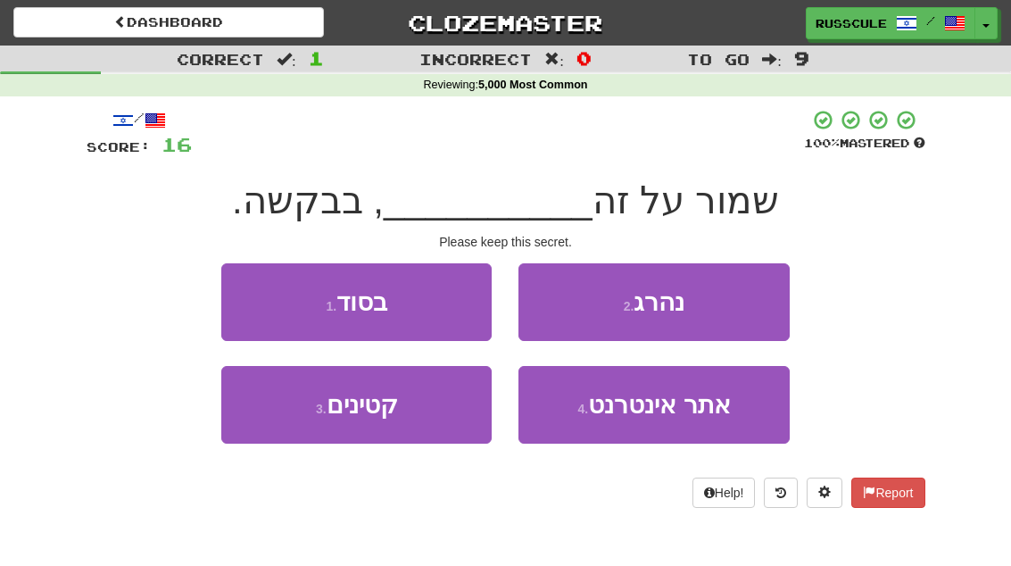
click at [334, 307] on small "1 ." at bounding box center [331, 306] width 11 height 14
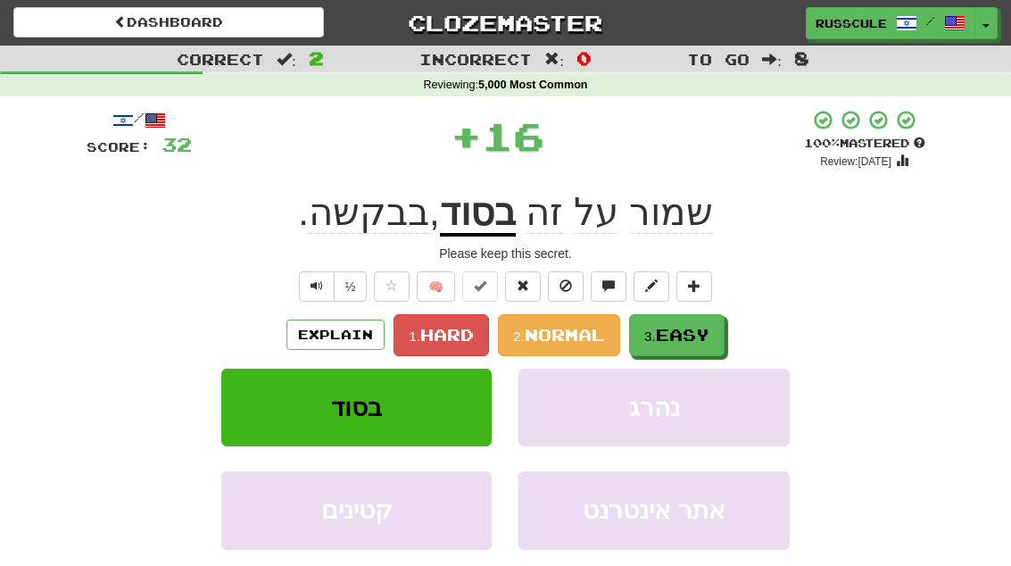
click at [663, 326] on span "Easy" at bounding box center [683, 335] width 54 height 20
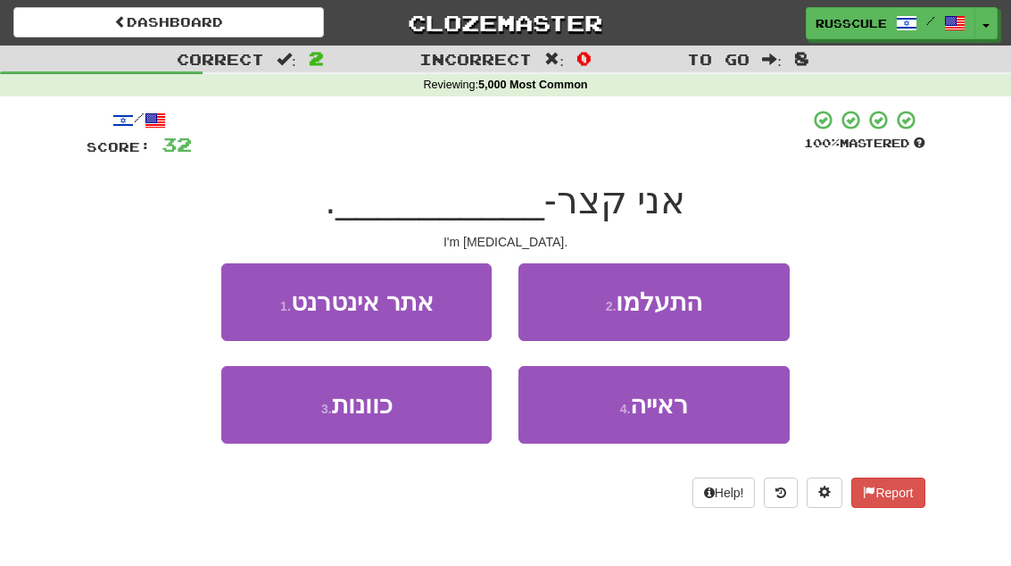
click at [612, 411] on button "4 . ראייה" at bounding box center [654, 405] width 270 height 78
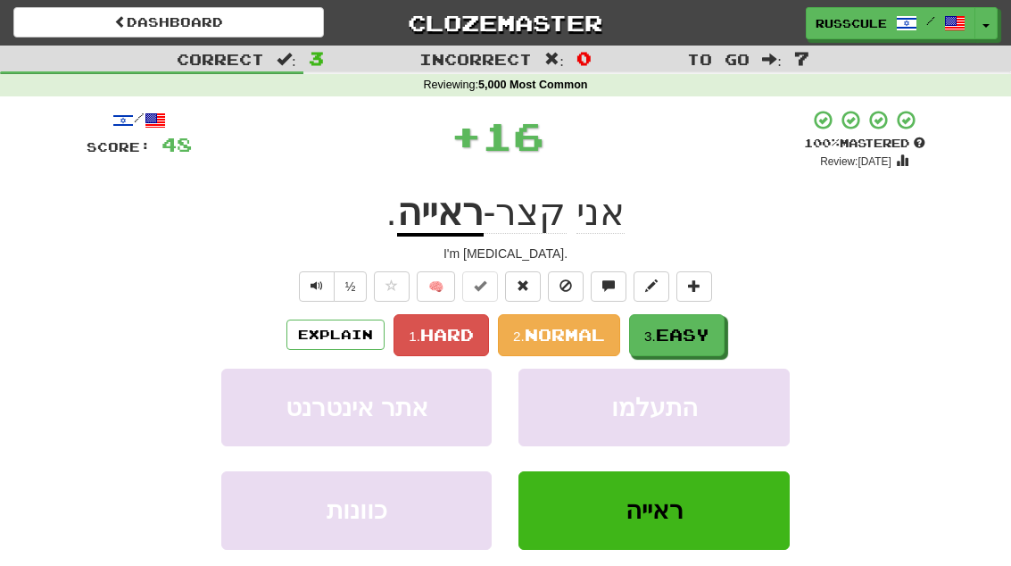
click at [649, 295] on button at bounding box center [652, 286] width 36 height 30
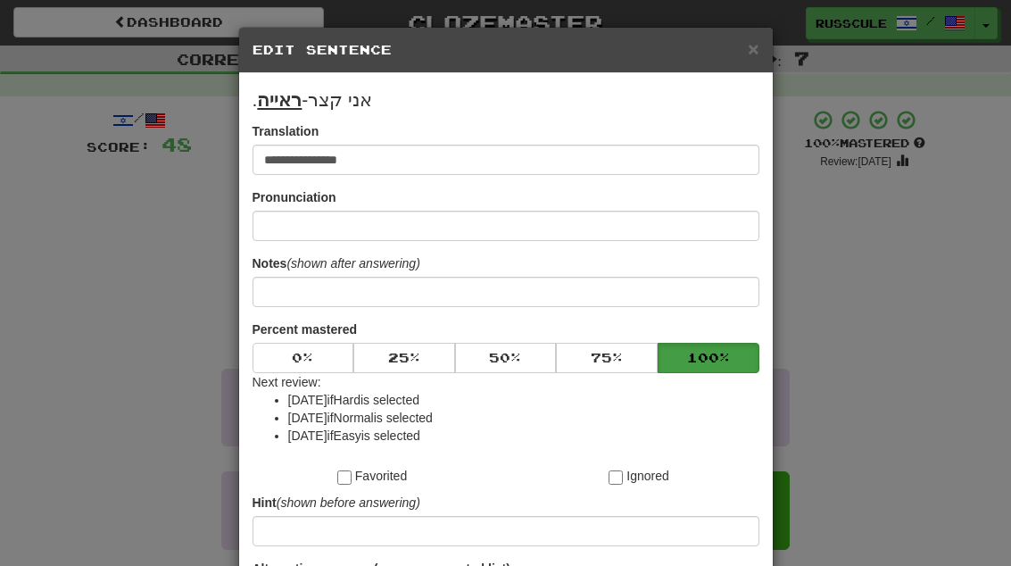
click at [748, 57] on span "×" at bounding box center [753, 48] width 11 height 21
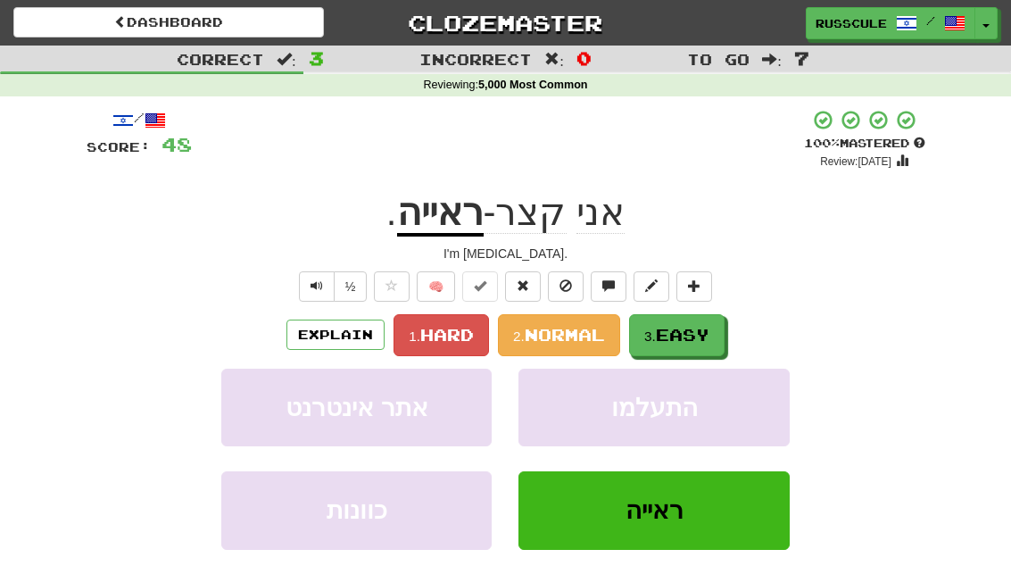
click at [680, 336] on span "Easy" at bounding box center [683, 335] width 54 height 20
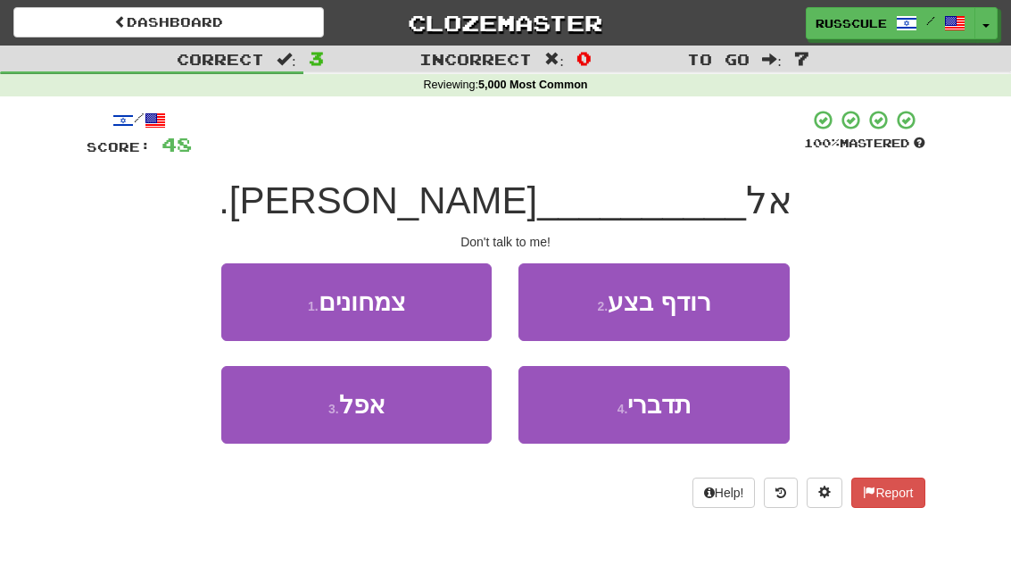
click at [637, 411] on span "תדברי" at bounding box center [659, 405] width 63 height 28
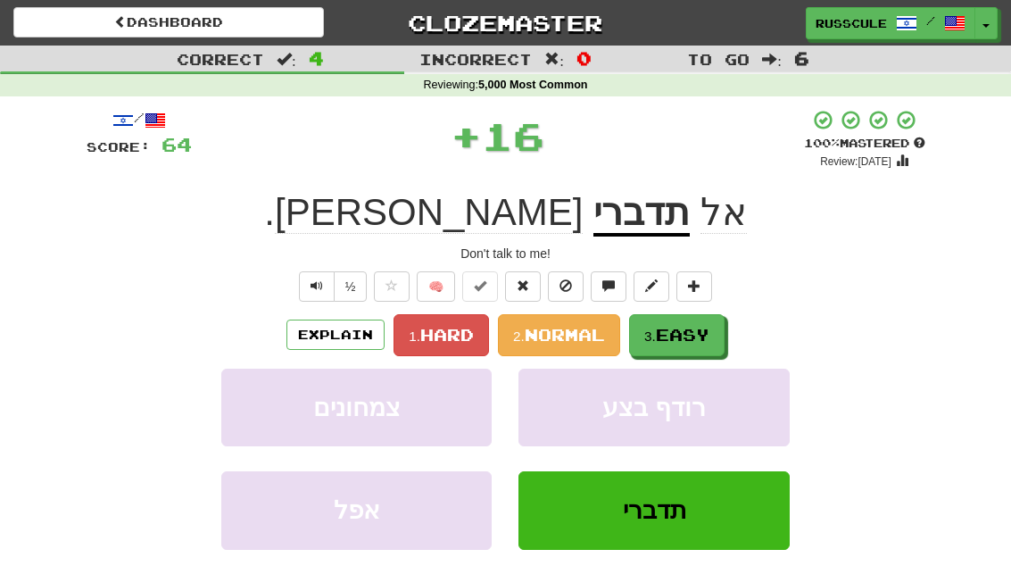
click at [674, 314] on button "3. Easy" at bounding box center [677, 335] width 96 height 42
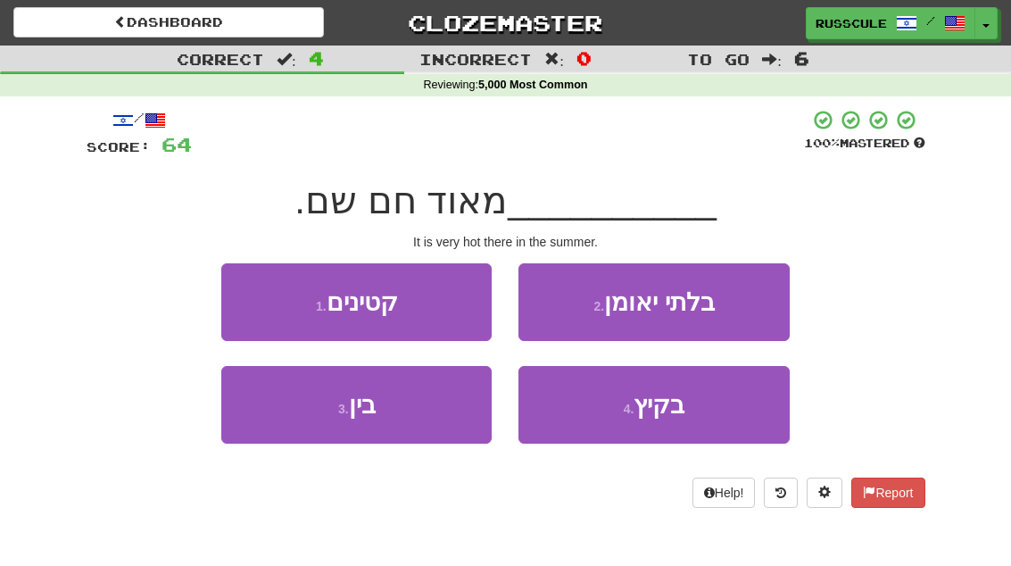
click at [635, 411] on small "4 ." at bounding box center [629, 409] width 11 height 14
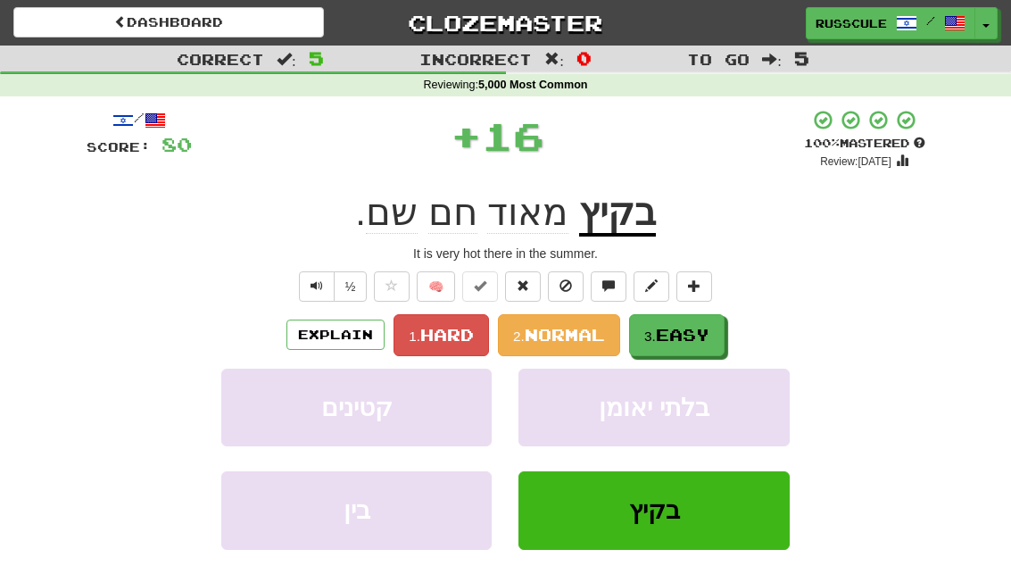
click at [668, 314] on button "3. Easy" at bounding box center [677, 335] width 96 height 42
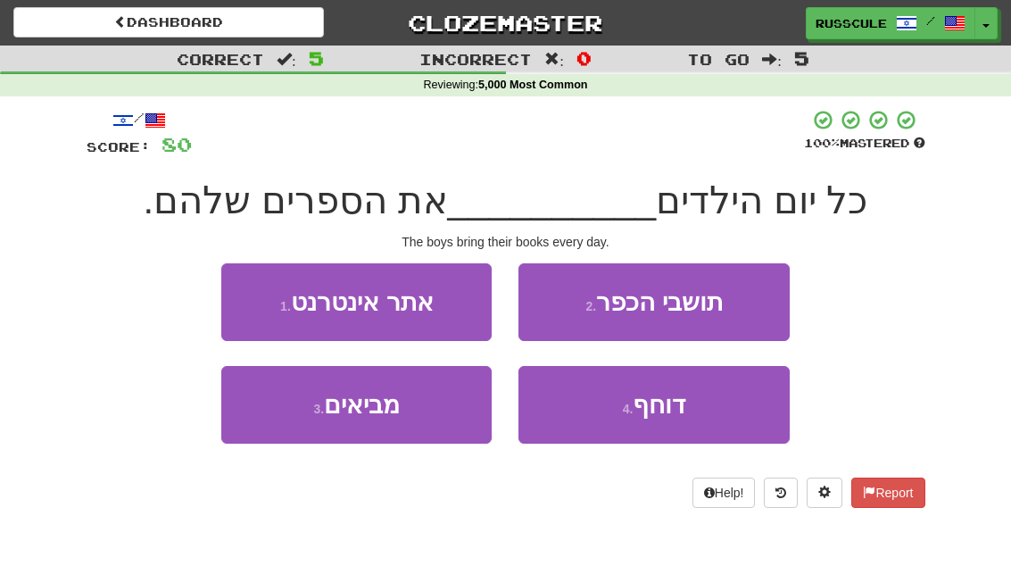
click at [358, 416] on span "מביאים" at bounding box center [362, 405] width 76 height 28
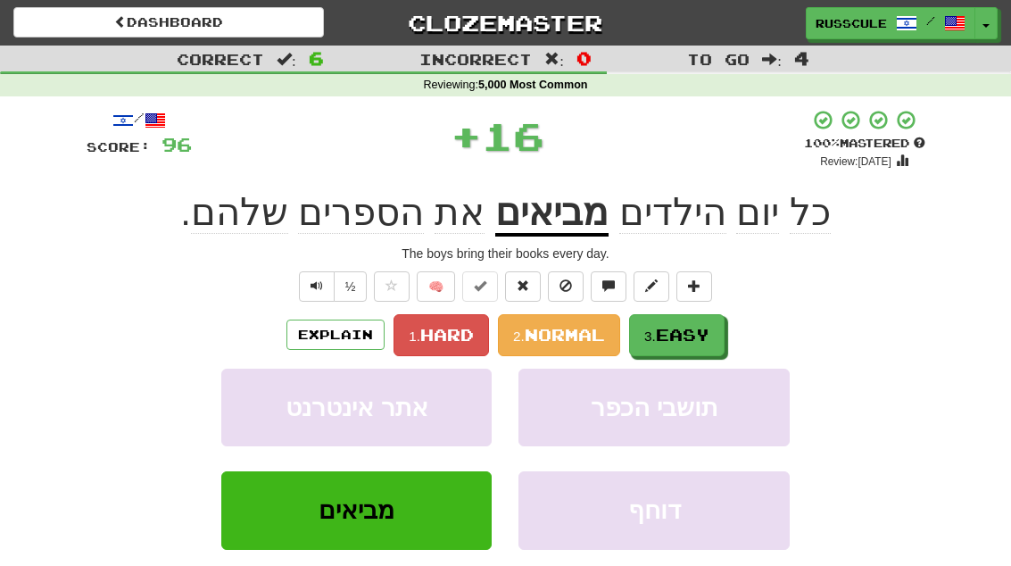
click at [682, 345] on button "3. Easy" at bounding box center [677, 335] width 96 height 42
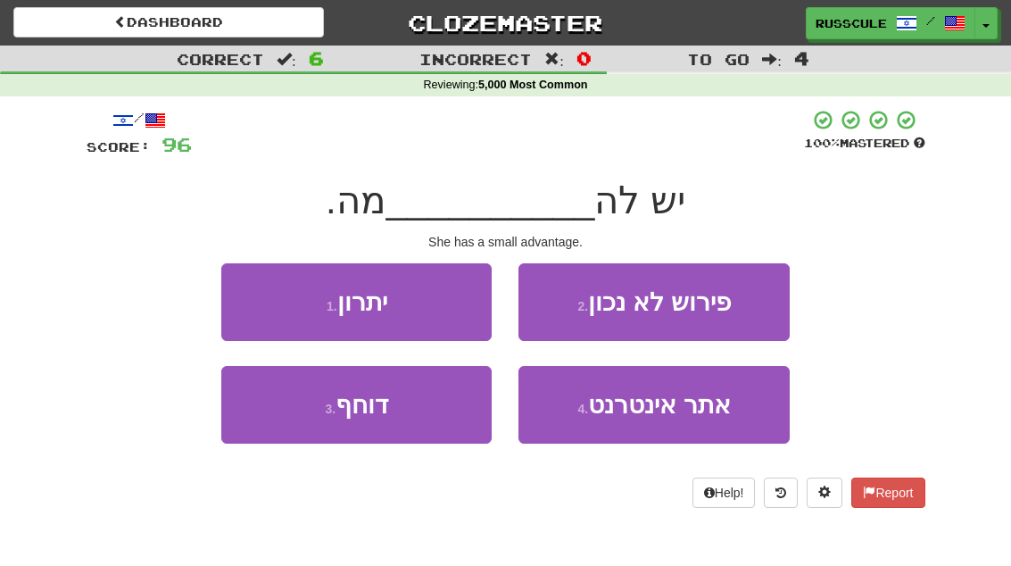
click at [328, 303] on small "1 ." at bounding box center [332, 306] width 11 height 14
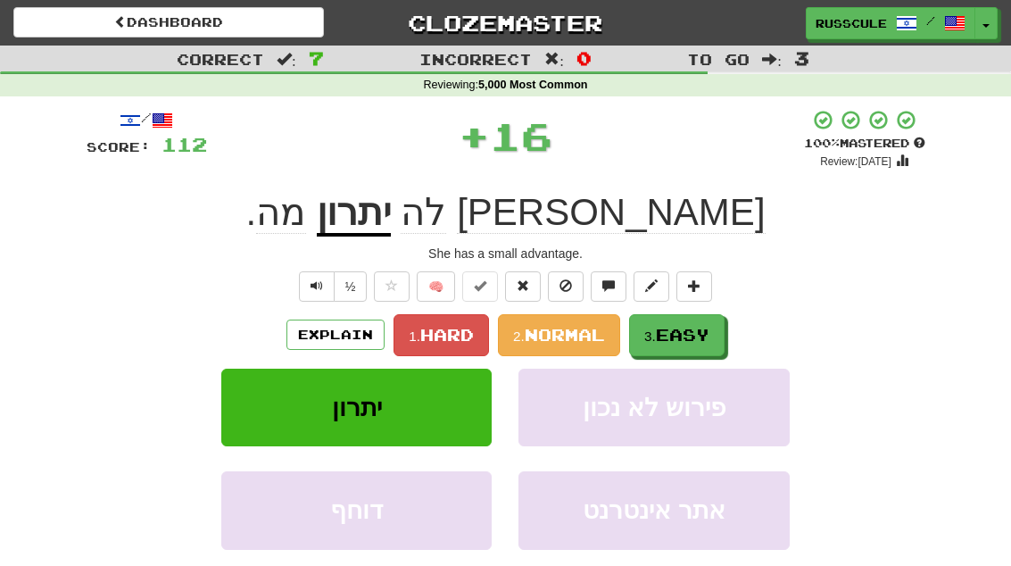
click at [673, 345] on button "3. Easy" at bounding box center [677, 335] width 96 height 42
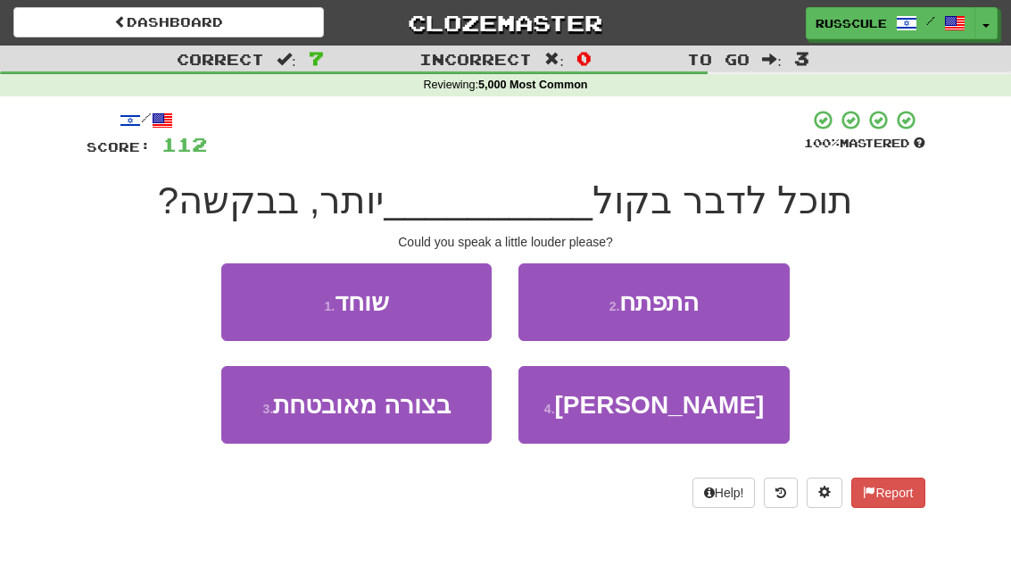
click at [614, 409] on button "4 . רם" at bounding box center [654, 405] width 270 height 78
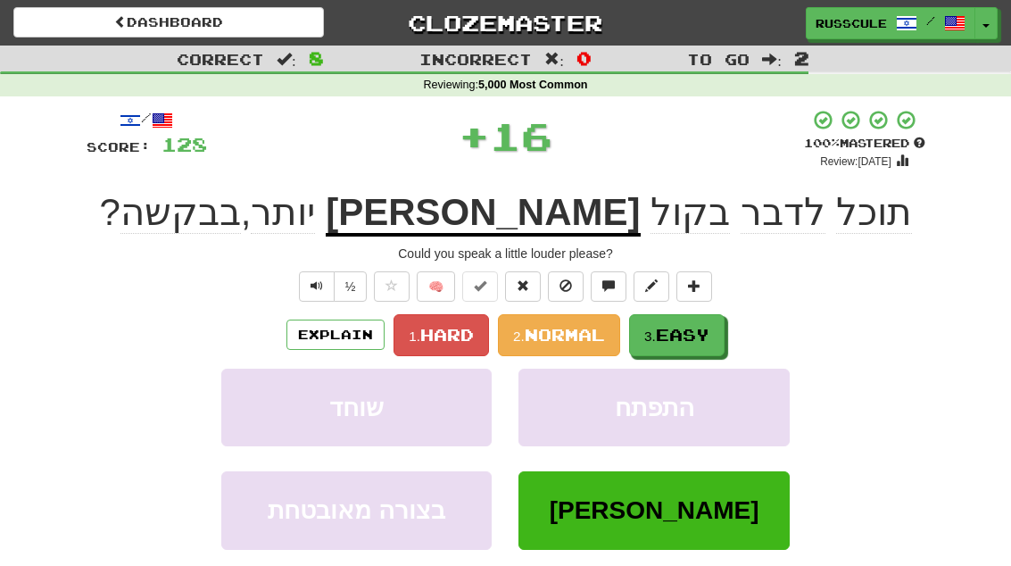
click at [682, 314] on button "3. Easy" at bounding box center [677, 335] width 96 height 42
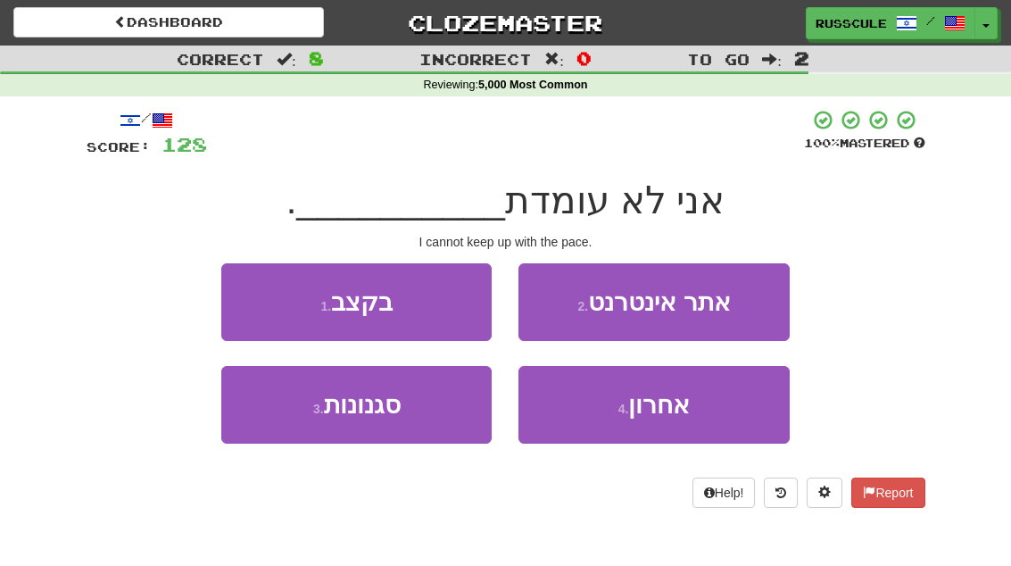
click at [331, 303] on small "1 ." at bounding box center [325, 306] width 11 height 14
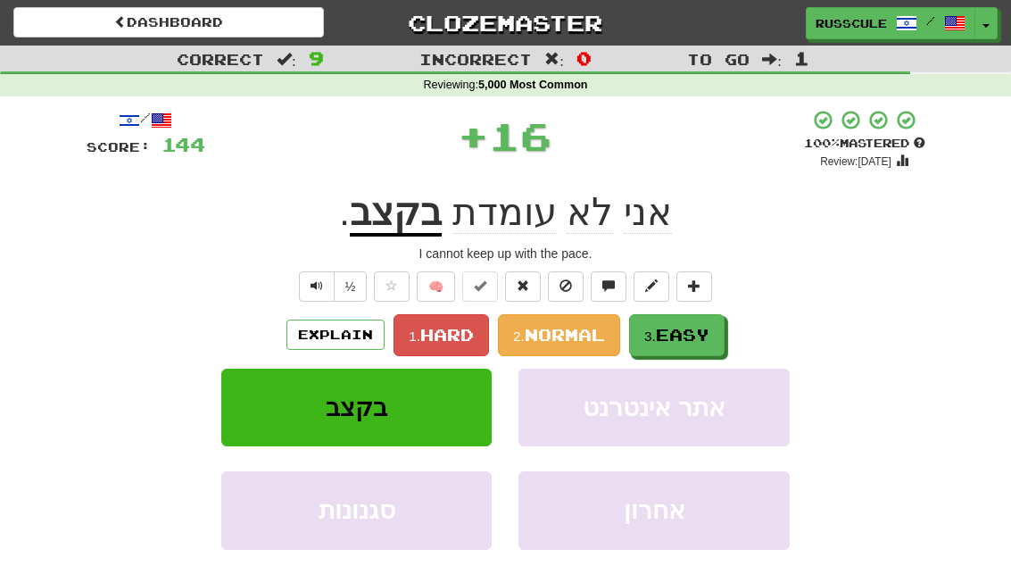
click at [668, 321] on button "3. Easy" at bounding box center [677, 335] width 96 height 42
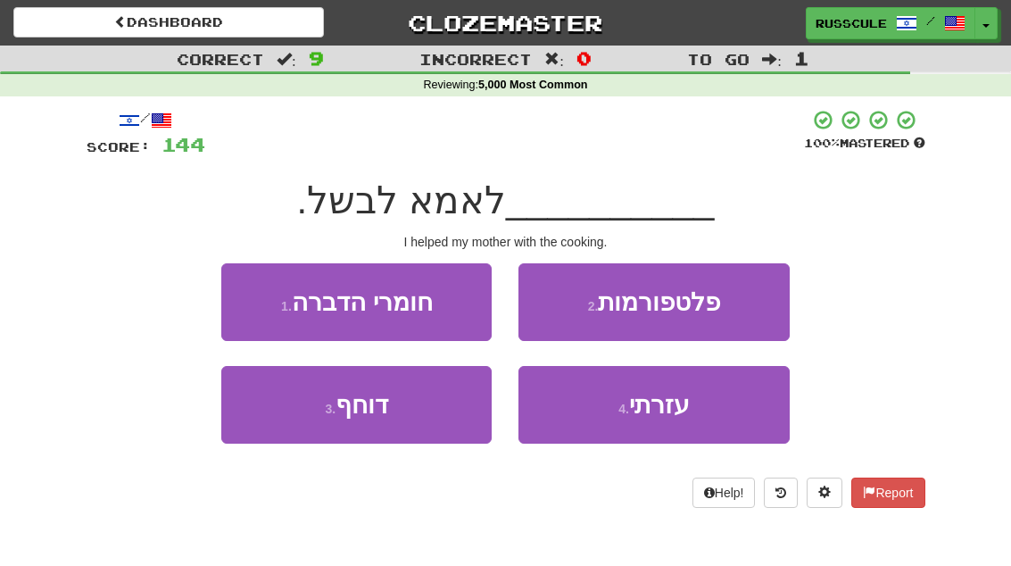
click at [641, 403] on span "עזרתי" at bounding box center [659, 405] width 61 height 28
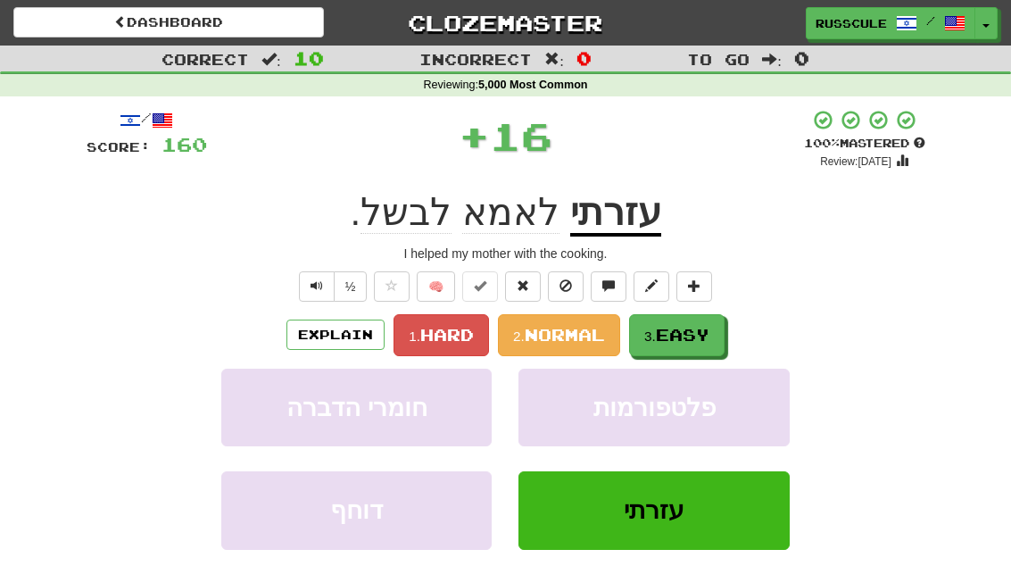
click at [662, 316] on button "3. Easy" at bounding box center [677, 335] width 96 height 42
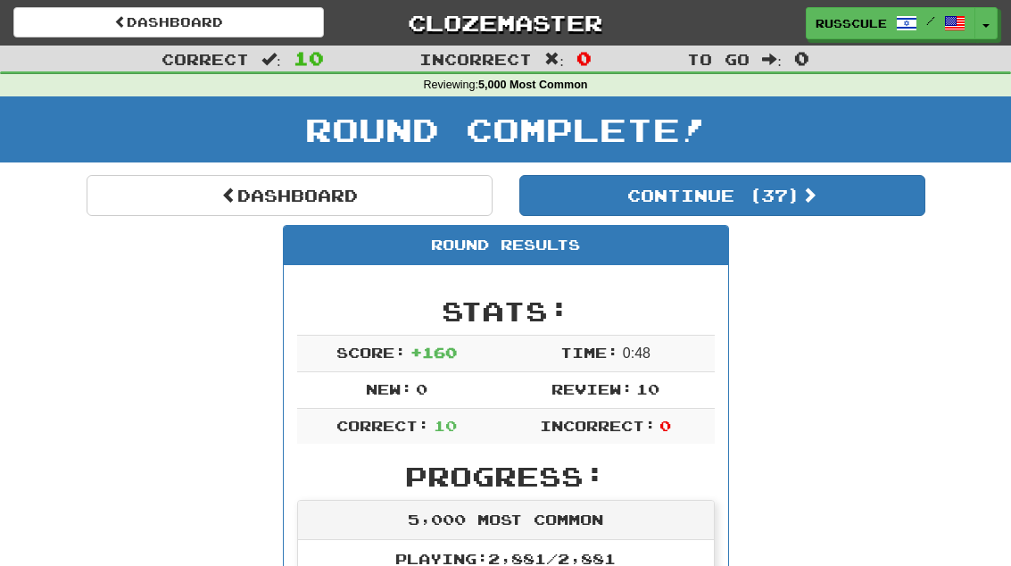
click at [575, 185] on button "Continue ( 37 )" at bounding box center [723, 195] width 406 height 41
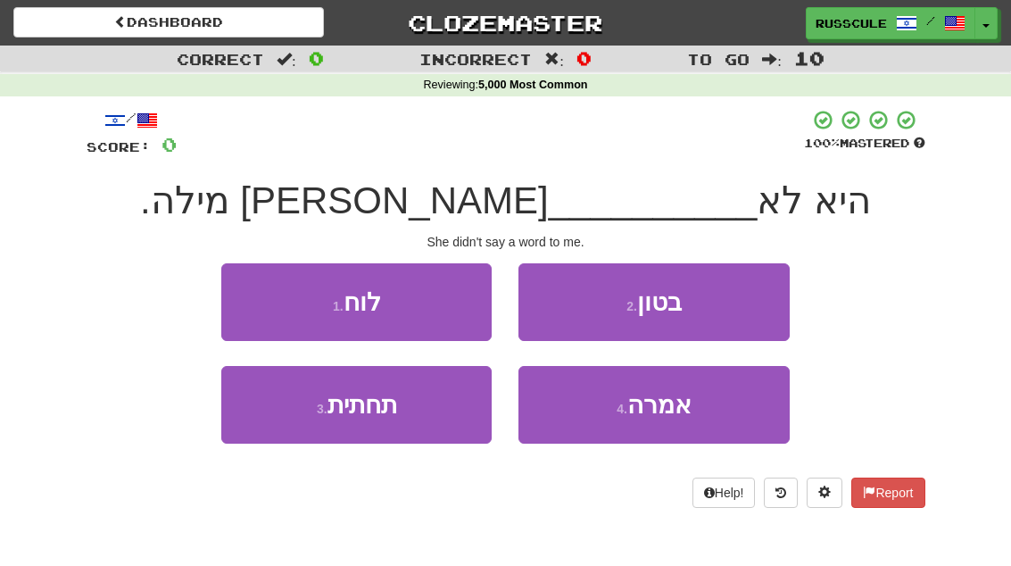
click at [621, 415] on button "4 . אמרה" at bounding box center [654, 405] width 270 height 78
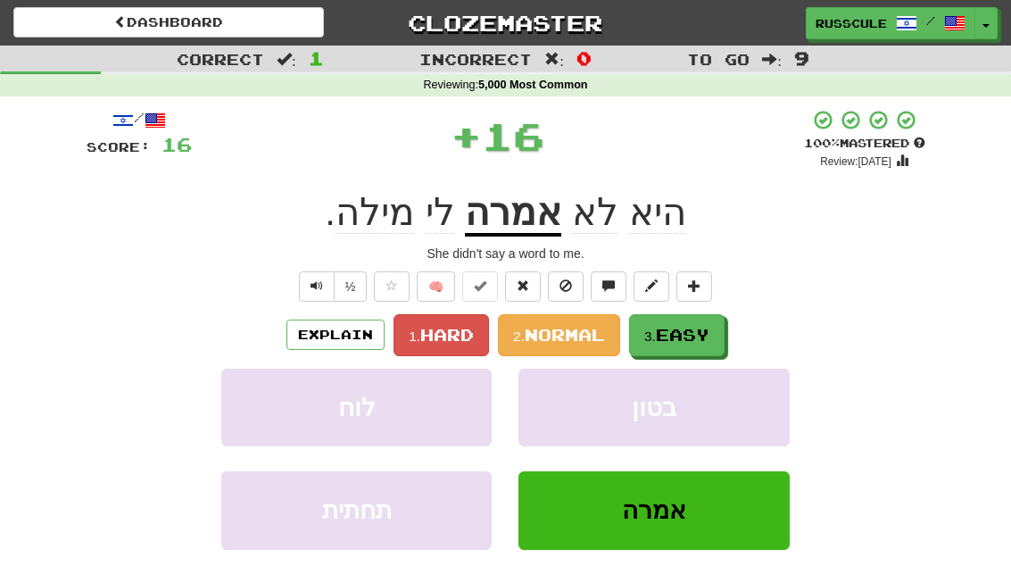
click at [669, 327] on span "Easy" at bounding box center [683, 335] width 54 height 20
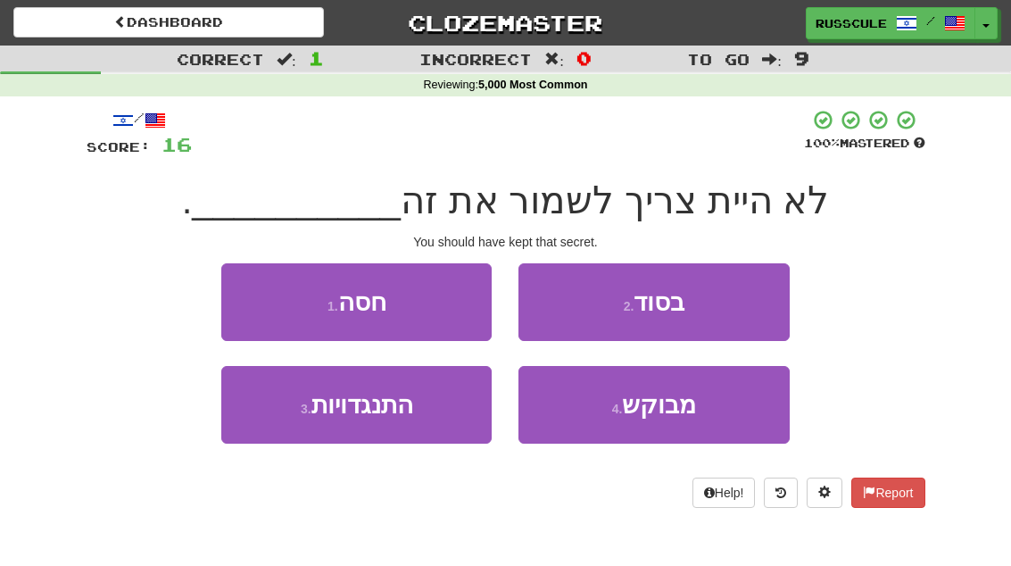
click at [605, 304] on button "2 . בסוד" at bounding box center [654, 302] width 270 height 78
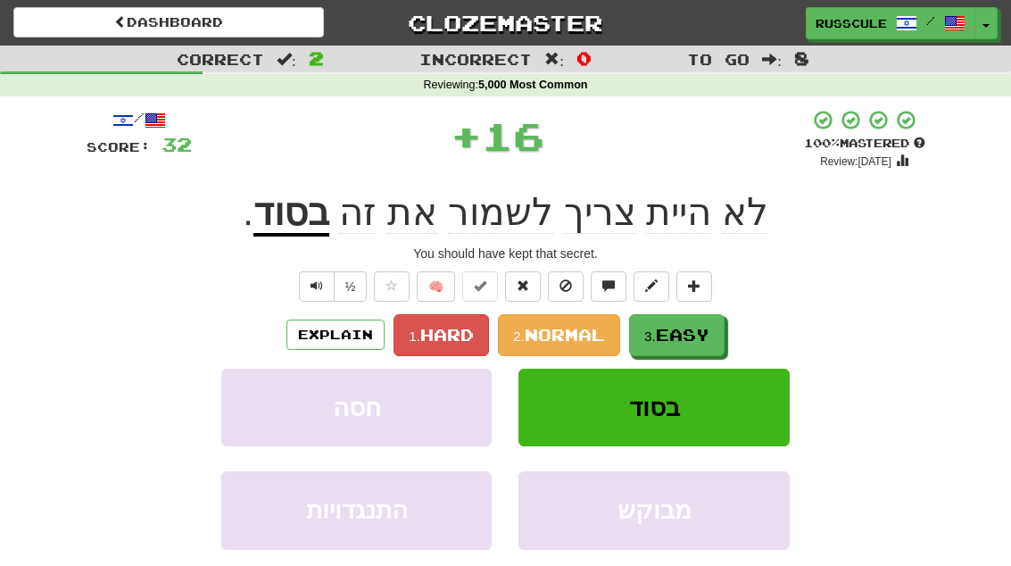
click at [653, 295] on button at bounding box center [652, 286] width 36 height 30
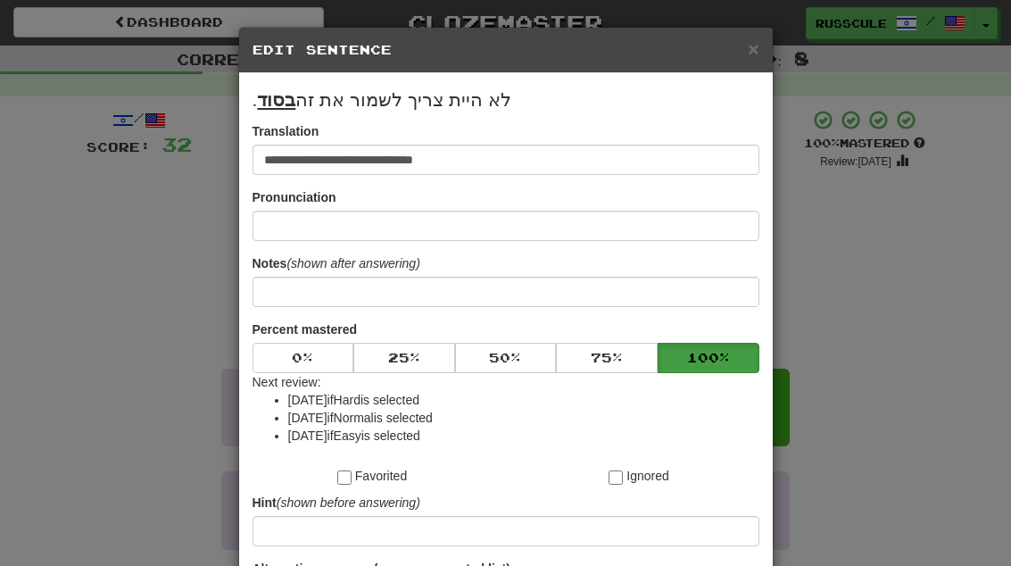
click at [736, 56] on h5 "Edit Sentence" at bounding box center [506, 50] width 507 height 18
click at [743, 57] on h5 "Edit Sentence" at bounding box center [506, 50] width 507 height 18
click at [754, 43] on span "×" at bounding box center [753, 48] width 11 height 21
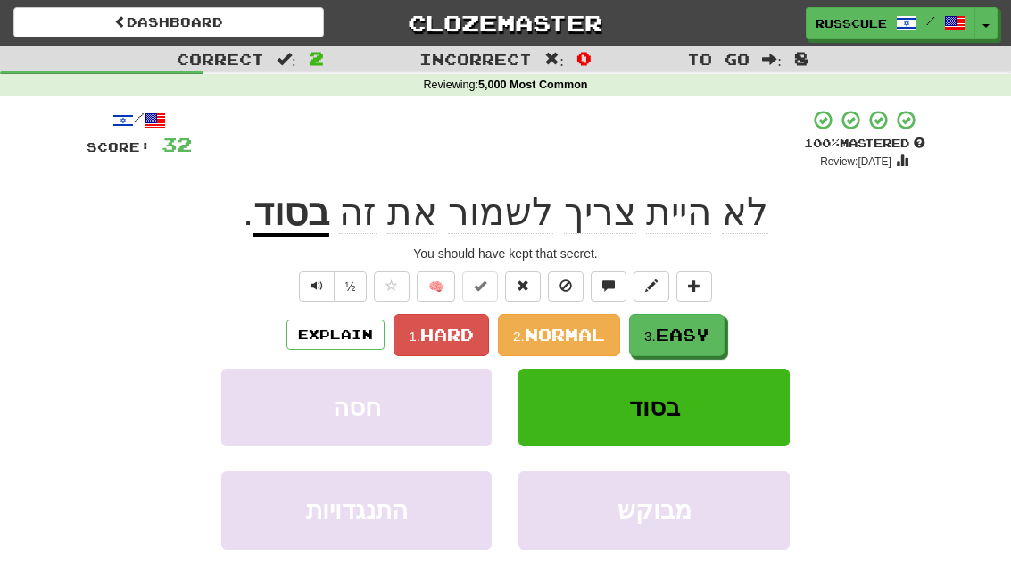
click at [671, 334] on span "Easy" at bounding box center [683, 335] width 54 height 20
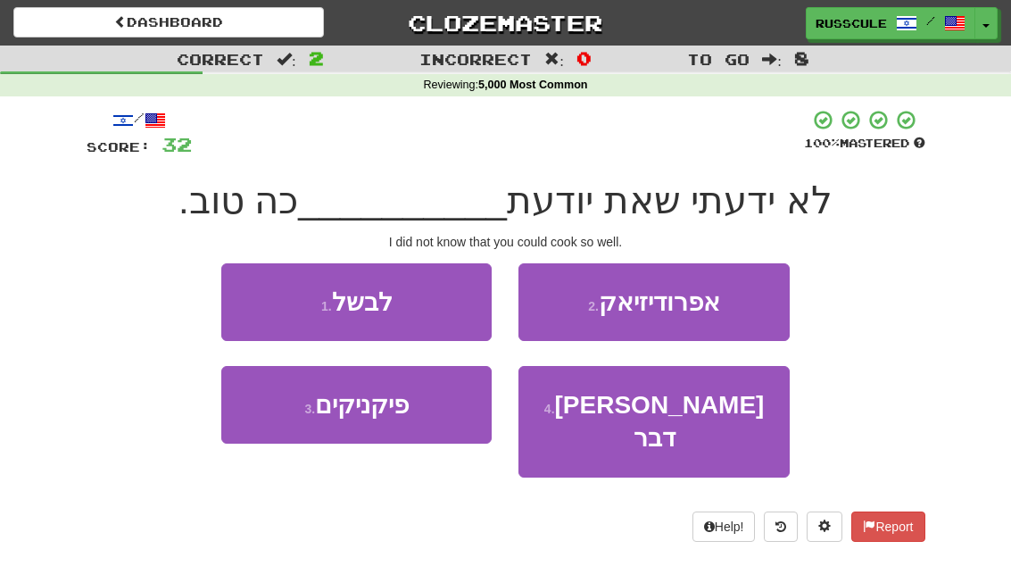
click at [354, 300] on span "לבשל" at bounding box center [362, 302] width 61 height 28
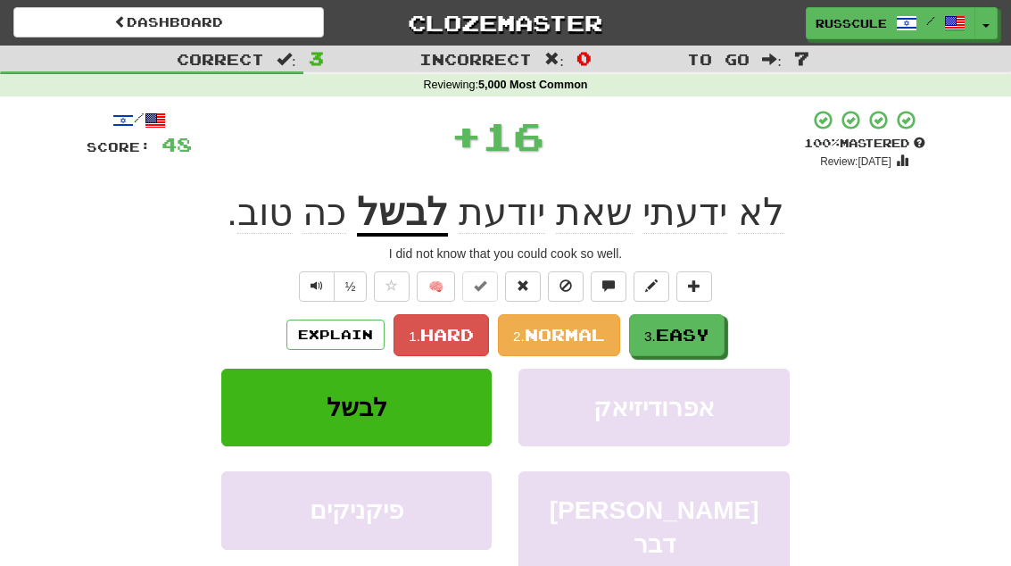
click at [674, 329] on span "Easy" at bounding box center [683, 335] width 54 height 20
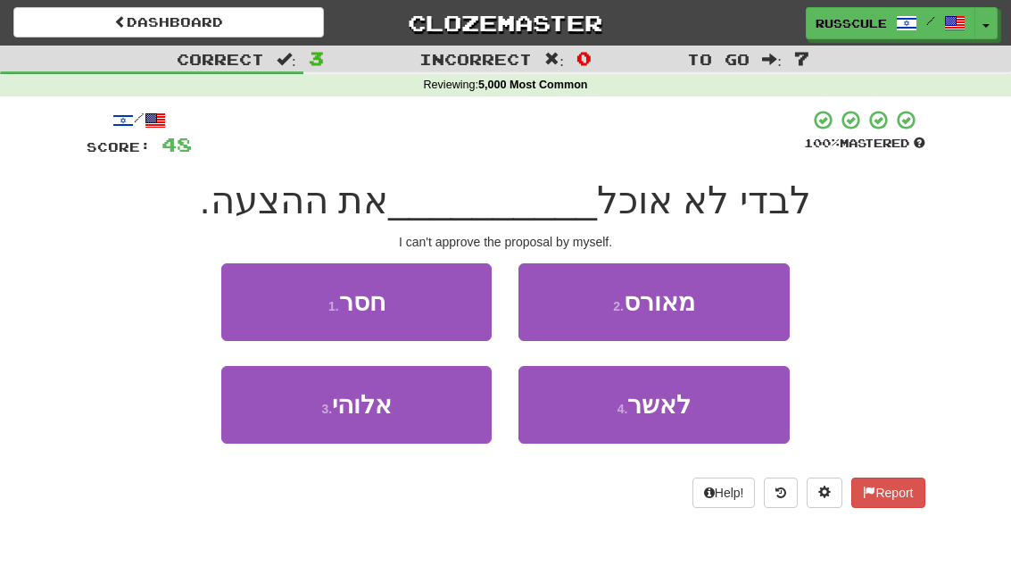
click at [599, 425] on button "4 . לאשר" at bounding box center [654, 405] width 270 height 78
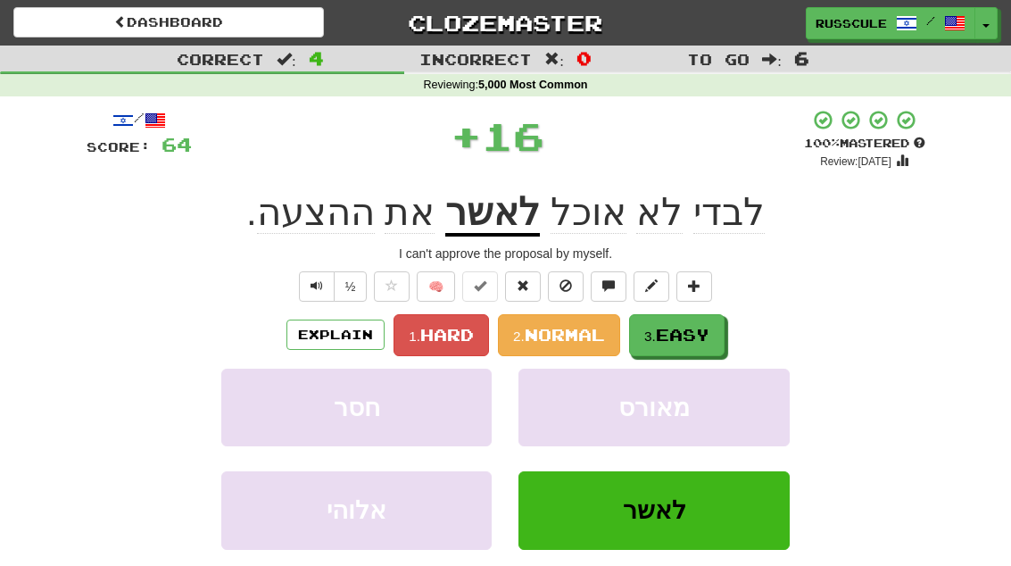
click at [663, 325] on span "Easy" at bounding box center [683, 335] width 54 height 20
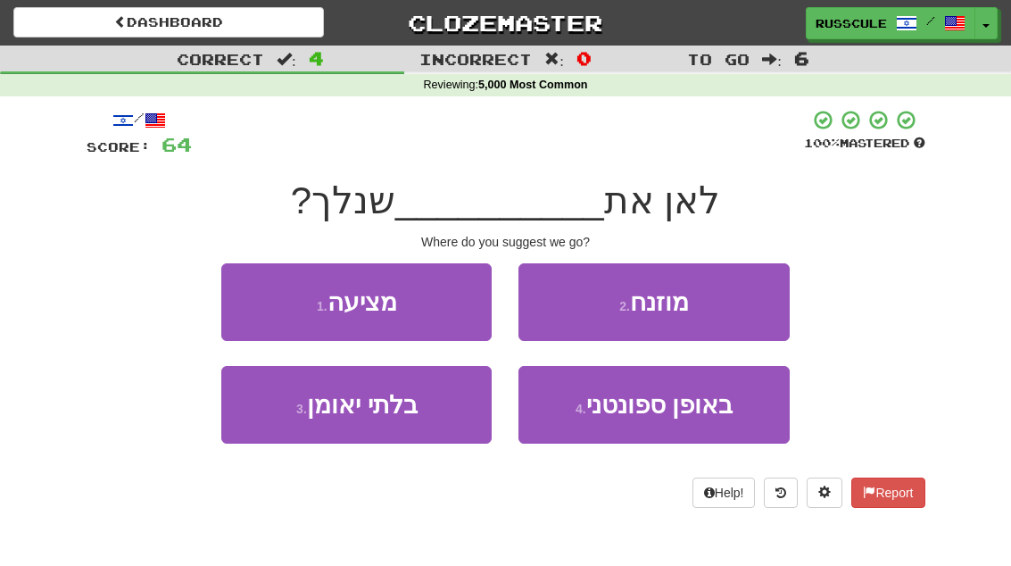
click at [370, 312] on span "מציעה" at bounding box center [363, 302] width 70 height 28
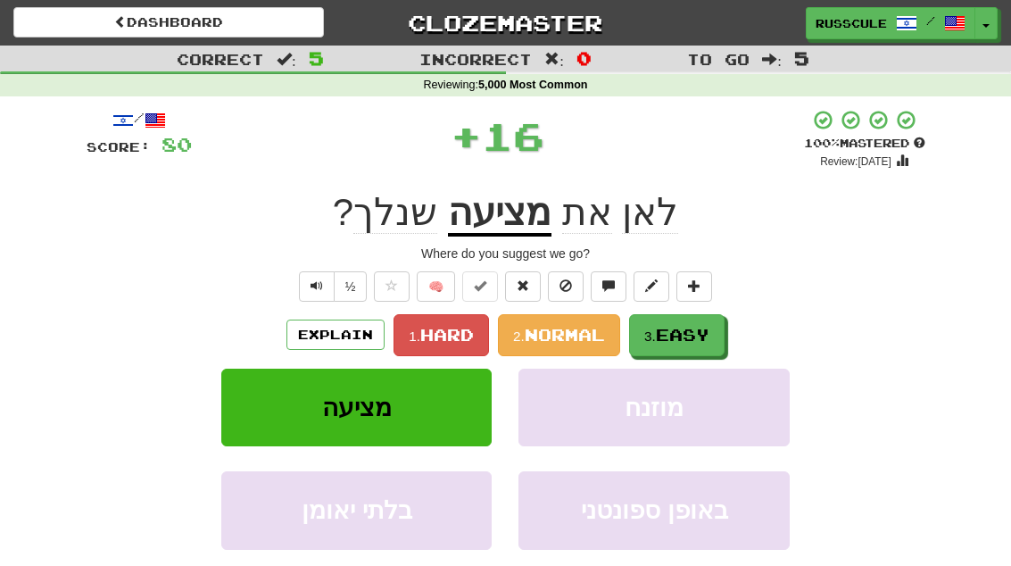
click at [677, 338] on span "Easy" at bounding box center [683, 335] width 54 height 20
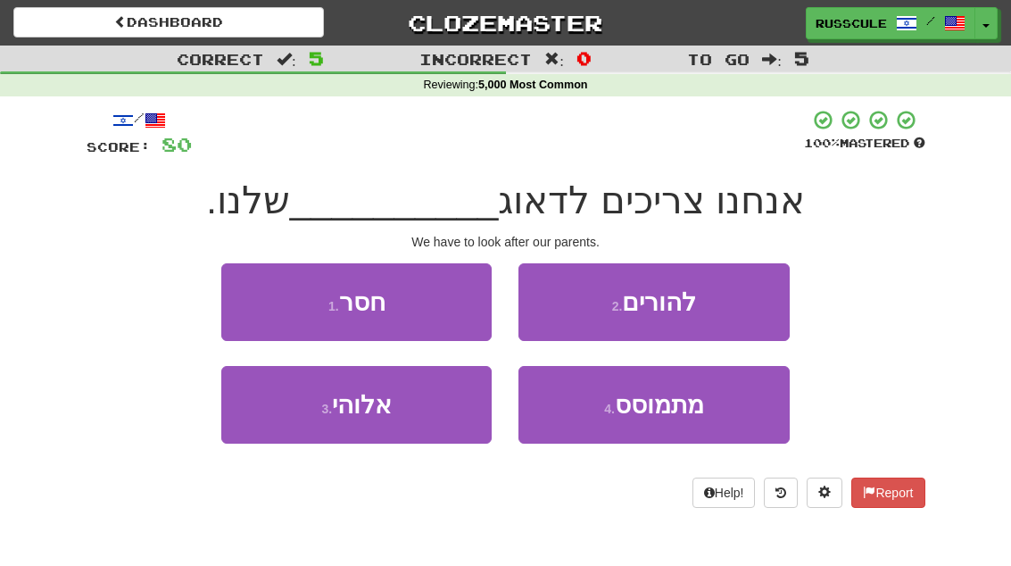
click at [587, 294] on button "2 . להורים" at bounding box center [654, 302] width 270 height 78
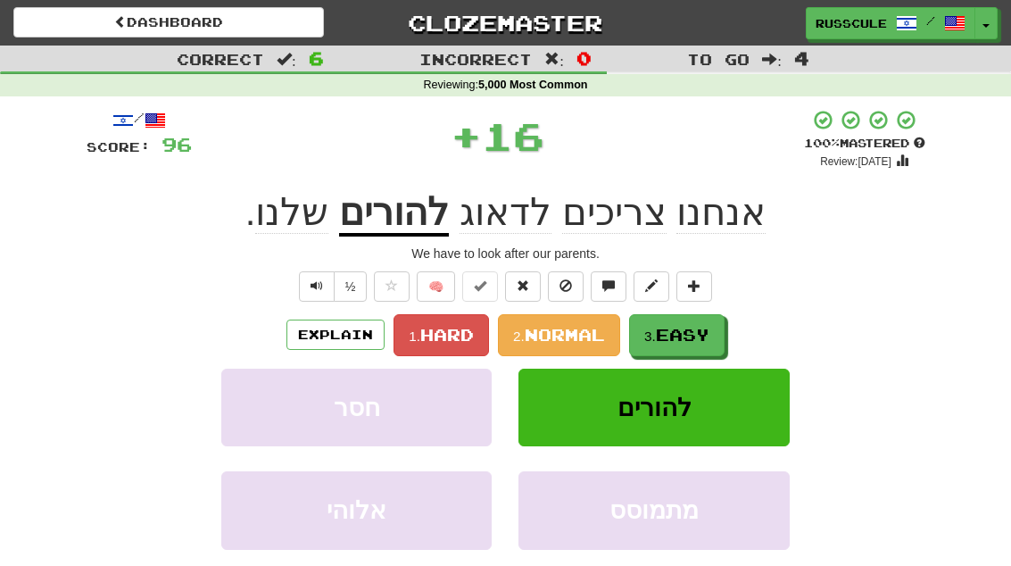
click at [681, 338] on span "Easy" at bounding box center [683, 335] width 54 height 20
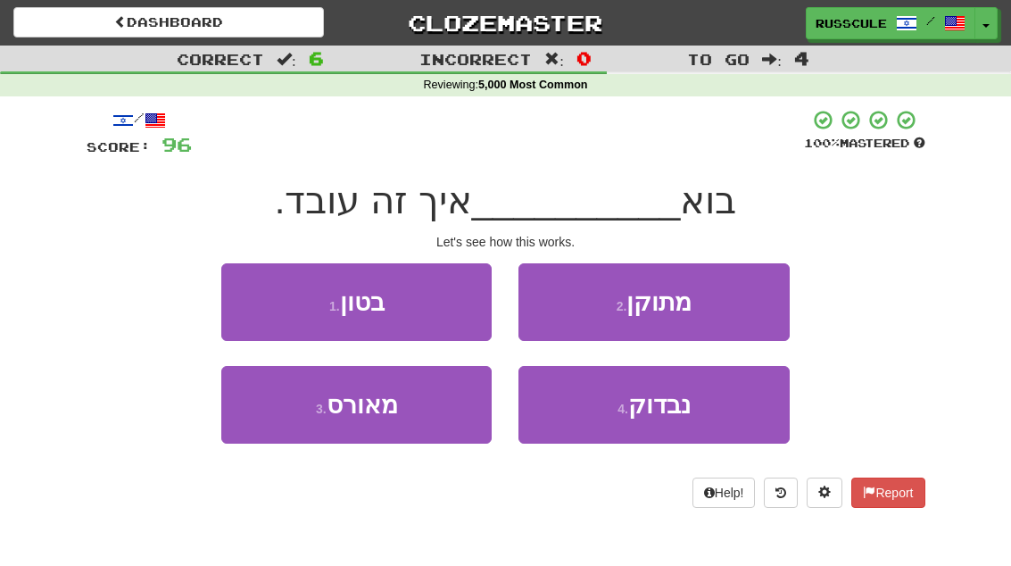
click at [633, 411] on span "נבדוק" at bounding box center [659, 405] width 62 height 28
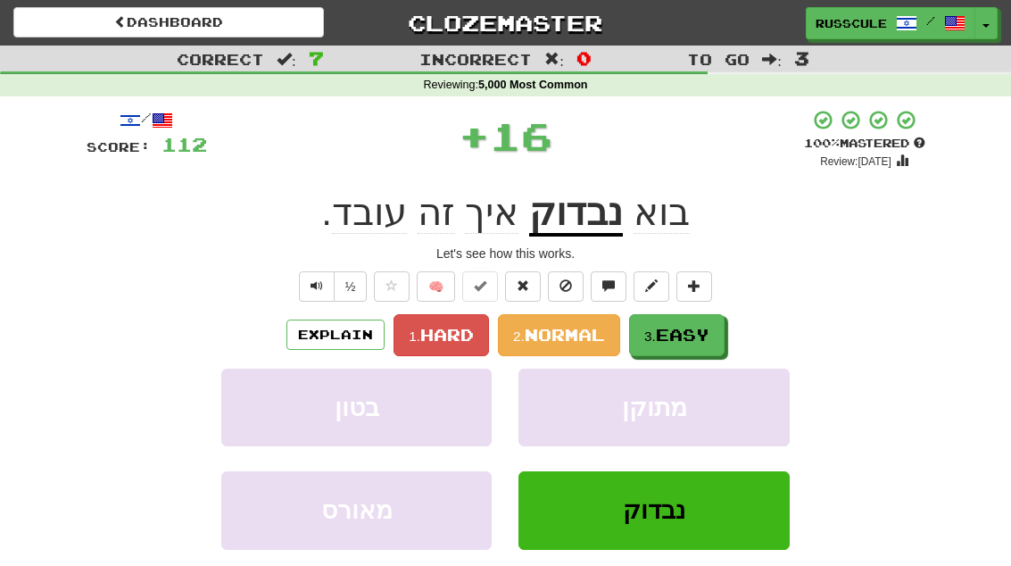
click at [664, 314] on button "3. Easy" at bounding box center [677, 335] width 96 height 42
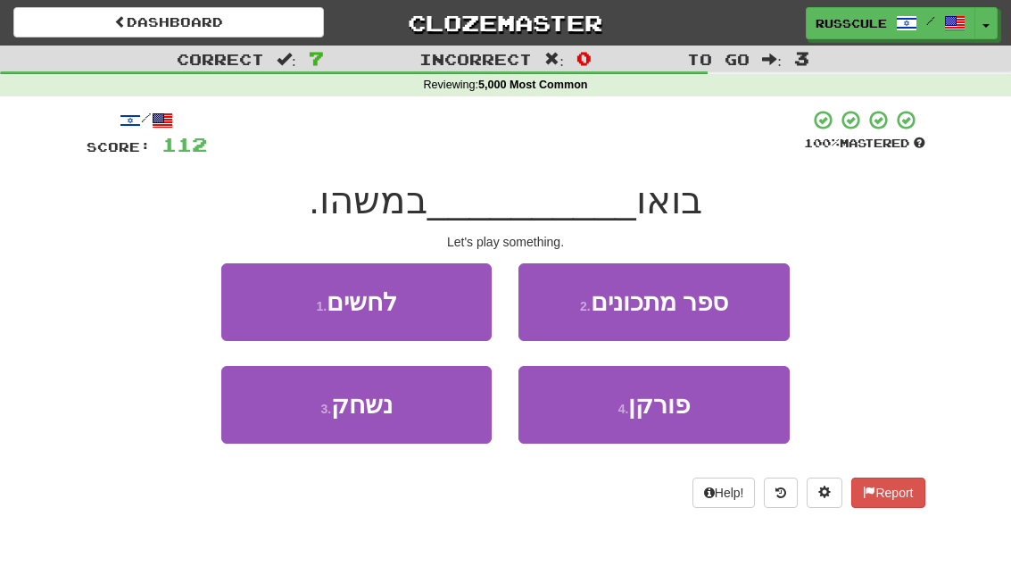
click at [431, 398] on button "3 . נשחק" at bounding box center [356, 405] width 270 height 78
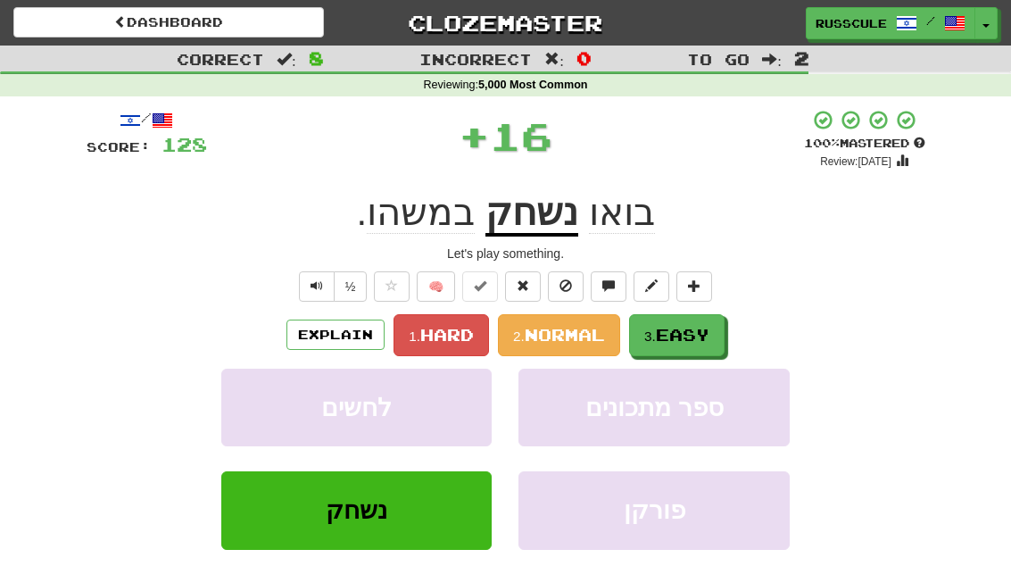
click at [685, 337] on span "Easy" at bounding box center [683, 335] width 54 height 20
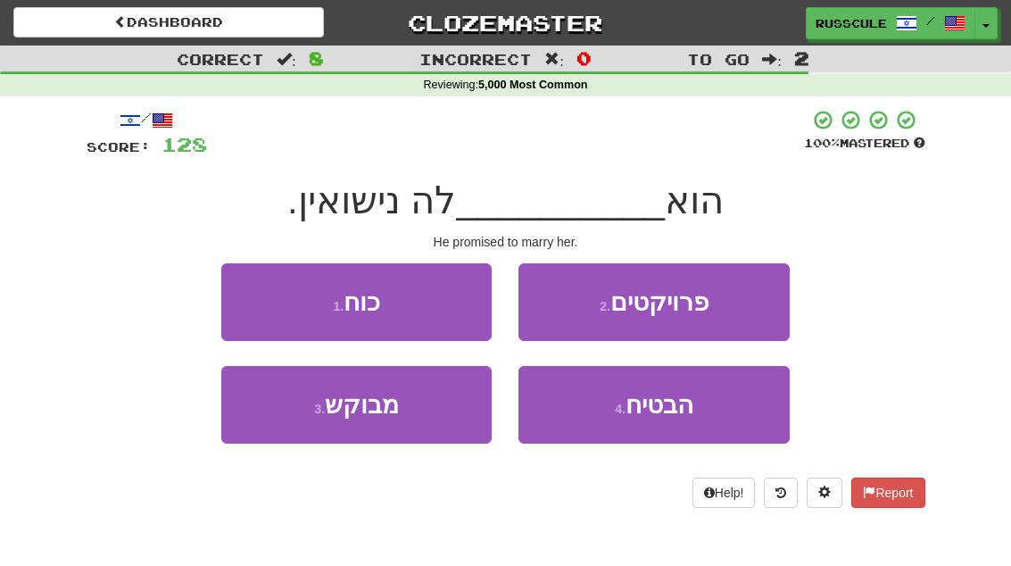
click at [644, 412] on span "הבטיח" at bounding box center [660, 405] width 68 height 28
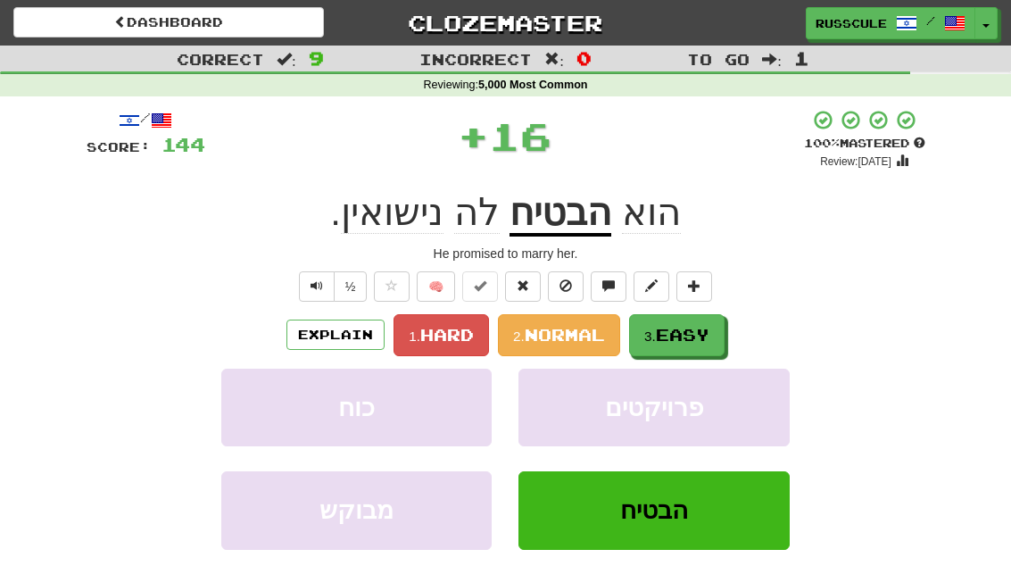
click at [658, 323] on button "3. Easy" at bounding box center [677, 335] width 96 height 42
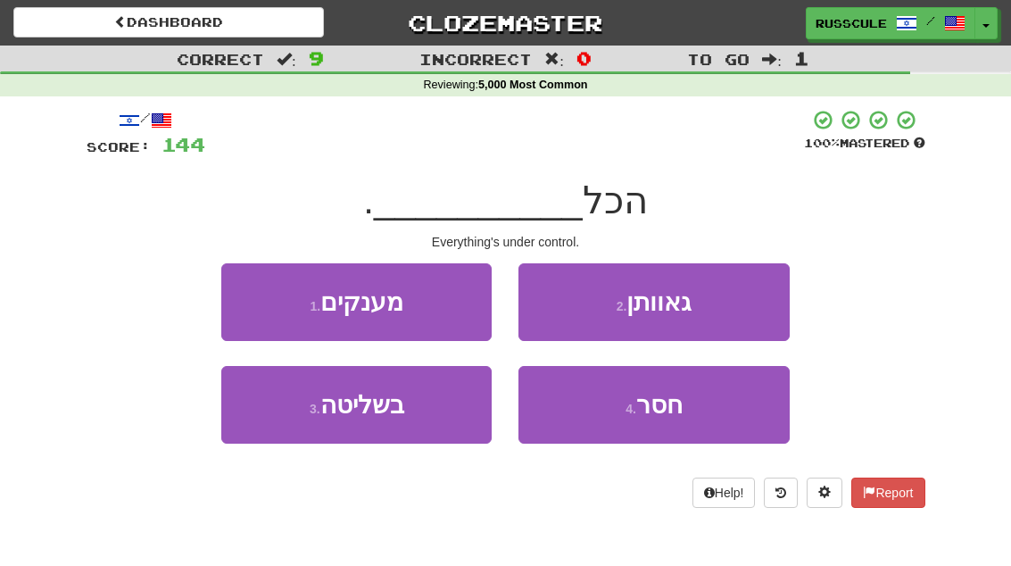
click at [428, 398] on button "3 . בשליטה" at bounding box center [356, 405] width 270 height 78
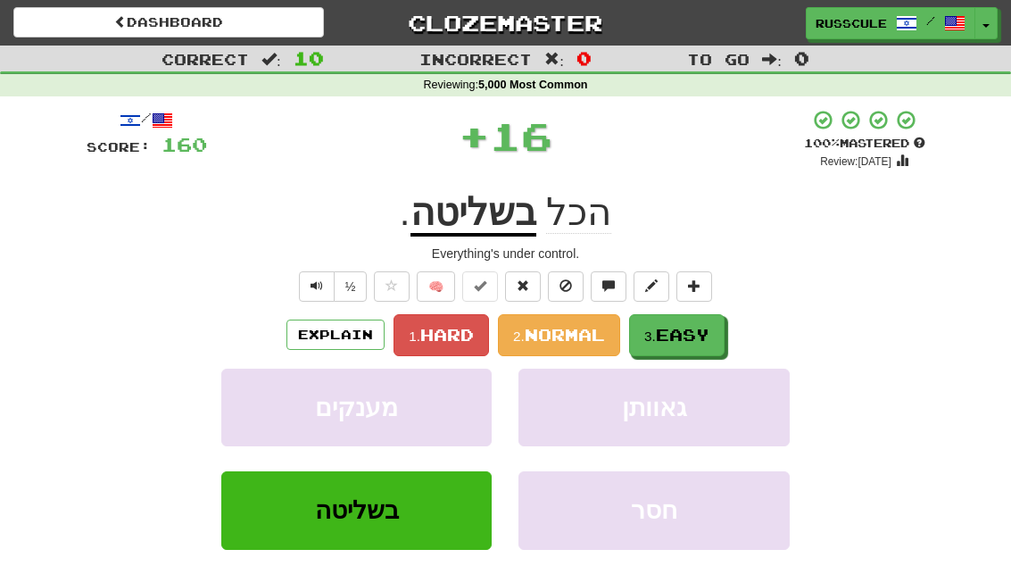
click at [678, 322] on button "3. Easy" at bounding box center [677, 335] width 96 height 42
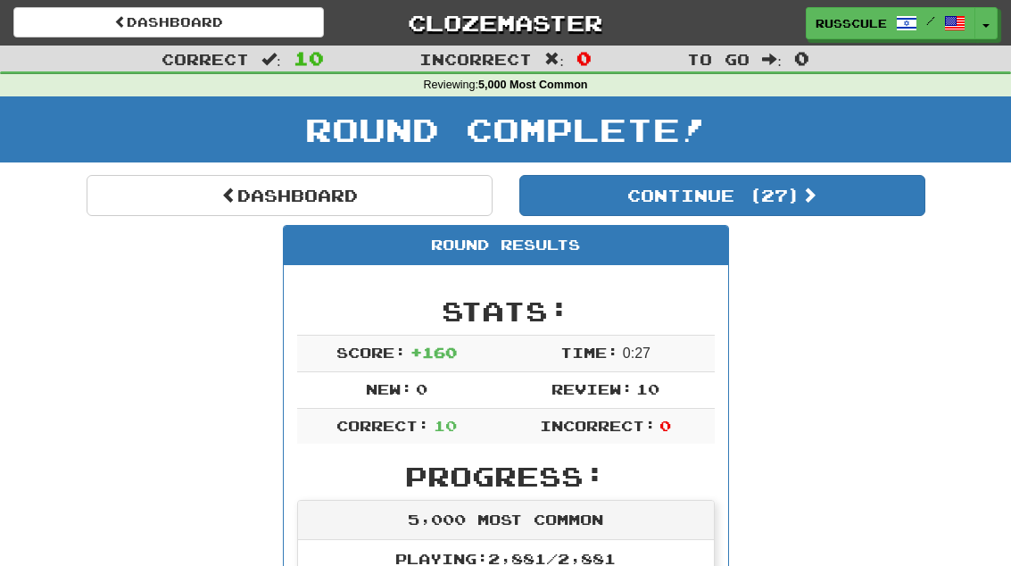
click at [591, 196] on button "Continue ( 27 )" at bounding box center [723, 195] width 406 height 41
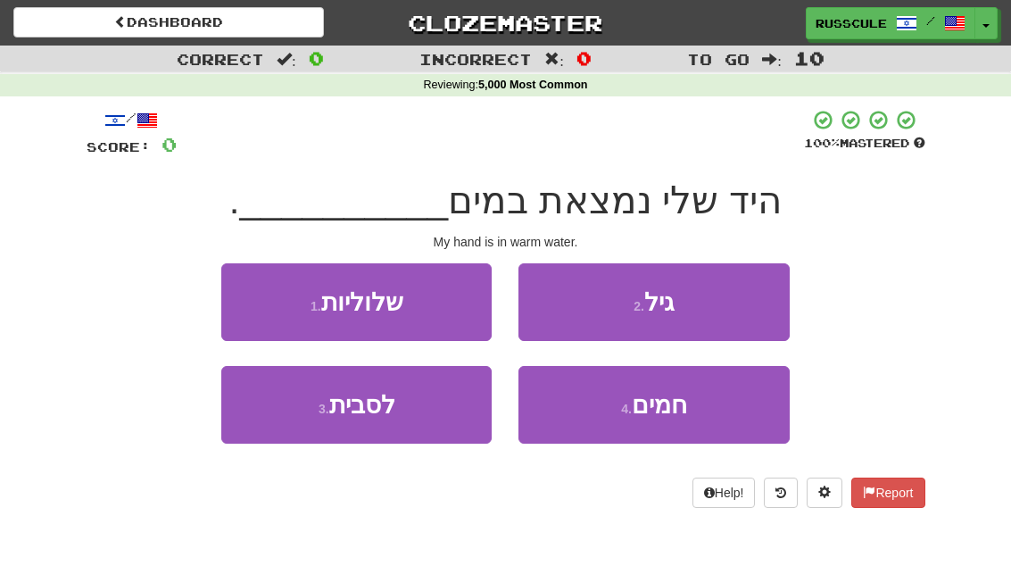
click at [611, 415] on button "4 . חמים" at bounding box center [654, 405] width 270 height 78
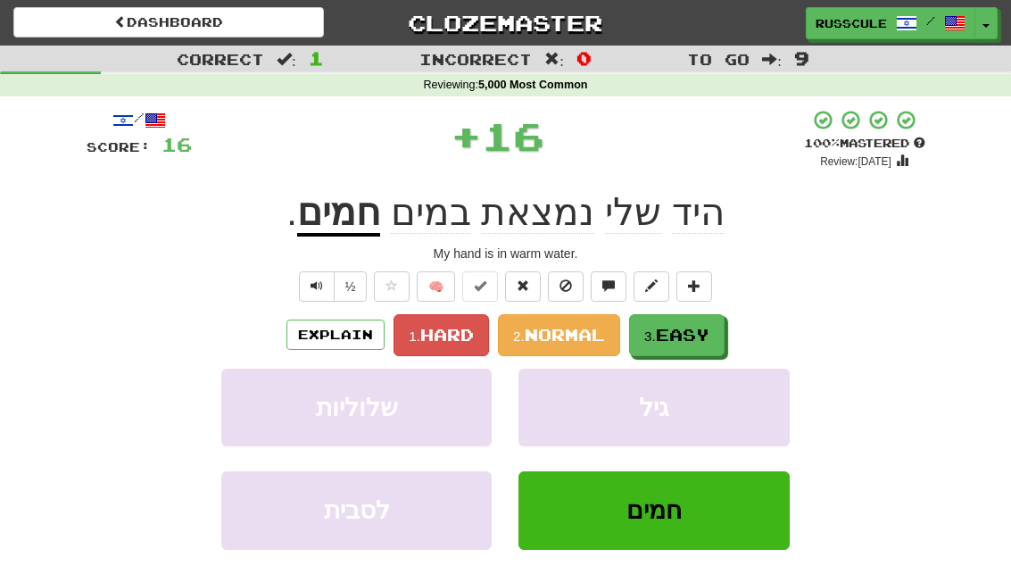
click at [656, 320] on button "3. Easy" at bounding box center [677, 335] width 96 height 42
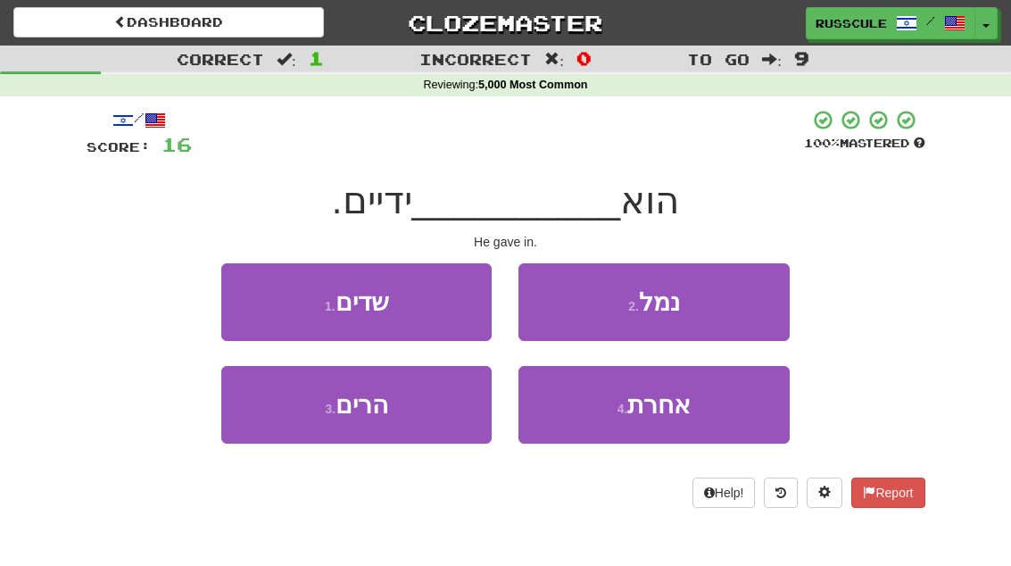
click at [449, 400] on button "3 . הרים" at bounding box center [356, 405] width 270 height 78
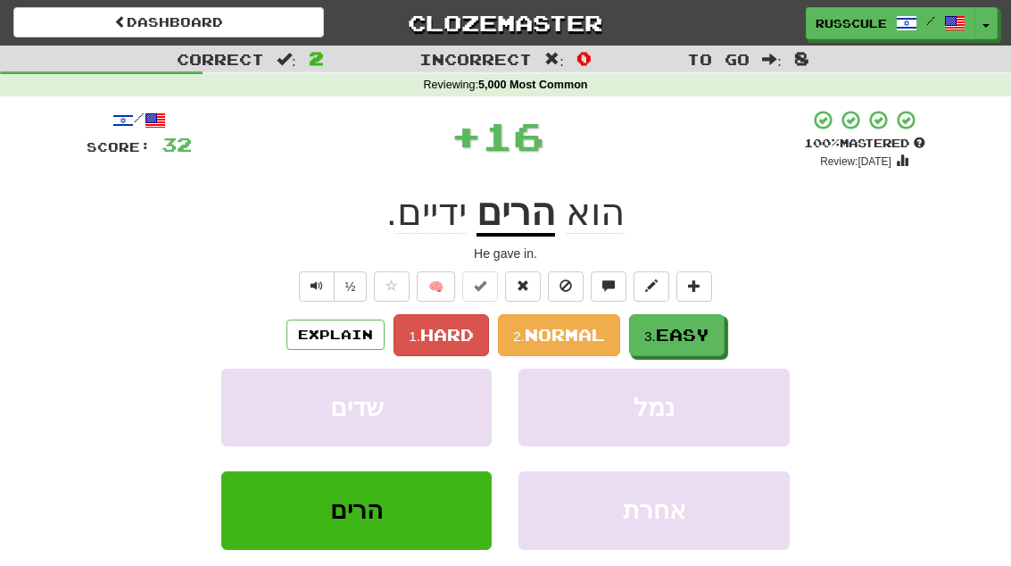
click at [679, 327] on span "Easy" at bounding box center [683, 335] width 54 height 20
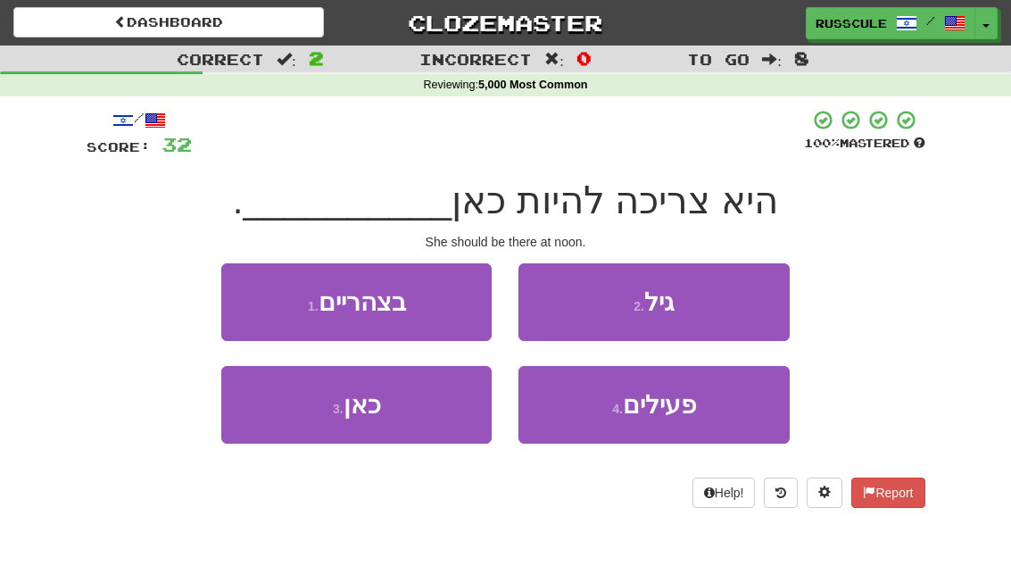
click at [384, 310] on span "בצהריים" at bounding box center [362, 302] width 87 height 28
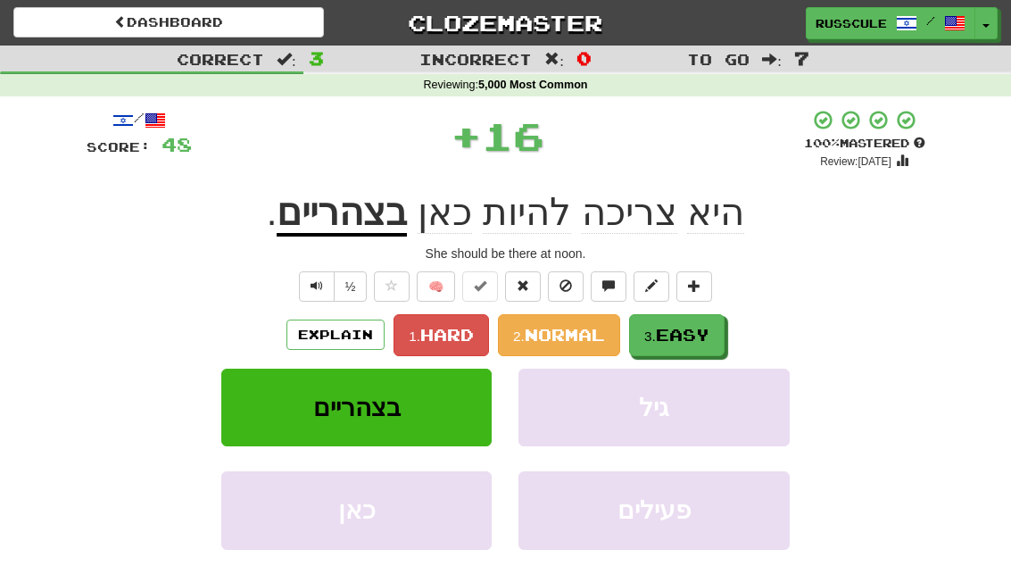
click at [682, 338] on span "Easy" at bounding box center [683, 335] width 54 height 20
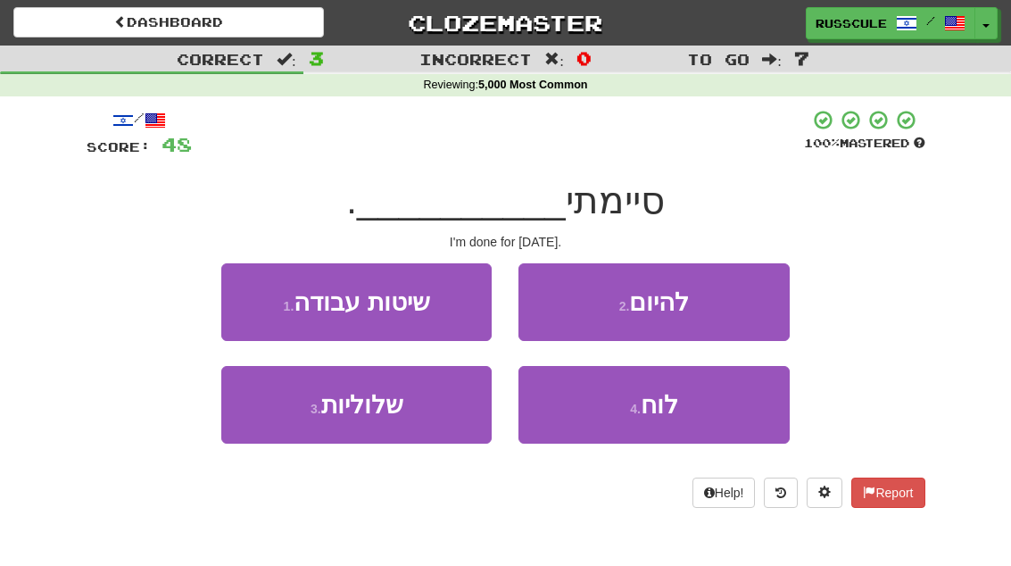
click at [562, 311] on button "2 . להיום" at bounding box center [654, 302] width 270 height 78
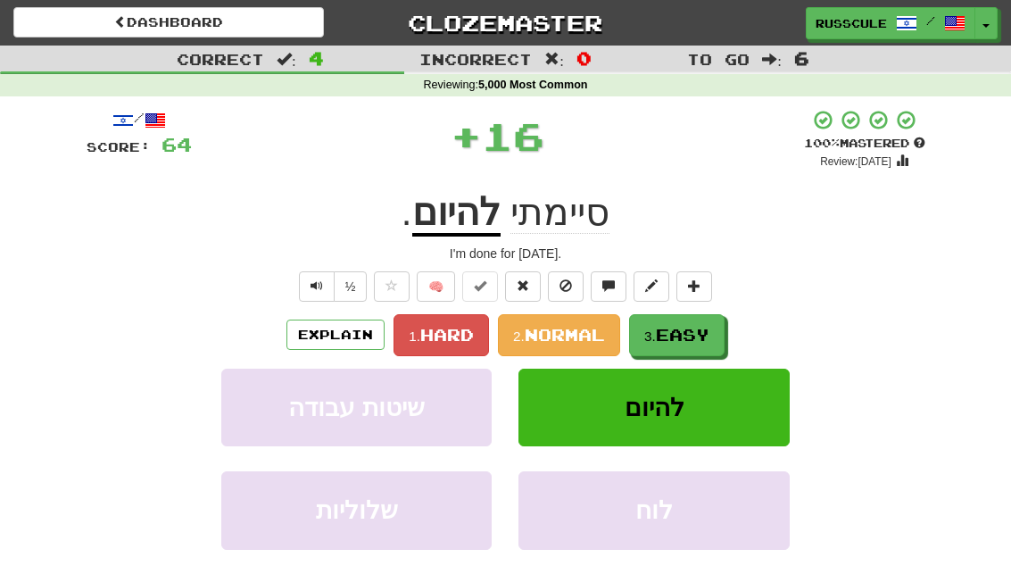
click at [662, 325] on span "Easy" at bounding box center [683, 335] width 54 height 20
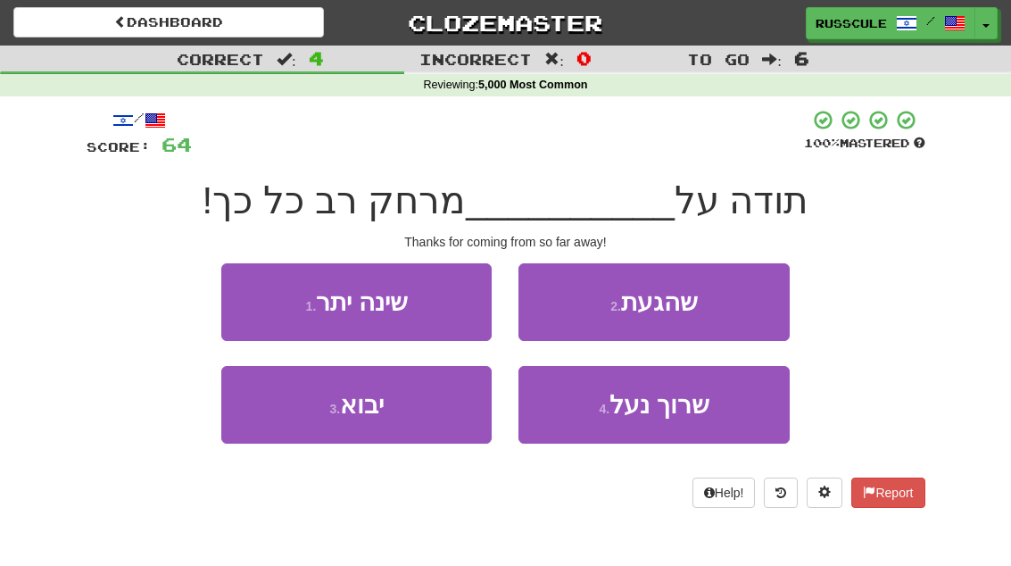
click at [607, 312] on button "2 . שהגעת" at bounding box center [654, 302] width 270 height 78
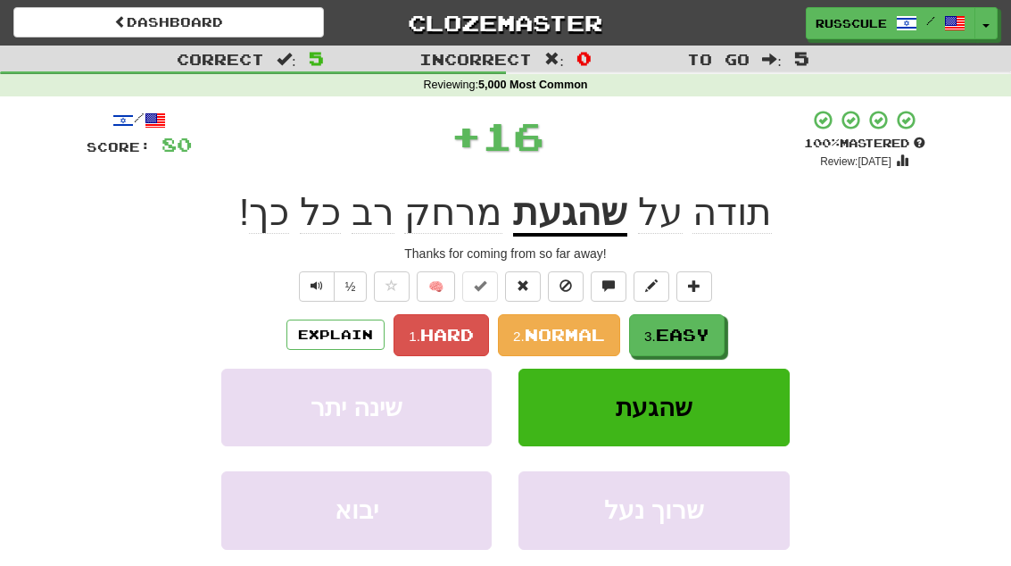
click at [667, 314] on button "3. Easy" at bounding box center [677, 335] width 96 height 42
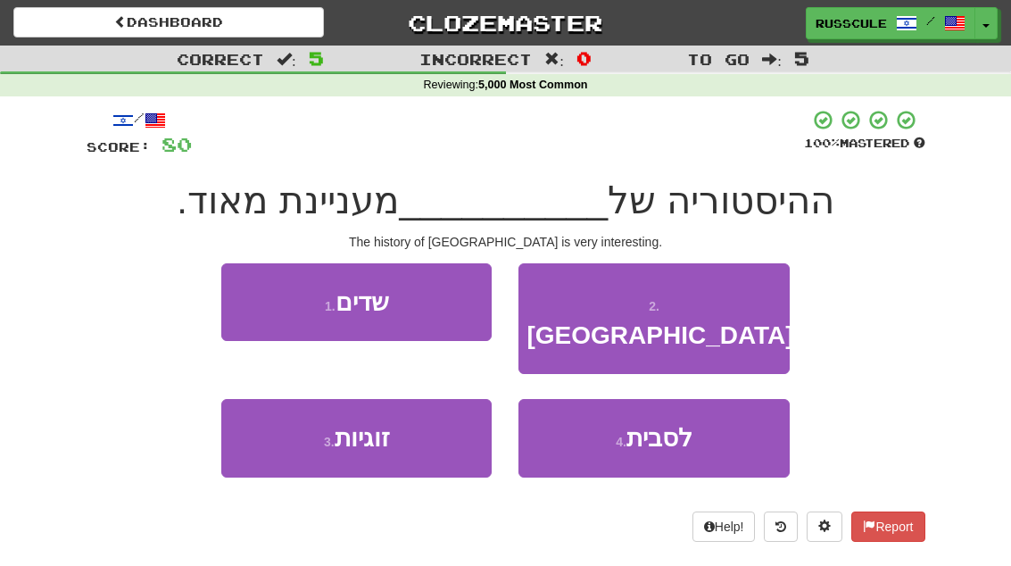
click at [617, 316] on button "2 . רומא" at bounding box center [654, 319] width 270 height 112
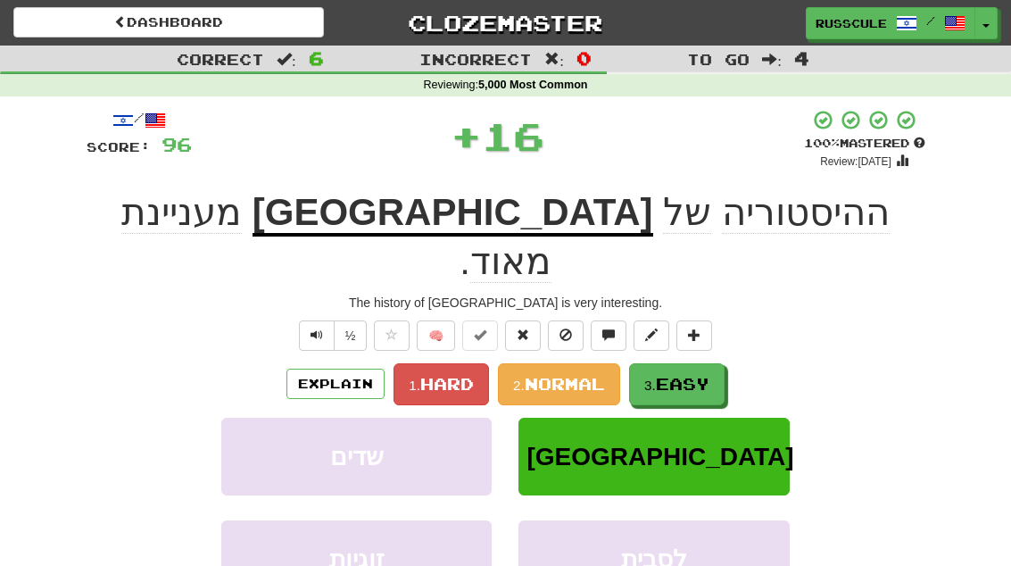
click at [664, 374] on span "Easy" at bounding box center [683, 384] width 54 height 20
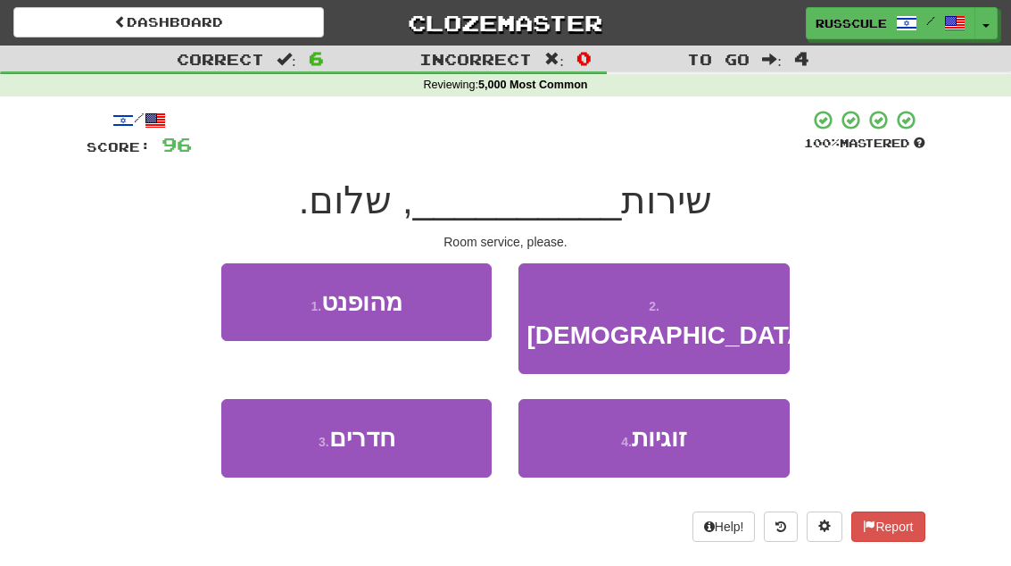
click at [444, 402] on button "3 . חדרים" at bounding box center [356, 438] width 270 height 78
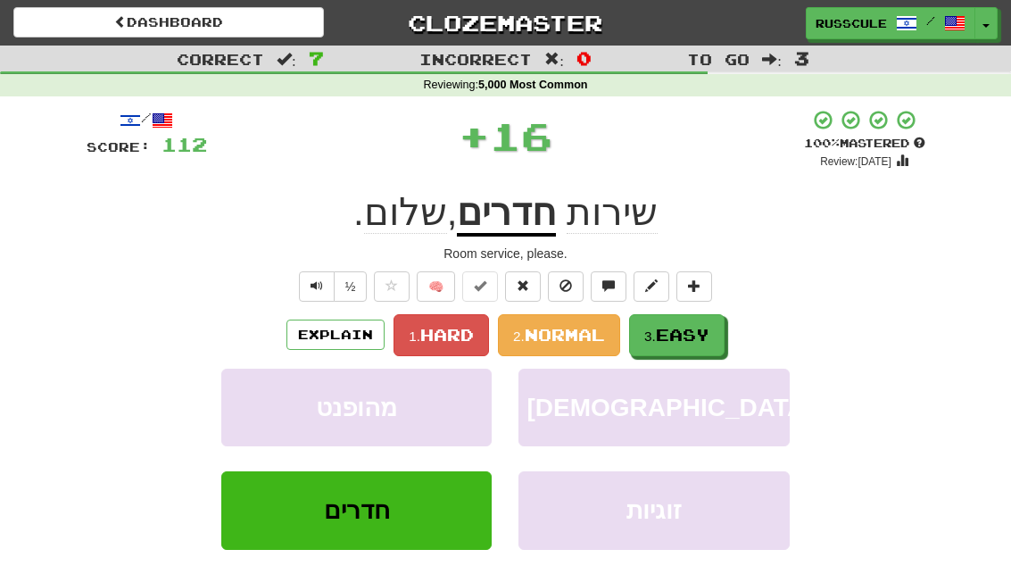
click at [672, 345] on button "3. Easy" at bounding box center [677, 335] width 96 height 42
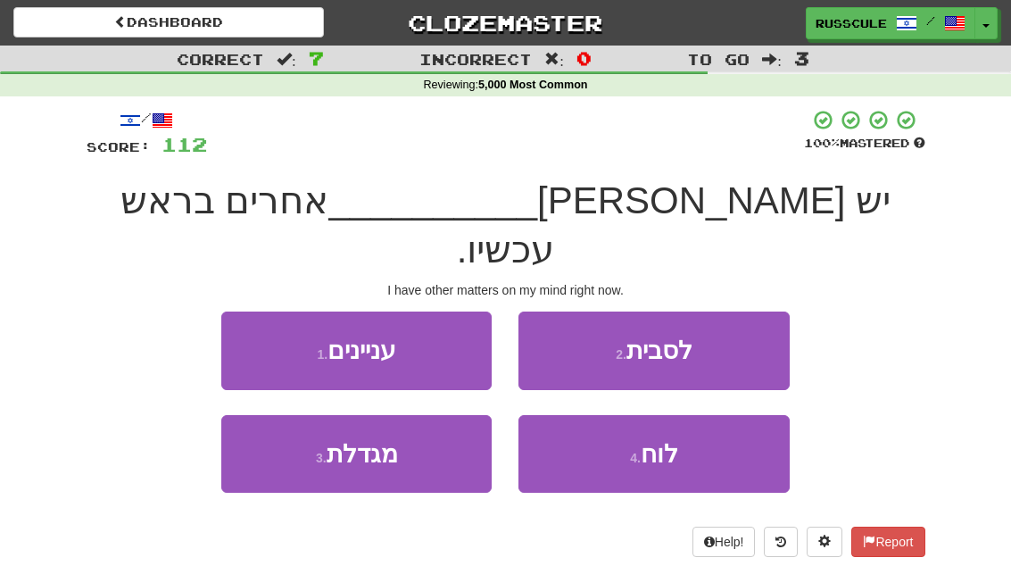
click at [366, 337] on span "עניינים" at bounding box center [362, 351] width 69 height 28
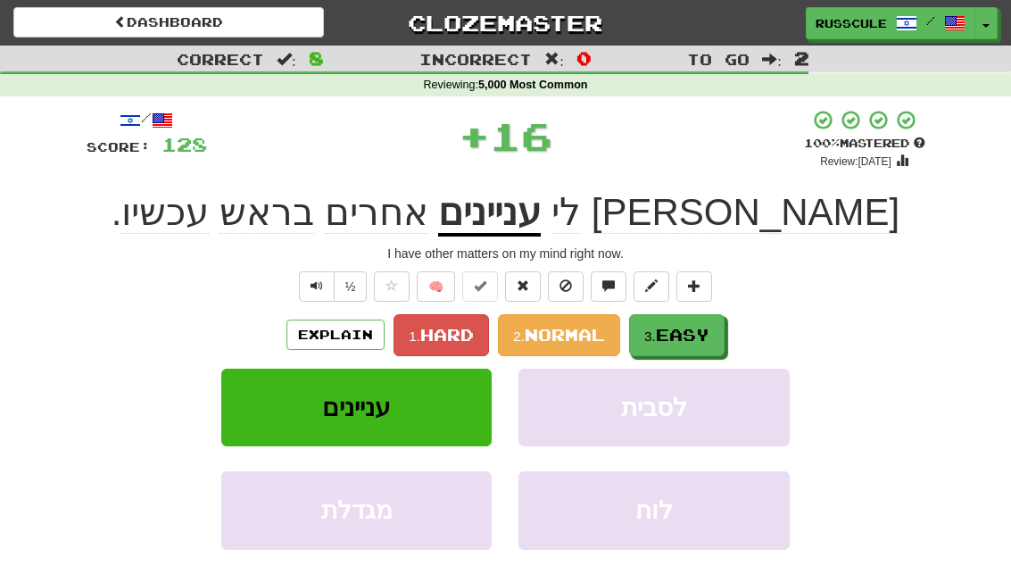
click at [667, 322] on button "3. Easy" at bounding box center [677, 335] width 96 height 42
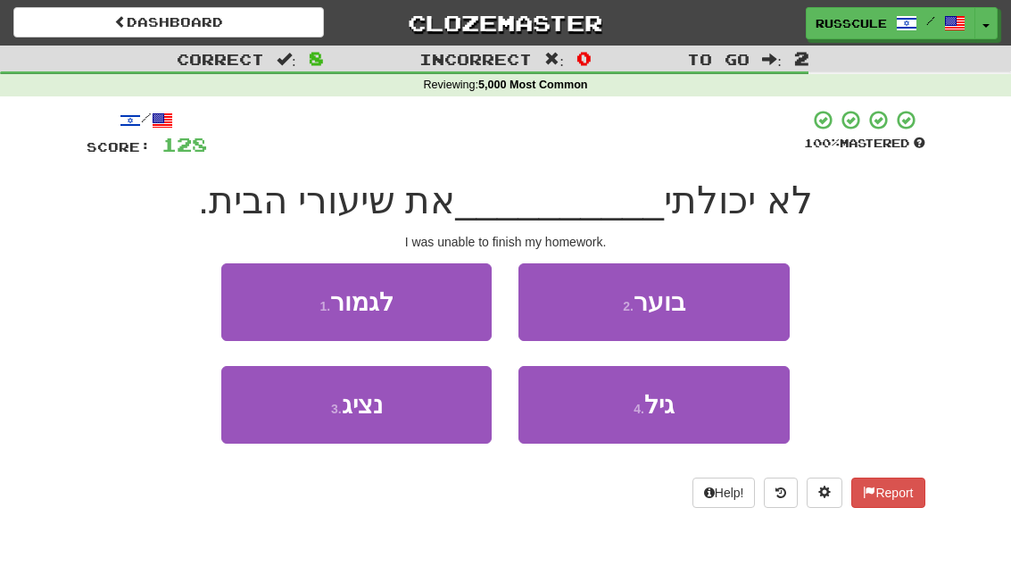
click at [390, 300] on span "לגמור" at bounding box center [361, 302] width 63 height 28
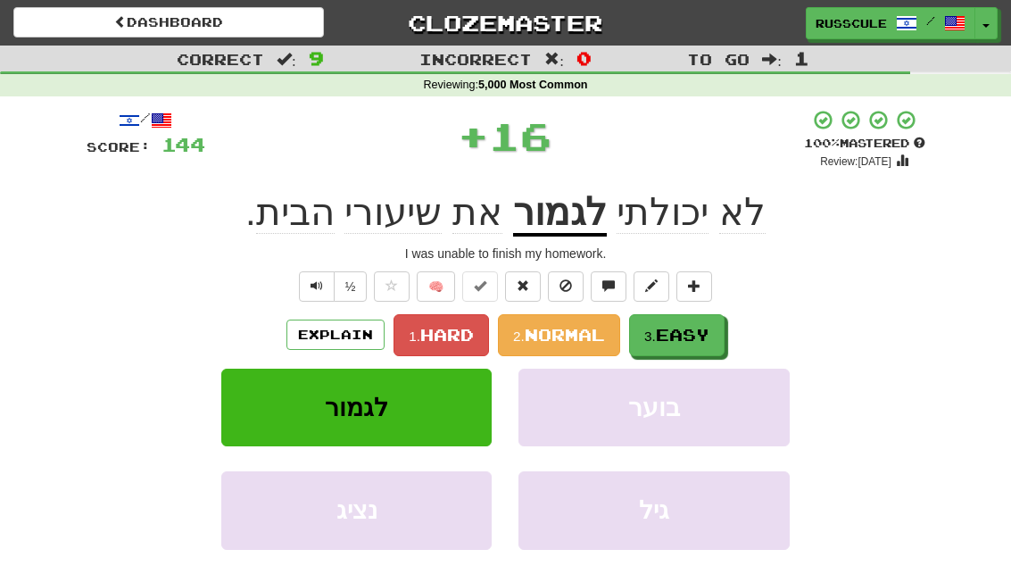
click at [678, 325] on span "Easy" at bounding box center [683, 335] width 54 height 20
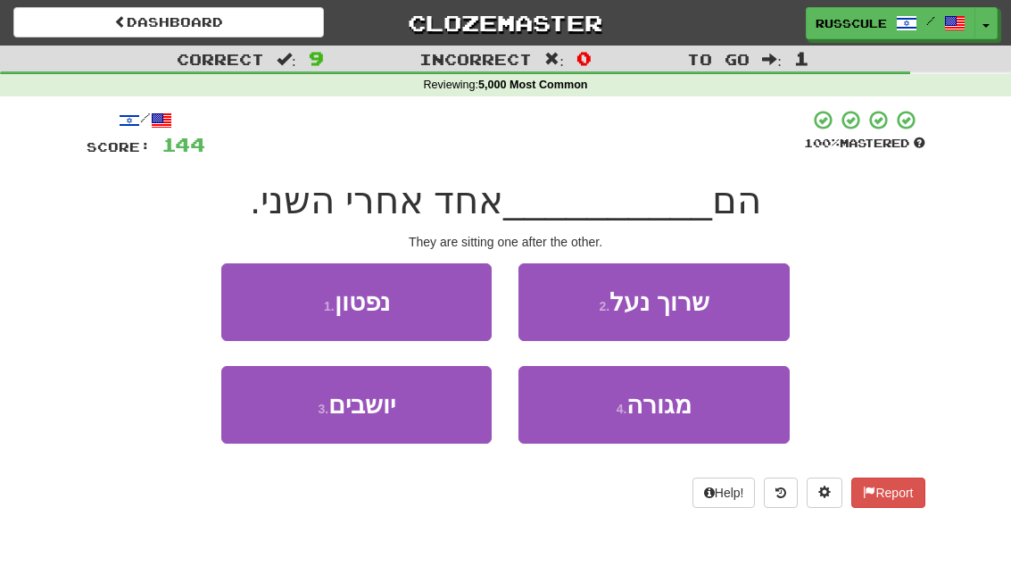
click at [437, 404] on button "3 . יושבים" at bounding box center [356, 405] width 270 height 78
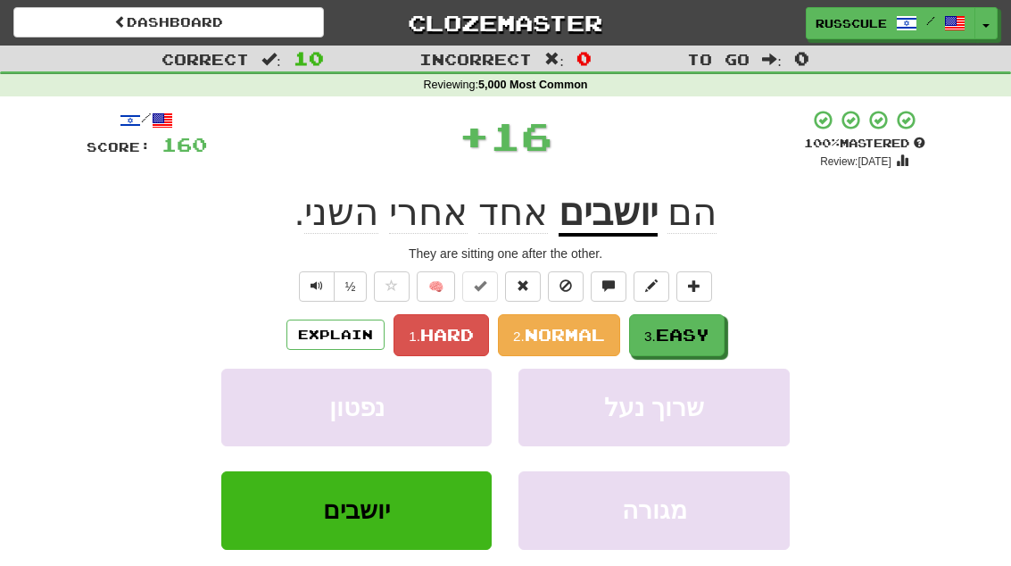
click at [676, 327] on span "Easy" at bounding box center [683, 335] width 54 height 20
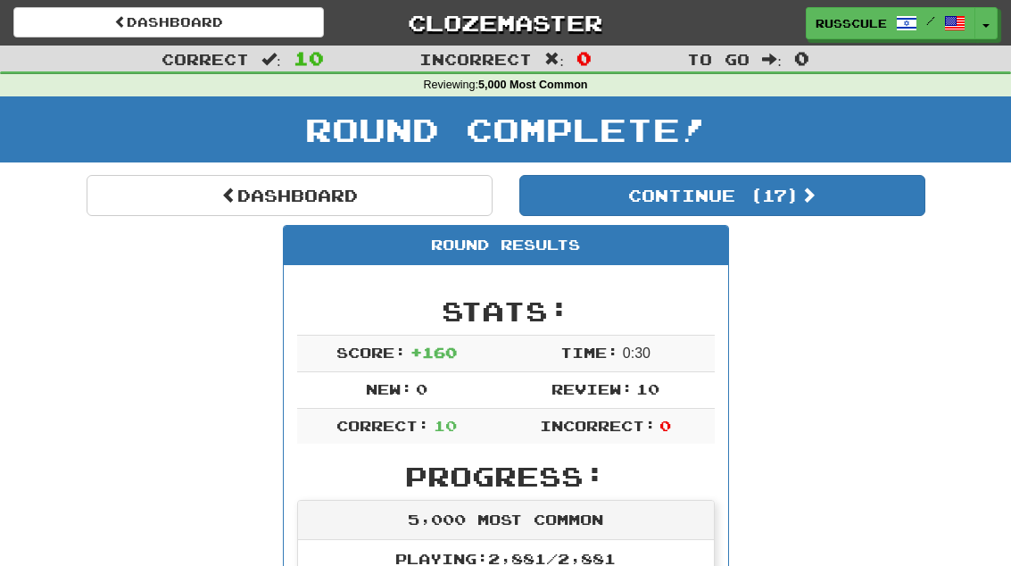
click at [593, 188] on button "Continue ( 17 )" at bounding box center [723, 195] width 406 height 41
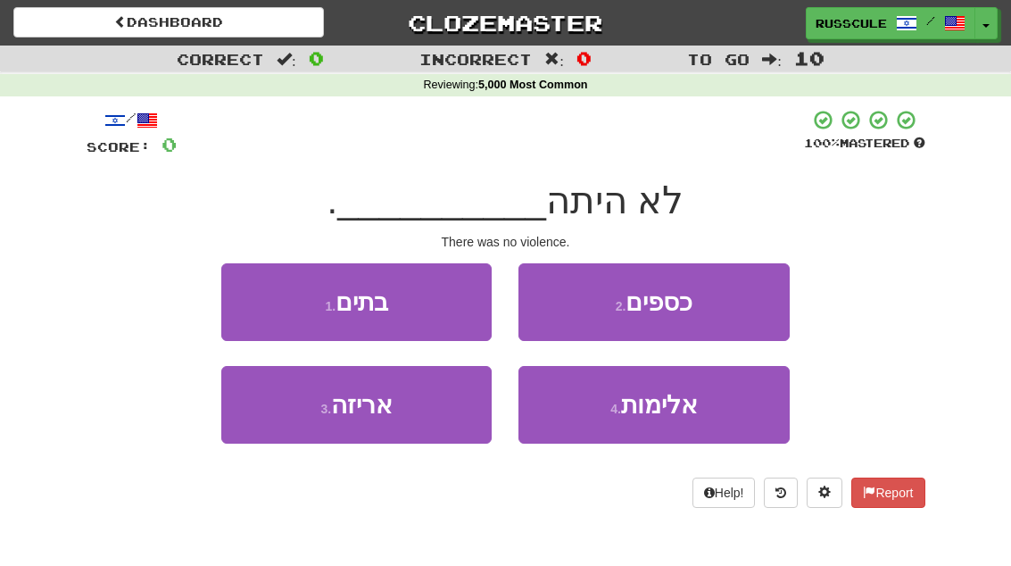
click at [632, 412] on span "אלימות" at bounding box center [659, 405] width 77 height 28
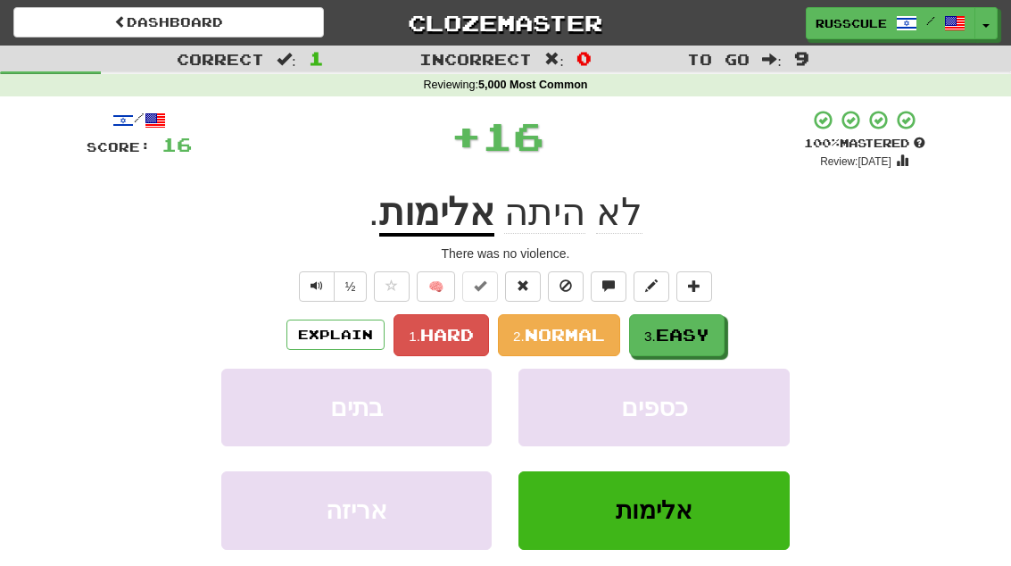
click at [657, 316] on button "3. Easy" at bounding box center [677, 335] width 96 height 42
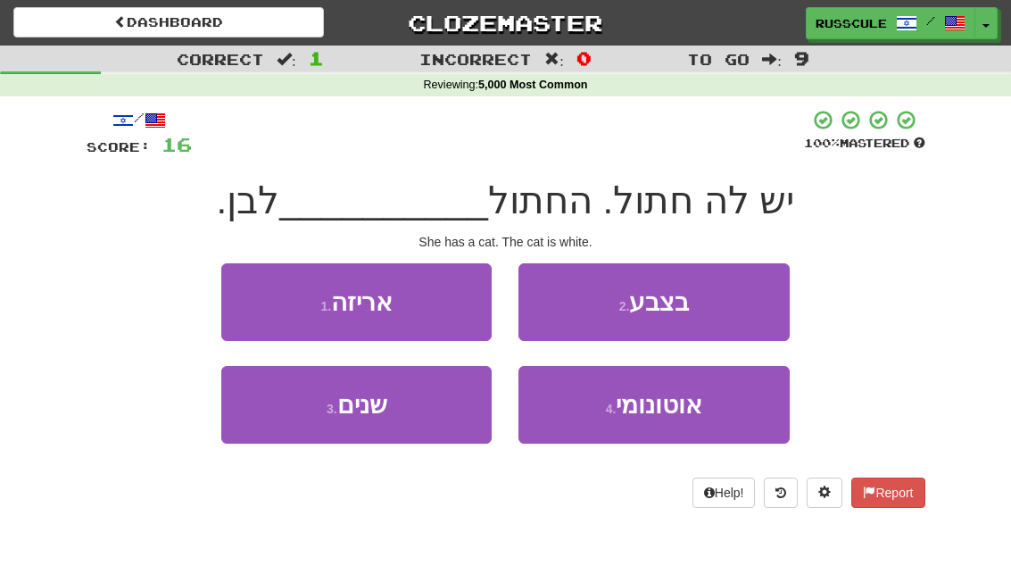
click at [600, 305] on button "2 . בצבע" at bounding box center [654, 302] width 270 height 78
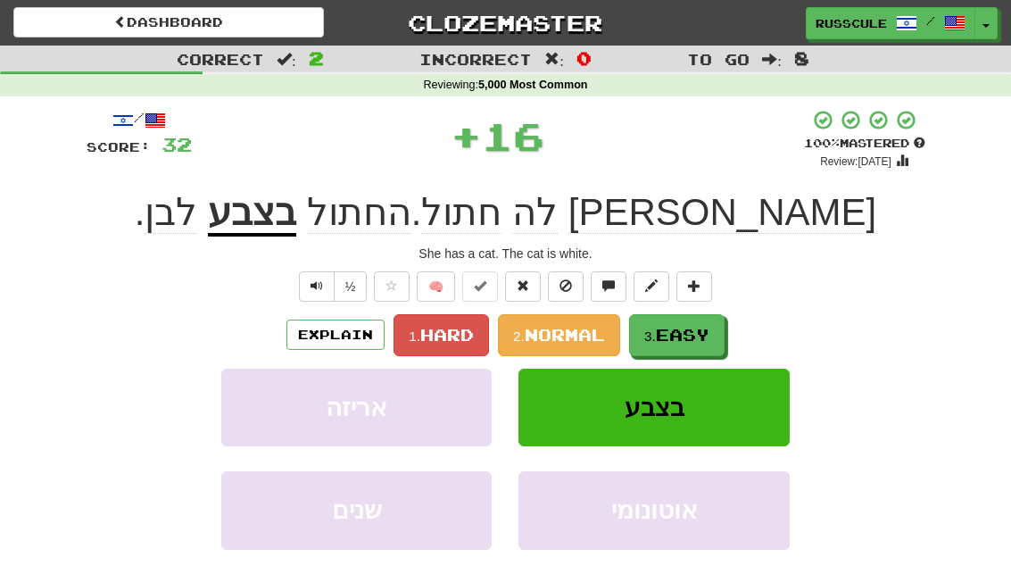
click at [661, 320] on button "3. Easy" at bounding box center [677, 335] width 96 height 42
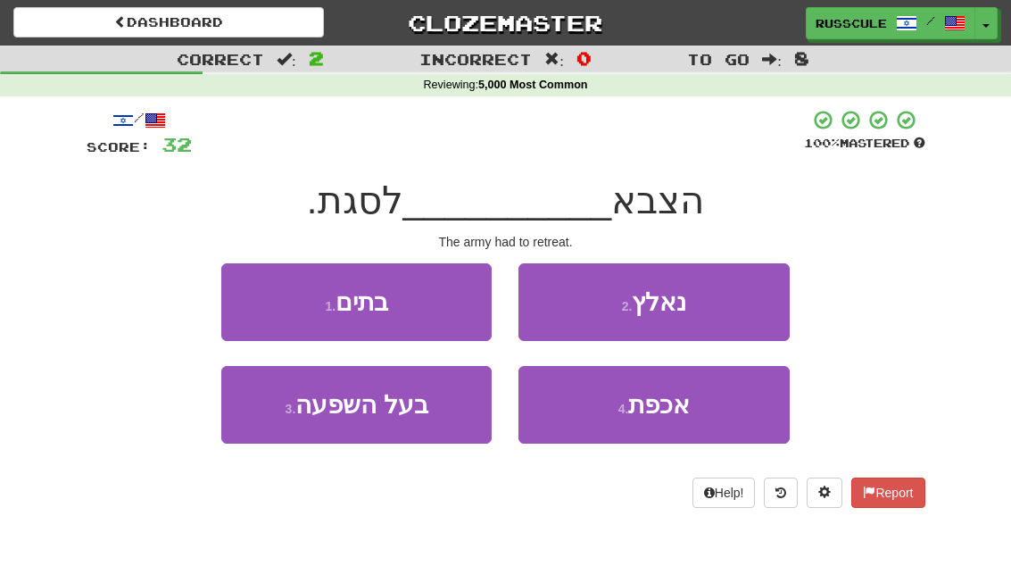
click at [598, 306] on button "2 . נאלץ" at bounding box center [654, 302] width 270 height 78
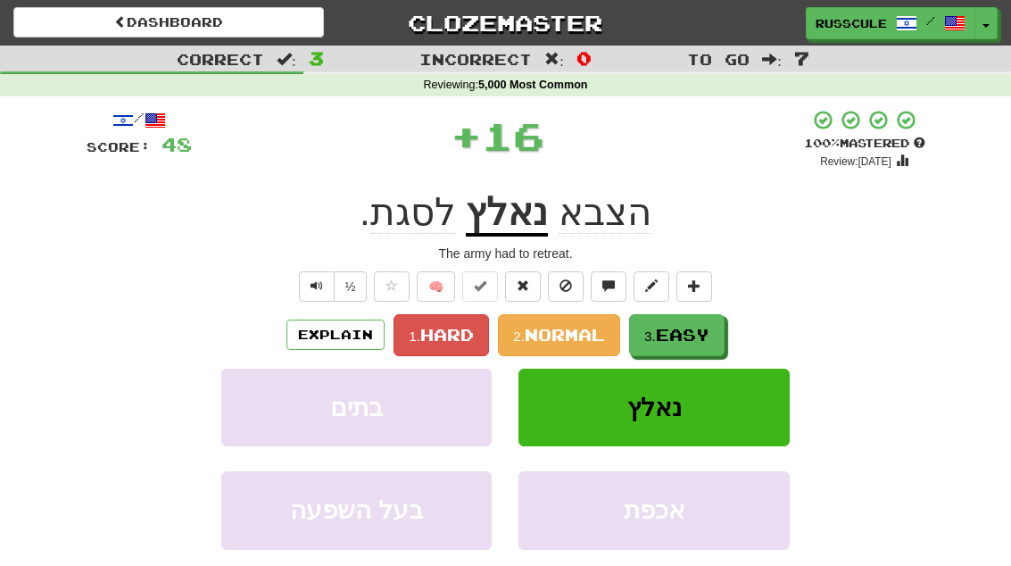
click at [671, 327] on span "Easy" at bounding box center [683, 335] width 54 height 20
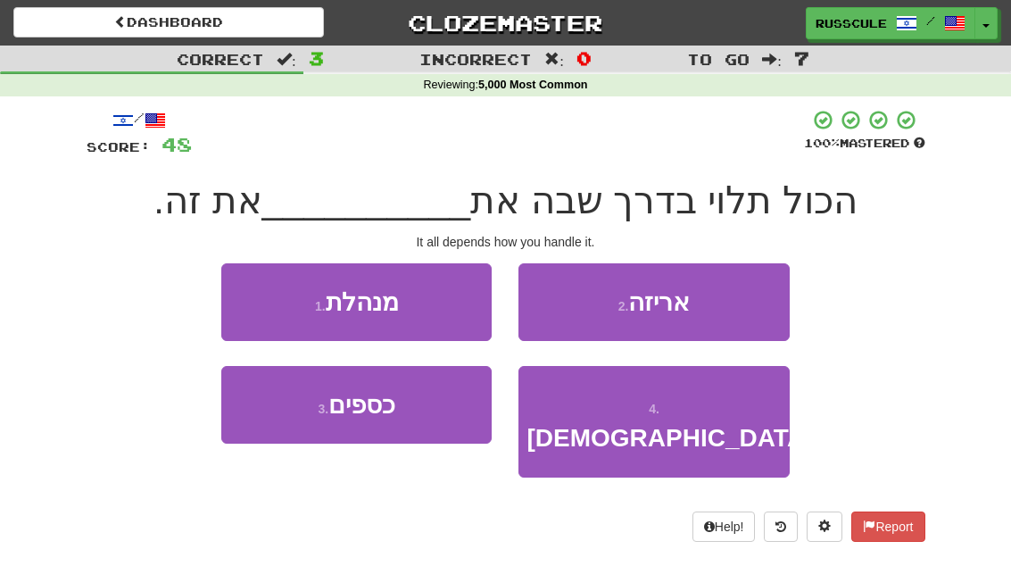
click at [382, 295] on span "מנהלת" at bounding box center [362, 302] width 73 height 28
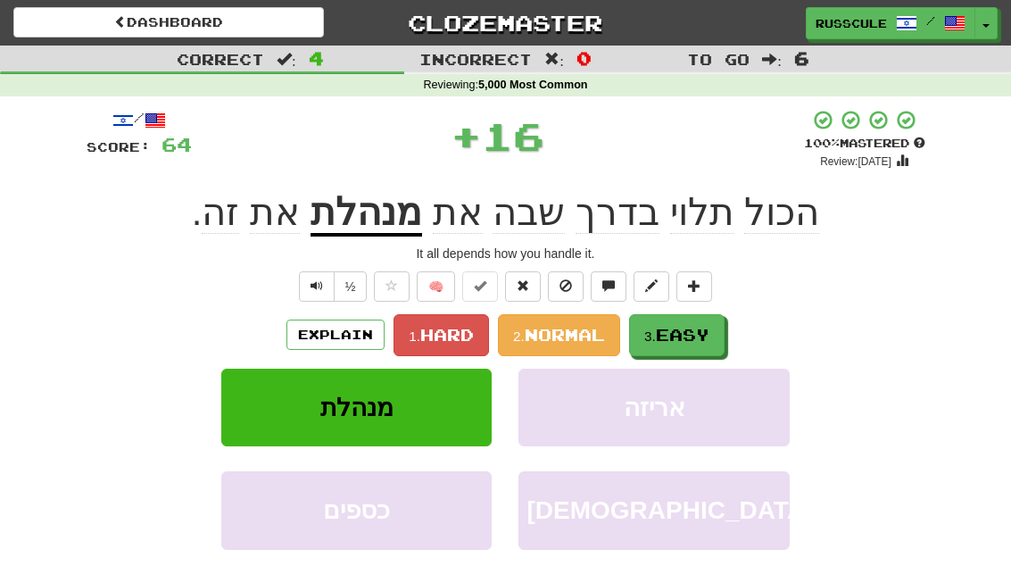
click at [656, 320] on button "3. Easy" at bounding box center [677, 335] width 96 height 42
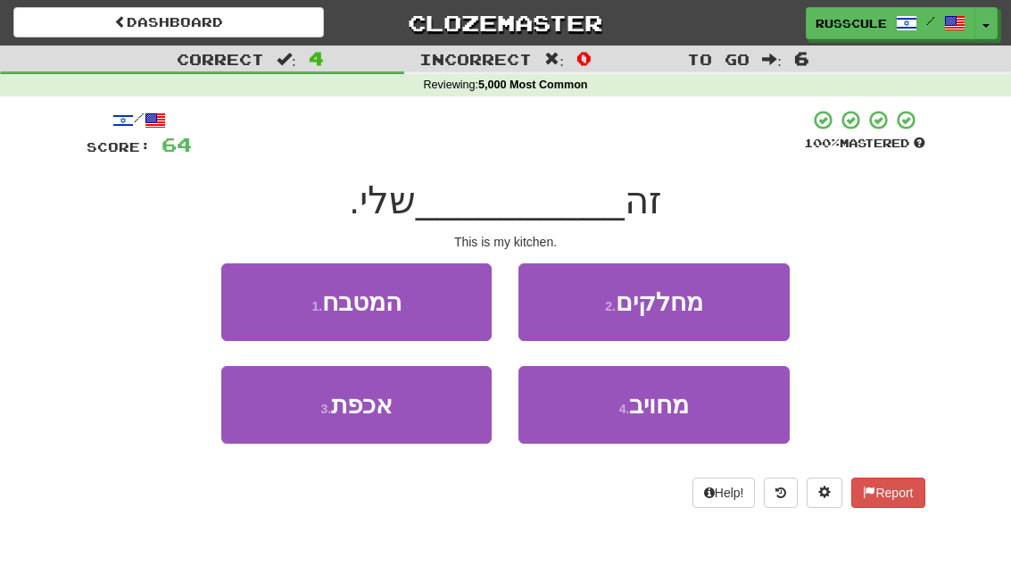
click at [400, 295] on span "המטבח" at bounding box center [361, 302] width 79 height 28
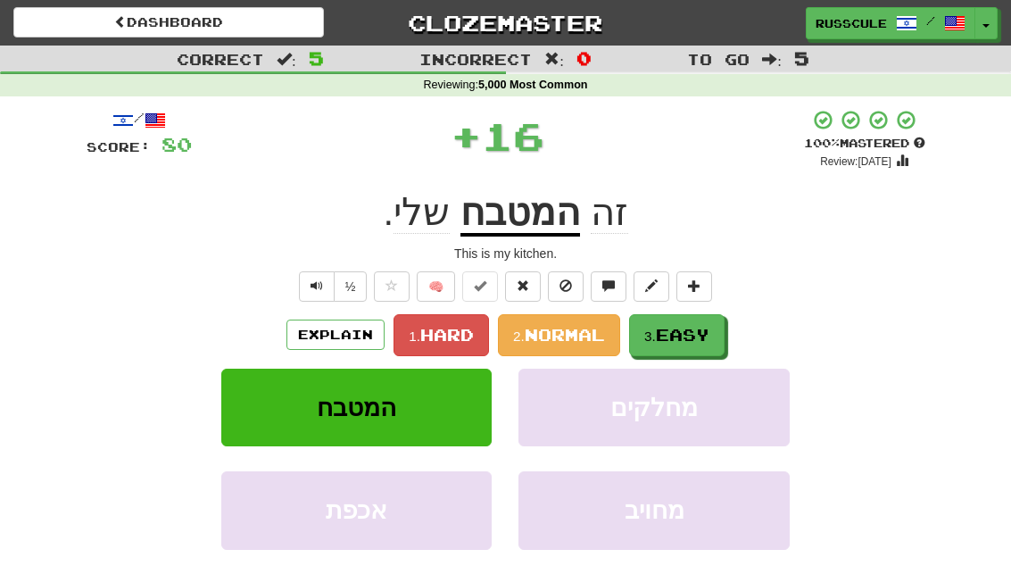
click at [682, 315] on button "3. Easy" at bounding box center [677, 335] width 96 height 42
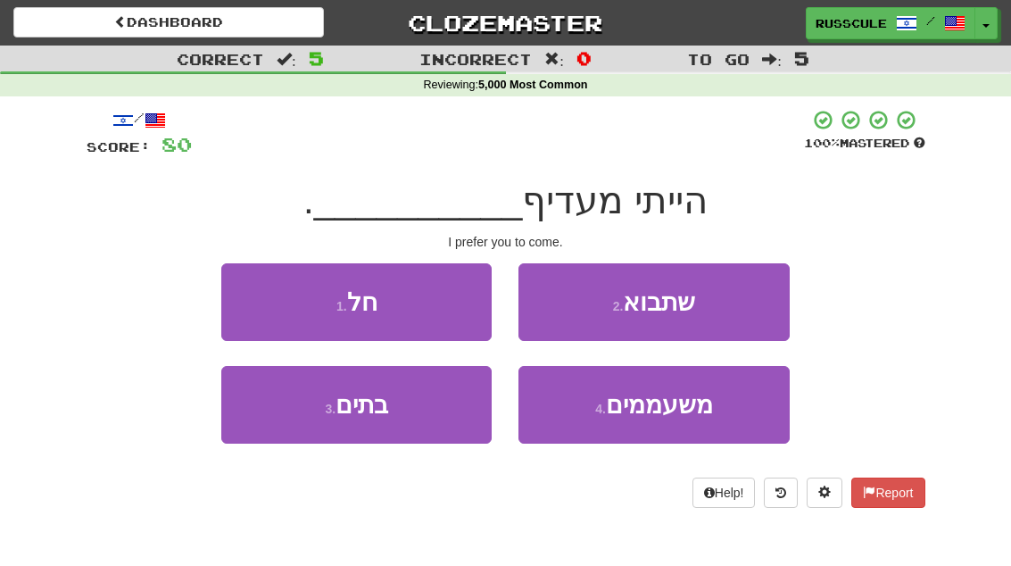
click at [629, 317] on button "2 . שתבוא" at bounding box center [654, 302] width 270 height 78
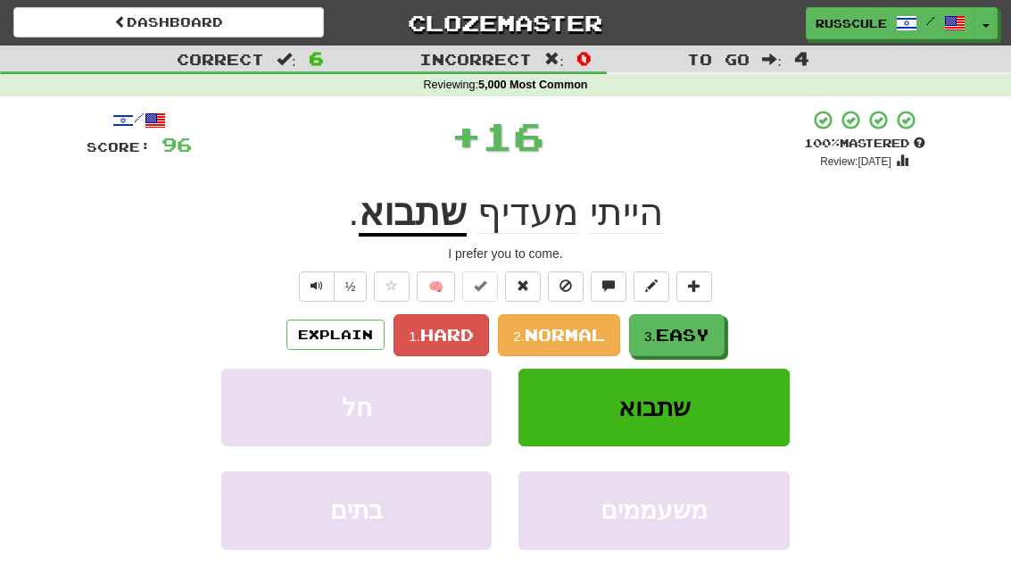
click at [663, 326] on span "Easy" at bounding box center [683, 335] width 54 height 20
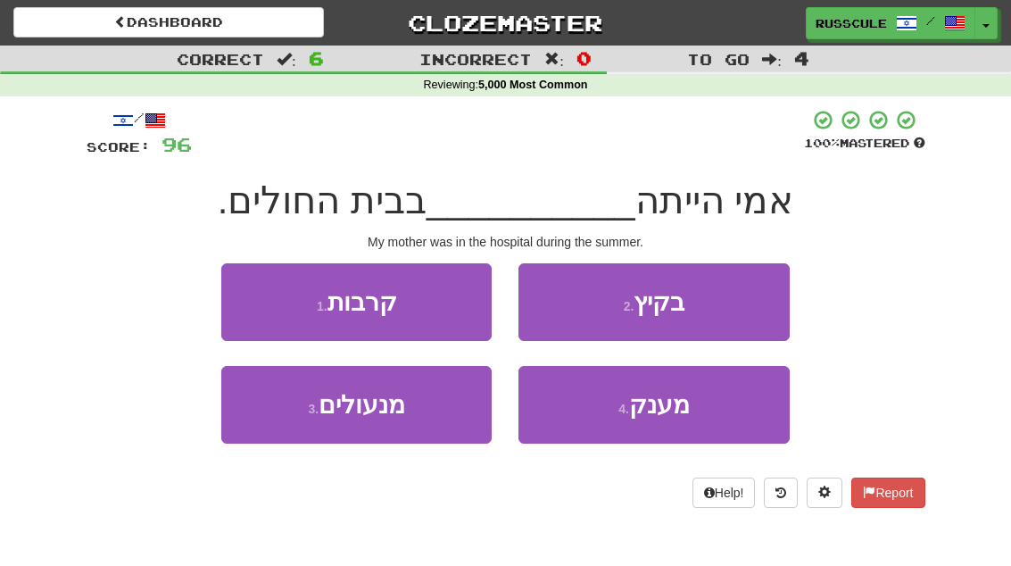
click at [586, 303] on button "2 . בקיץ" at bounding box center [654, 302] width 270 height 78
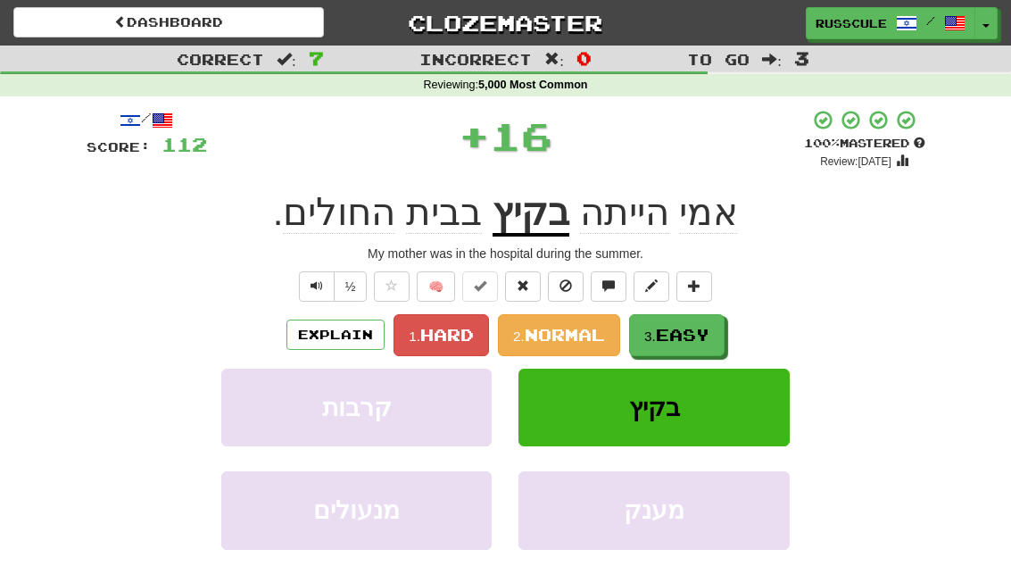
click at [681, 325] on span "Easy" at bounding box center [683, 335] width 54 height 20
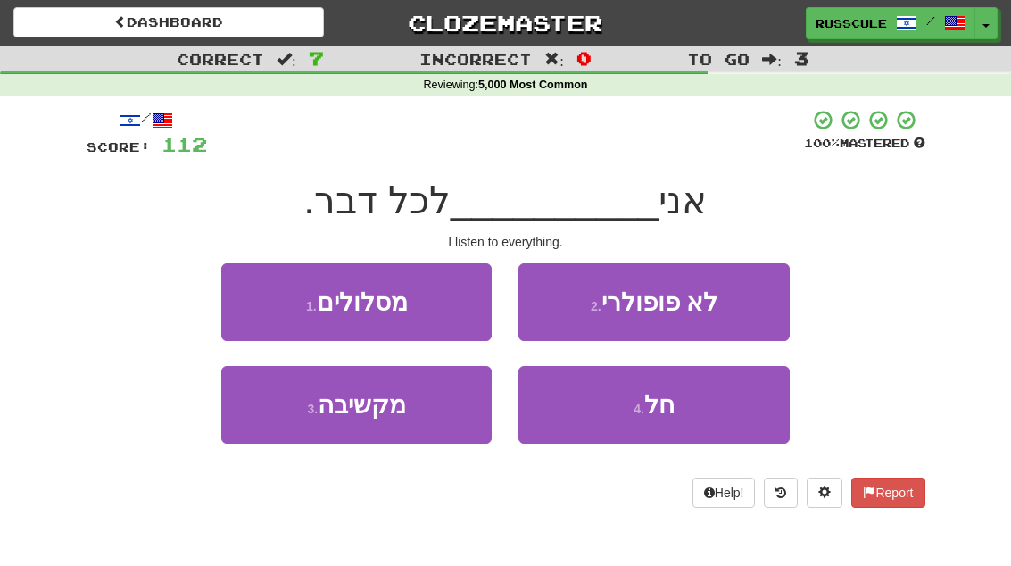
click at [441, 400] on button "3 . מקשיבה" at bounding box center [356, 405] width 270 height 78
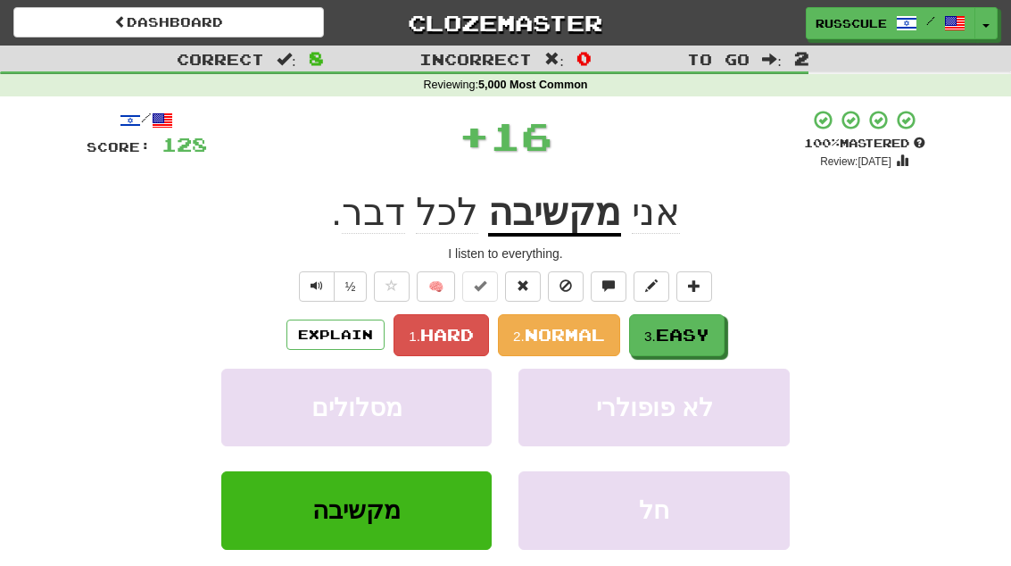
click at [672, 329] on span "Easy" at bounding box center [683, 335] width 54 height 20
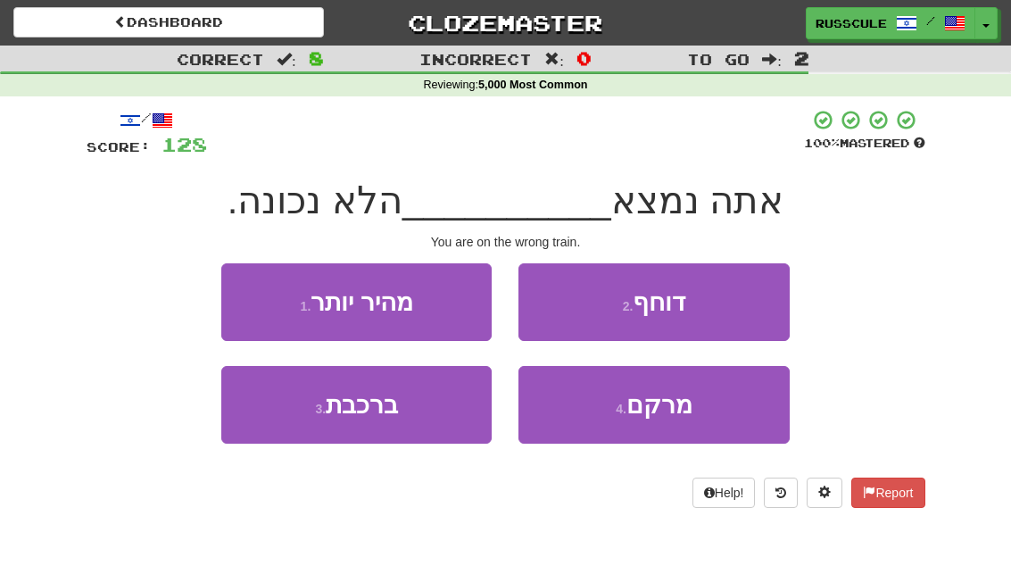
click at [421, 394] on button "3 . ברכבת" at bounding box center [356, 405] width 270 height 78
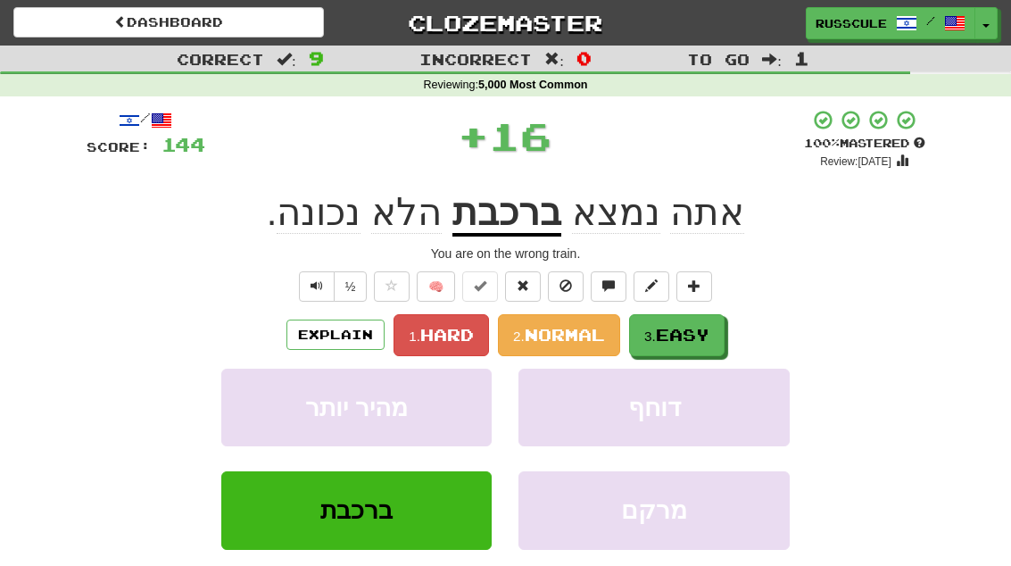
click at [662, 328] on span "Easy" at bounding box center [683, 335] width 54 height 20
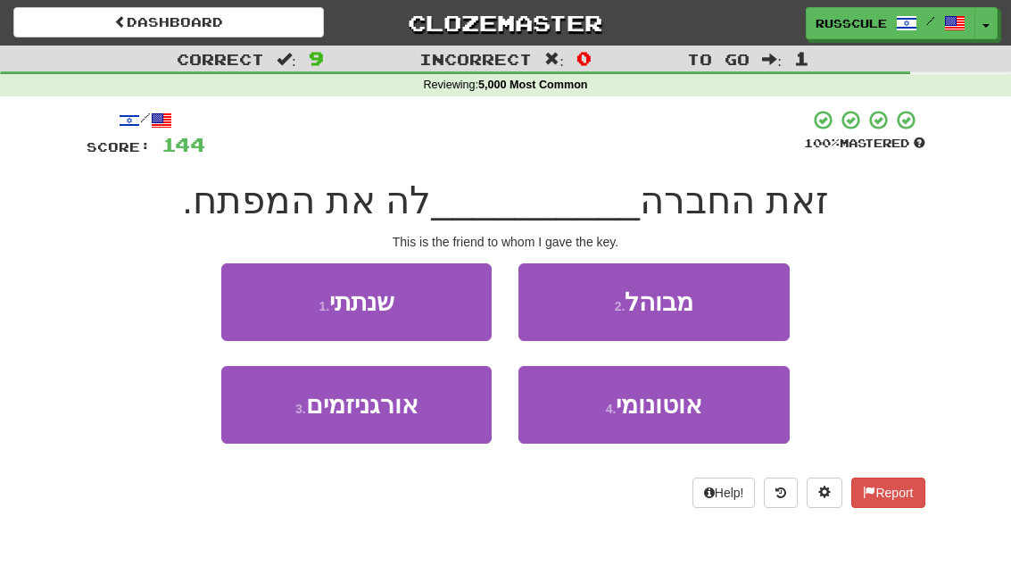
click at [392, 288] on span "שנתתי" at bounding box center [361, 302] width 65 height 28
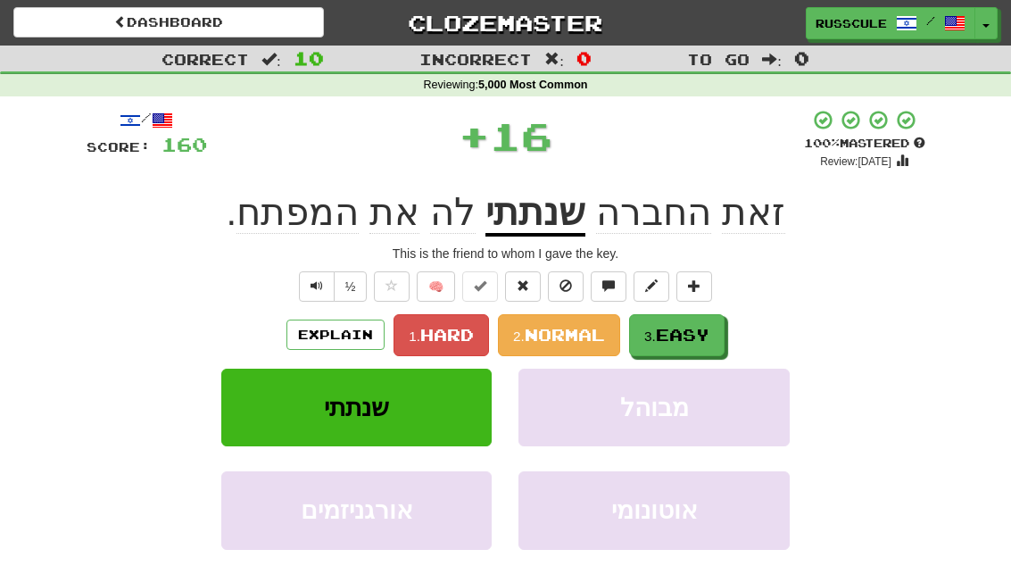
click at [669, 315] on button "3. Easy" at bounding box center [677, 335] width 96 height 42
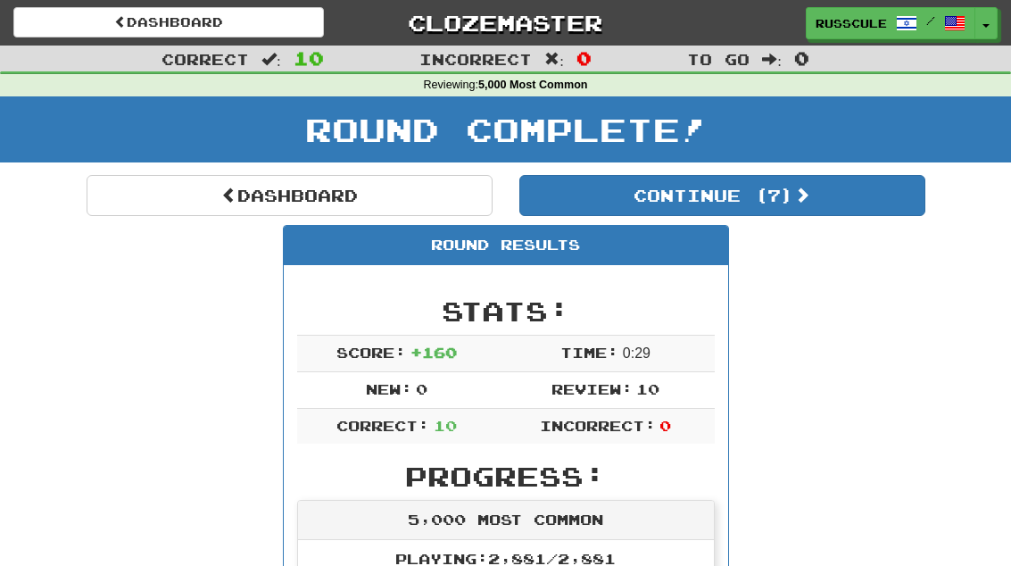
click at [579, 181] on button "Continue ( 7 )" at bounding box center [723, 195] width 406 height 41
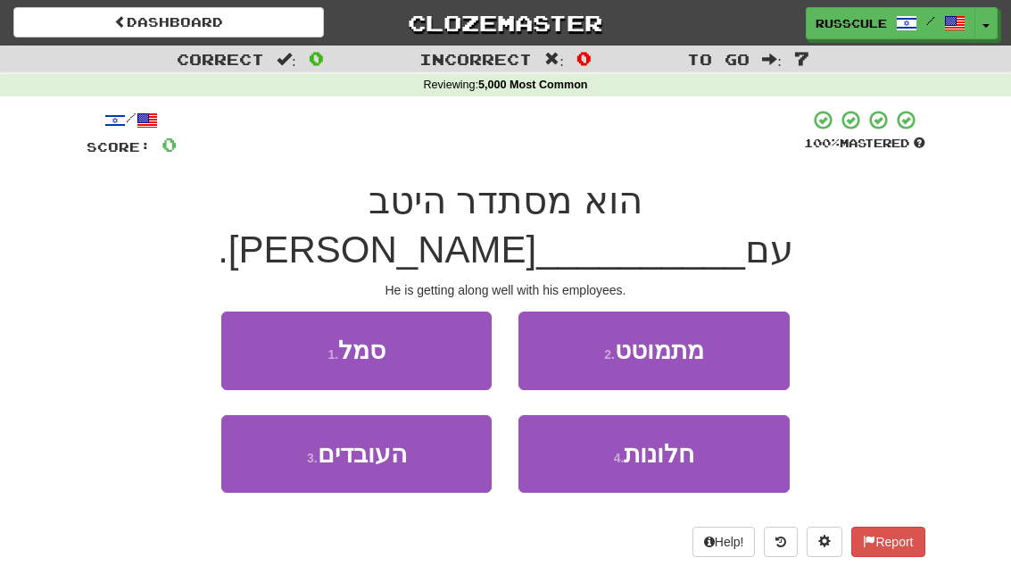
click at [433, 420] on button "3 . העובדים" at bounding box center [356, 454] width 270 height 78
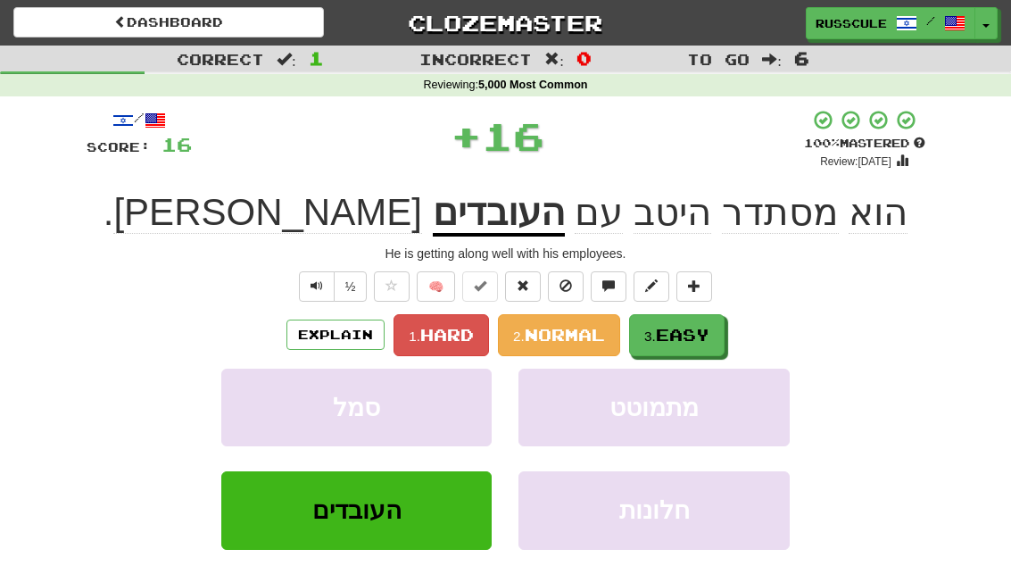
click at [673, 331] on span "Easy" at bounding box center [683, 335] width 54 height 20
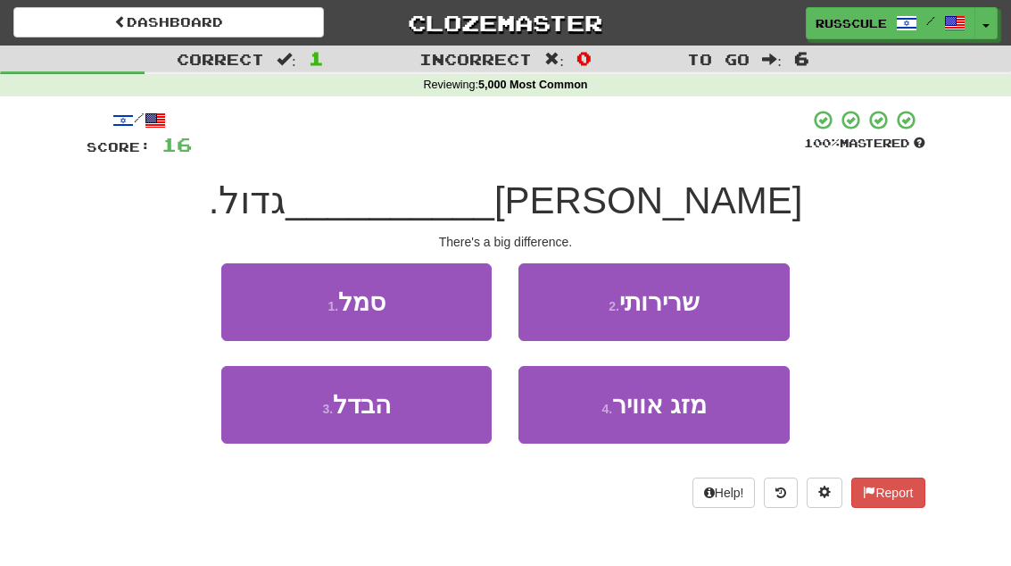
click at [445, 407] on button "3 . הבדל" at bounding box center [356, 405] width 270 height 78
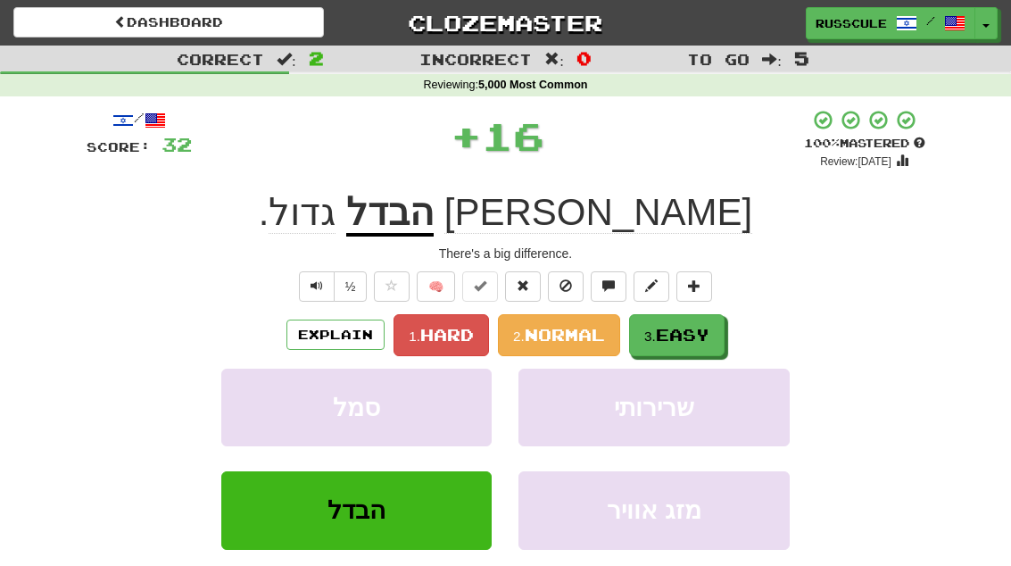
click at [673, 325] on span "Easy" at bounding box center [683, 335] width 54 height 20
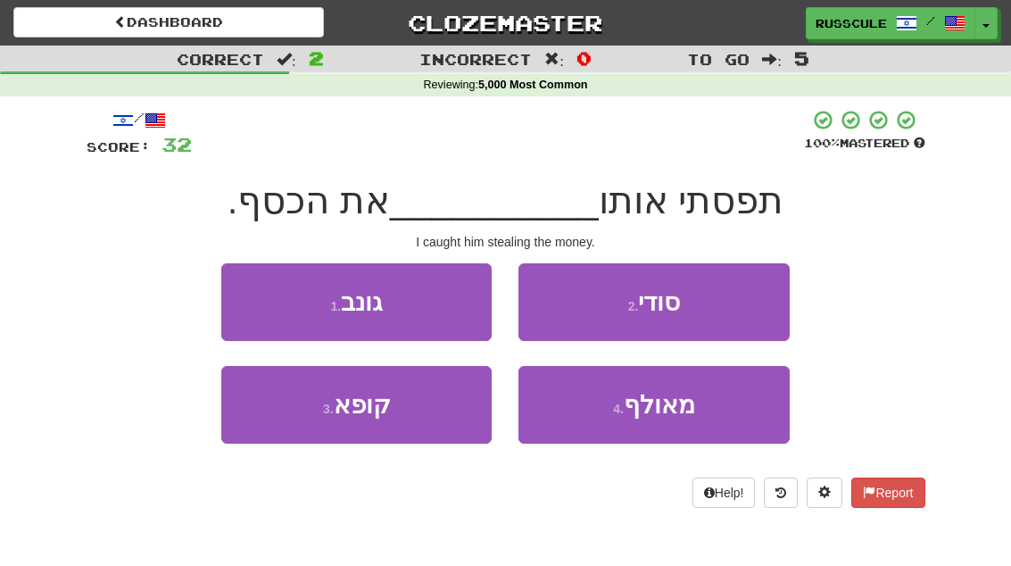
click at [375, 310] on span "גונב" at bounding box center [362, 302] width 42 height 28
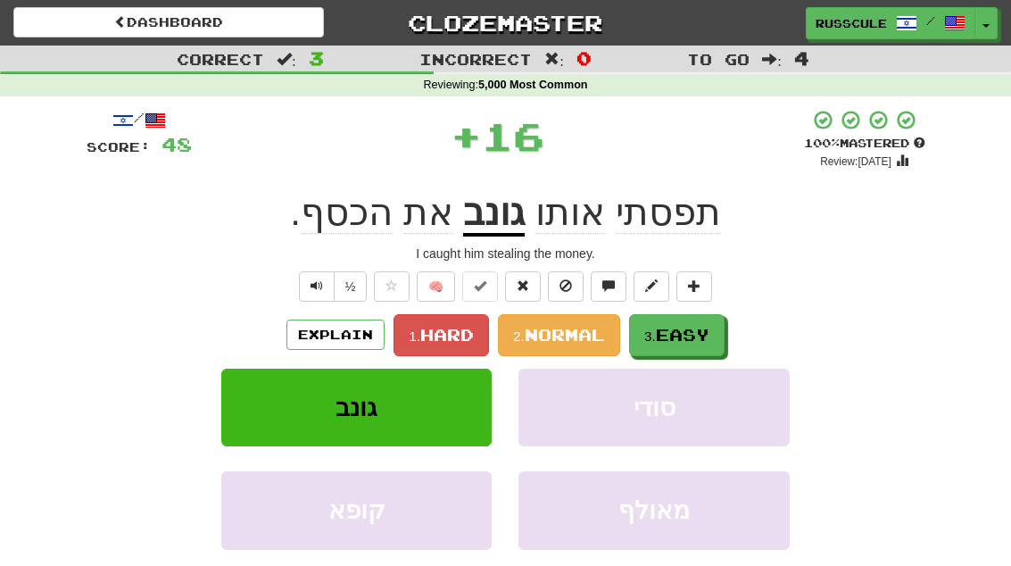
click at [670, 325] on span "Easy" at bounding box center [683, 335] width 54 height 20
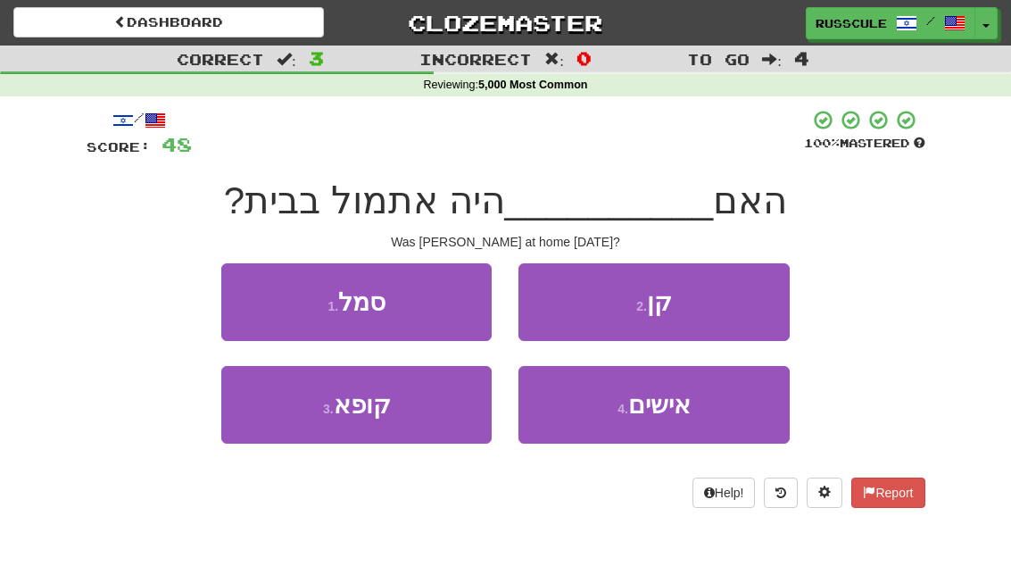
click at [617, 309] on button "2 . קן" at bounding box center [654, 302] width 270 height 78
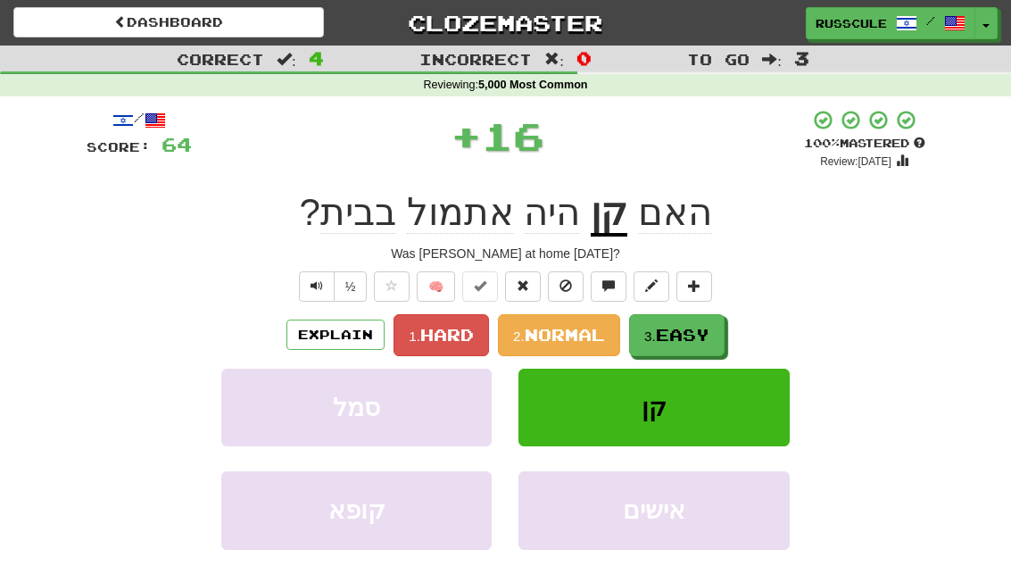
click at [664, 318] on button "3. Easy" at bounding box center [677, 335] width 96 height 42
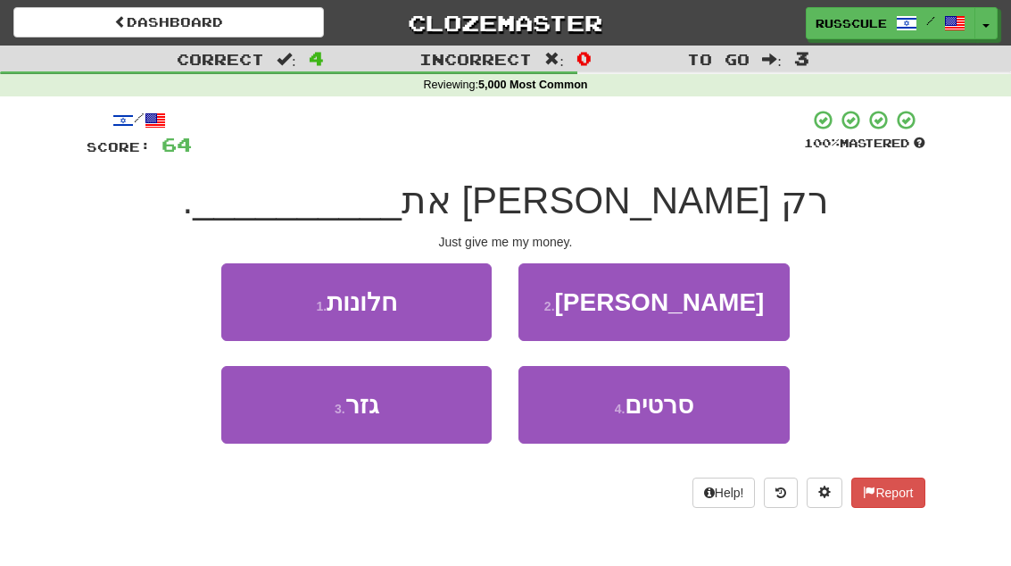
click at [587, 308] on button "2 . כספי" at bounding box center [654, 302] width 270 height 78
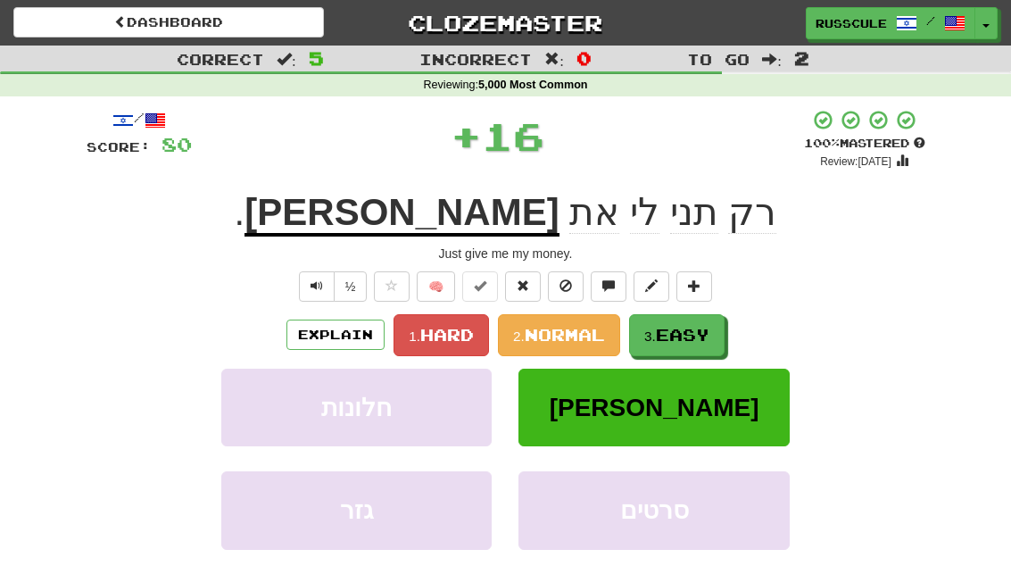
click at [654, 322] on button "3. Easy" at bounding box center [677, 335] width 96 height 42
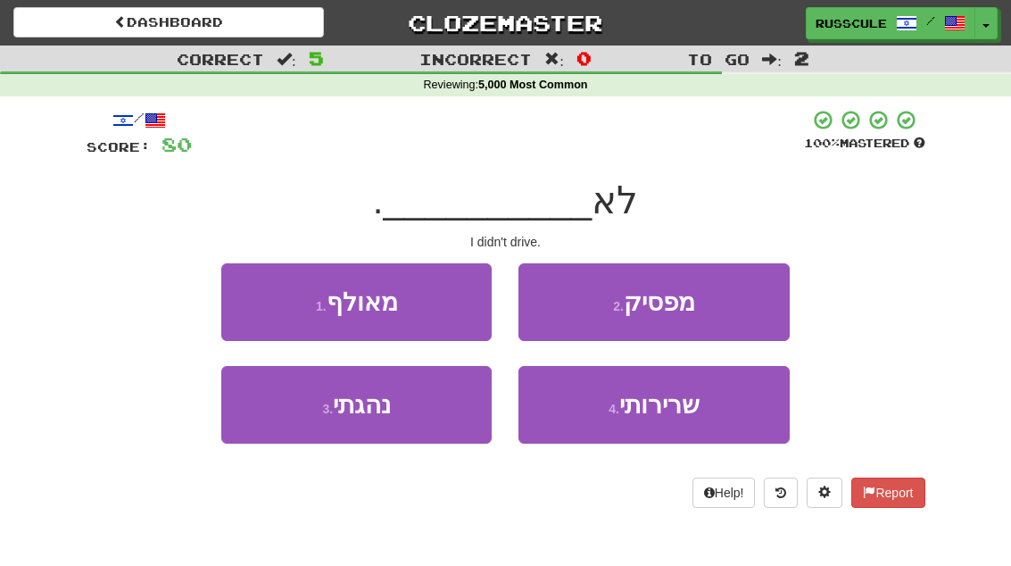
click at [416, 407] on button "3 . נהגתי" at bounding box center [356, 405] width 270 height 78
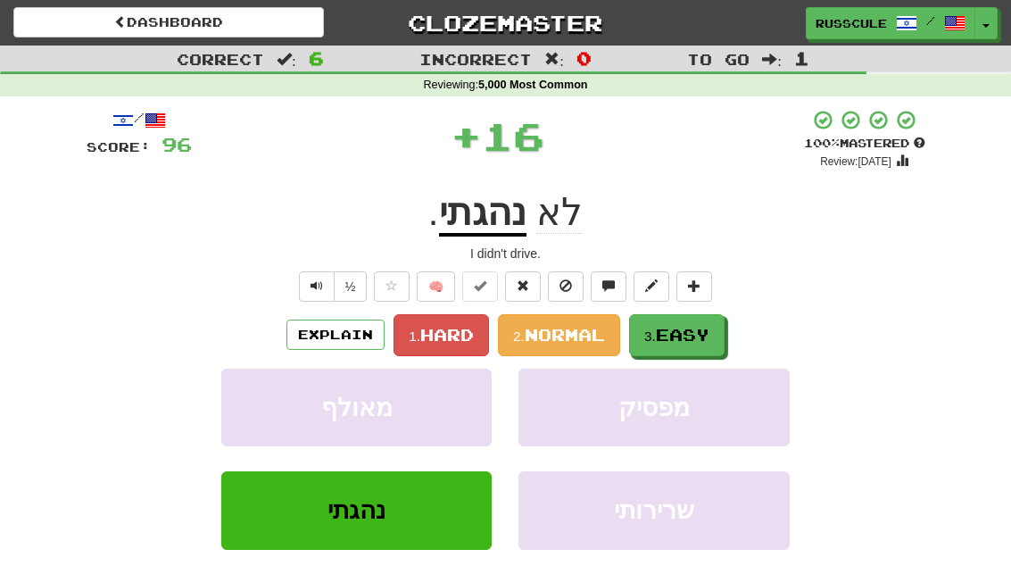
click at [658, 323] on button "3. Easy" at bounding box center [677, 335] width 96 height 42
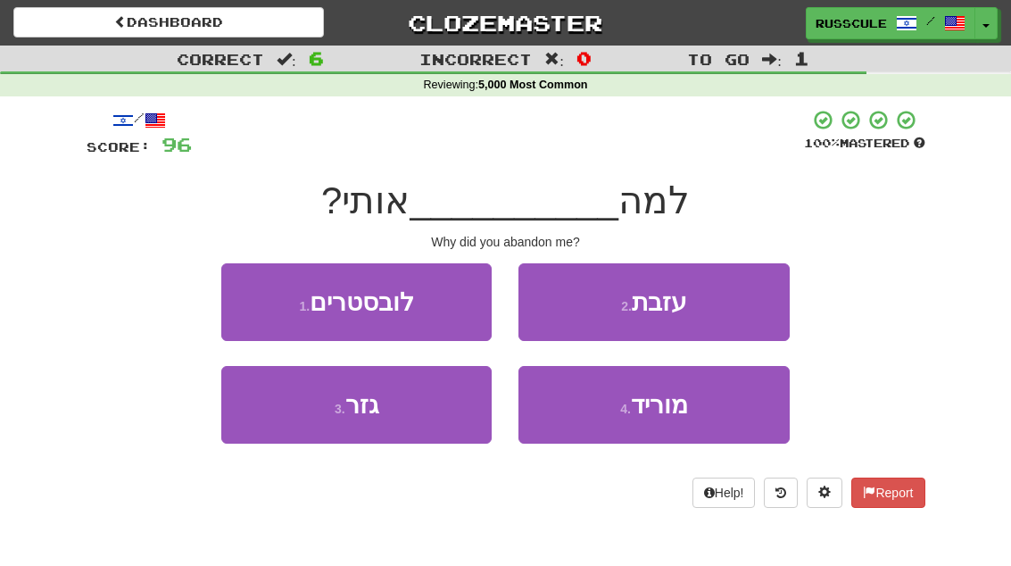
click at [573, 290] on button "2 . עזבת" at bounding box center [654, 302] width 270 height 78
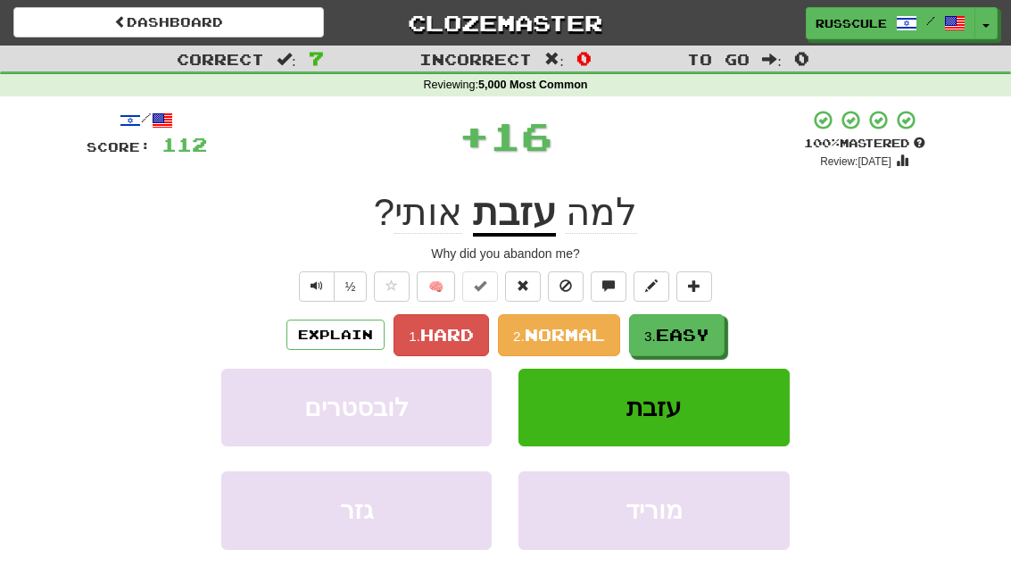
click at [666, 320] on button "3. Easy" at bounding box center [677, 335] width 96 height 42
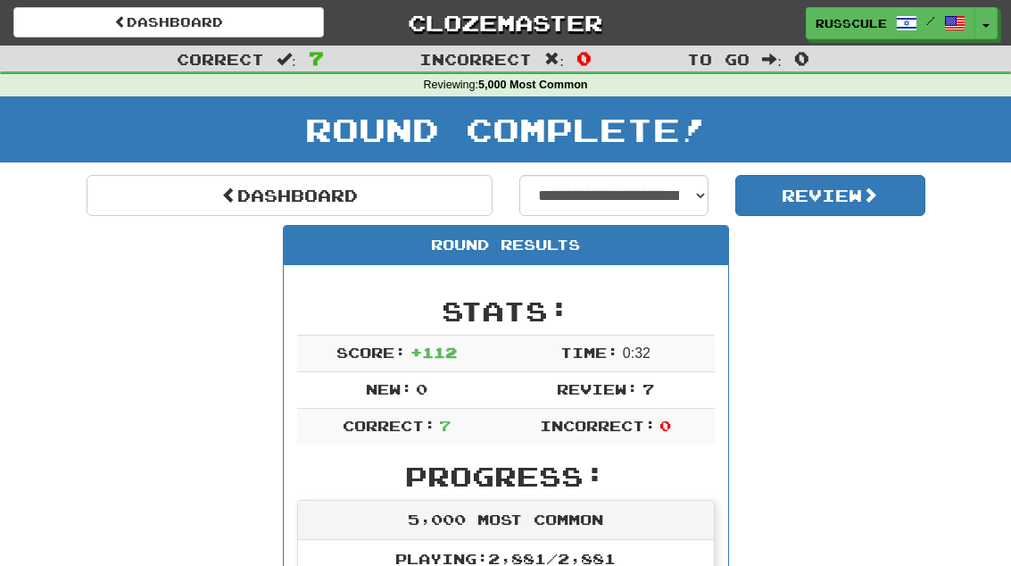
click at [283, 195] on link "Dashboard" at bounding box center [290, 195] width 406 height 41
